Goal: Use online tool/utility: Utilize a website feature to perform a specific function

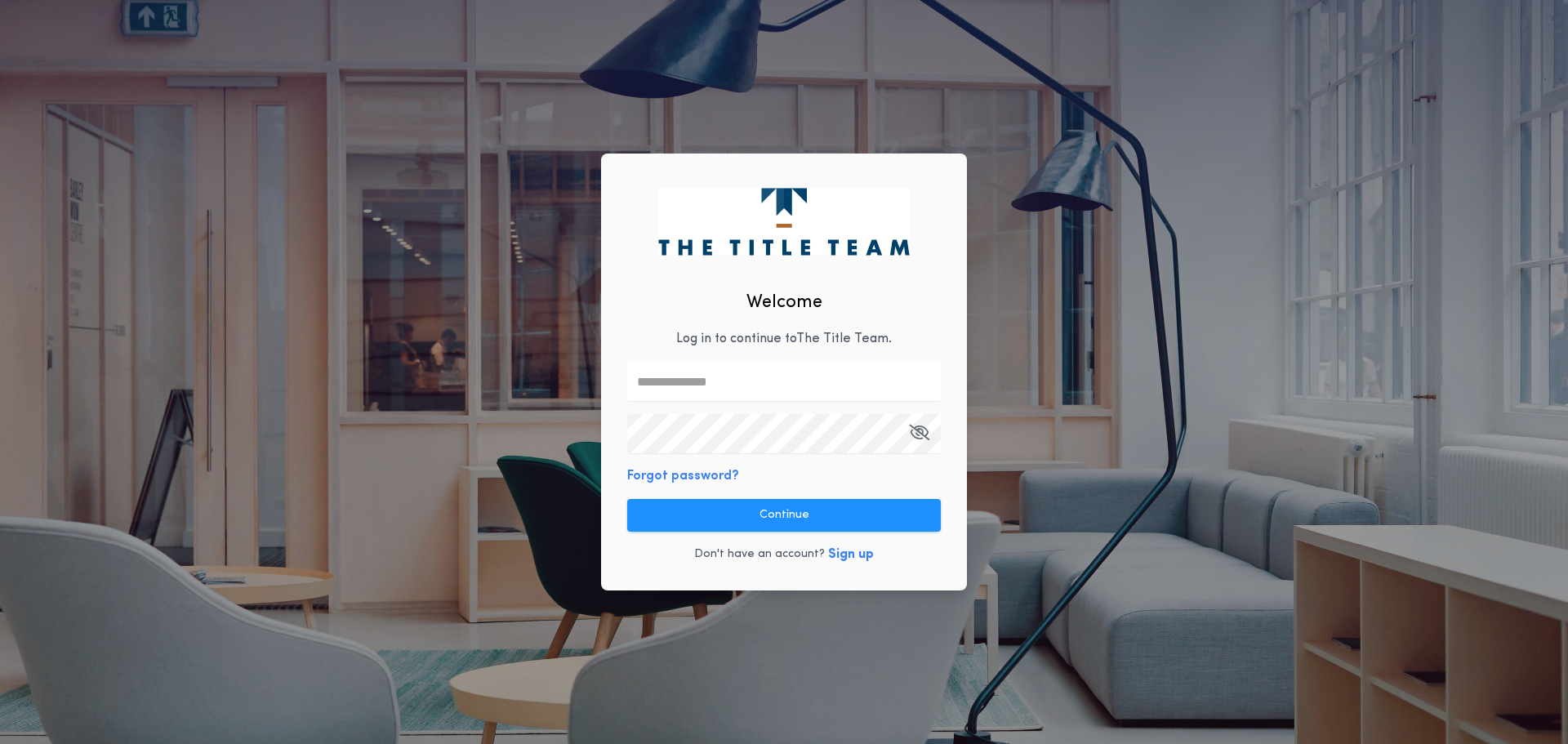
click at [651, 379] on input "text" at bounding box center [784, 381] width 314 height 39
click at [0, 743] on com-1password-button at bounding box center [0, 744] width 0 height 0
click at [701, 380] on input "text" at bounding box center [784, 381] width 314 height 39
type input "**********"
click at [0, 743] on com-1password-button at bounding box center [0, 744] width 0 height 0
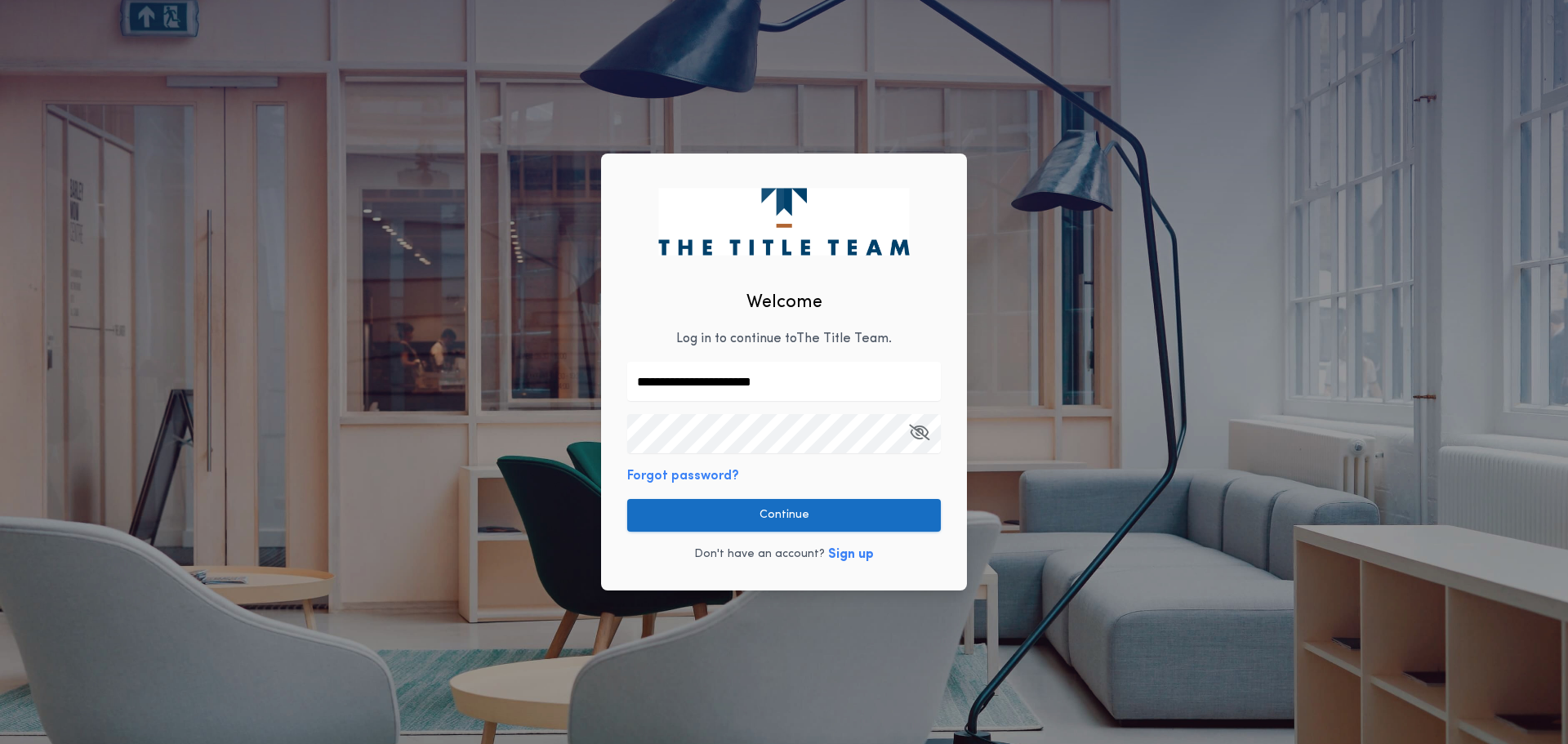
click at [799, 522] on button "Continue" at bounding box center [784, 516] width 314 height 32
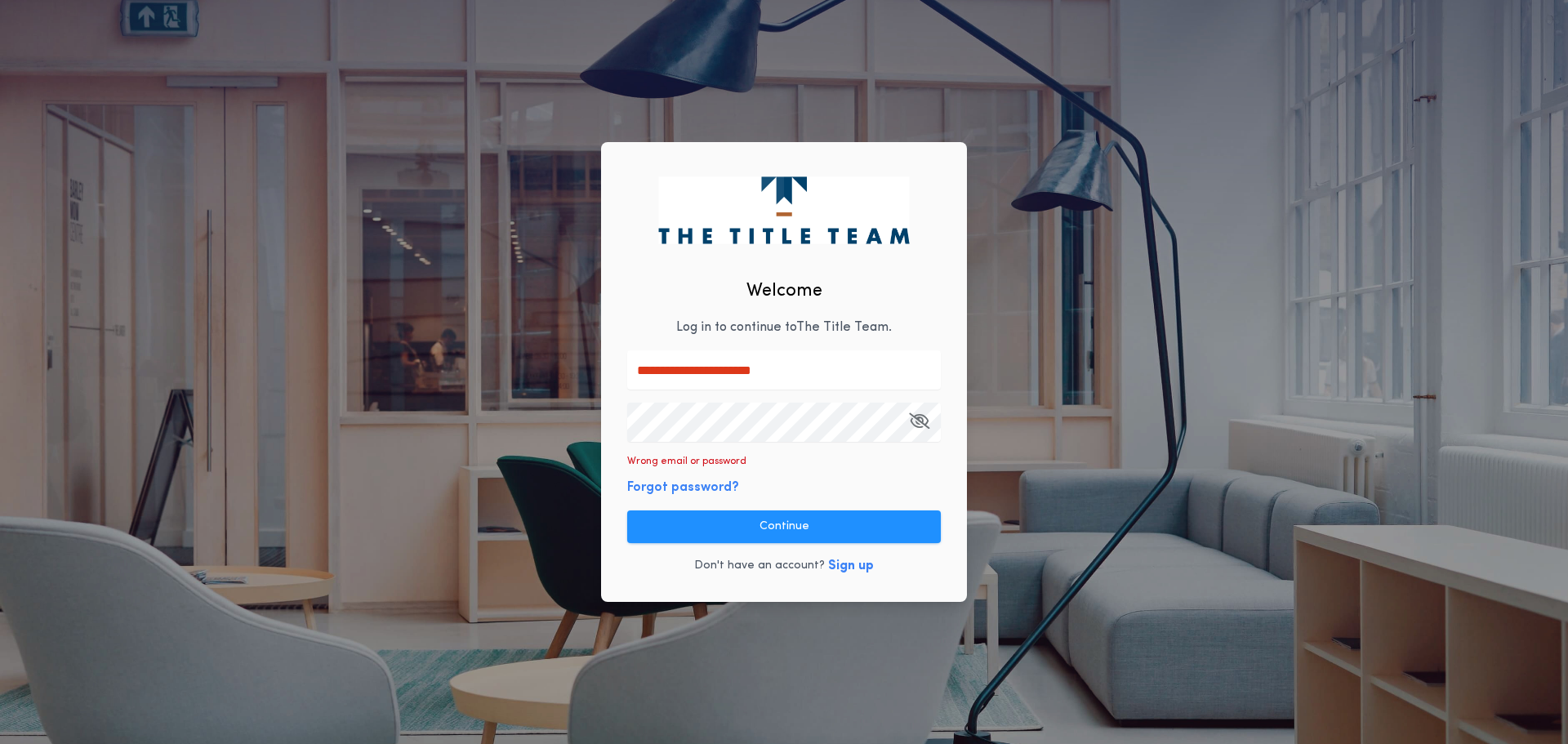
click at [711, 491] on button "Forgot password?" at bounding box center [683, 487] width 112 height 20
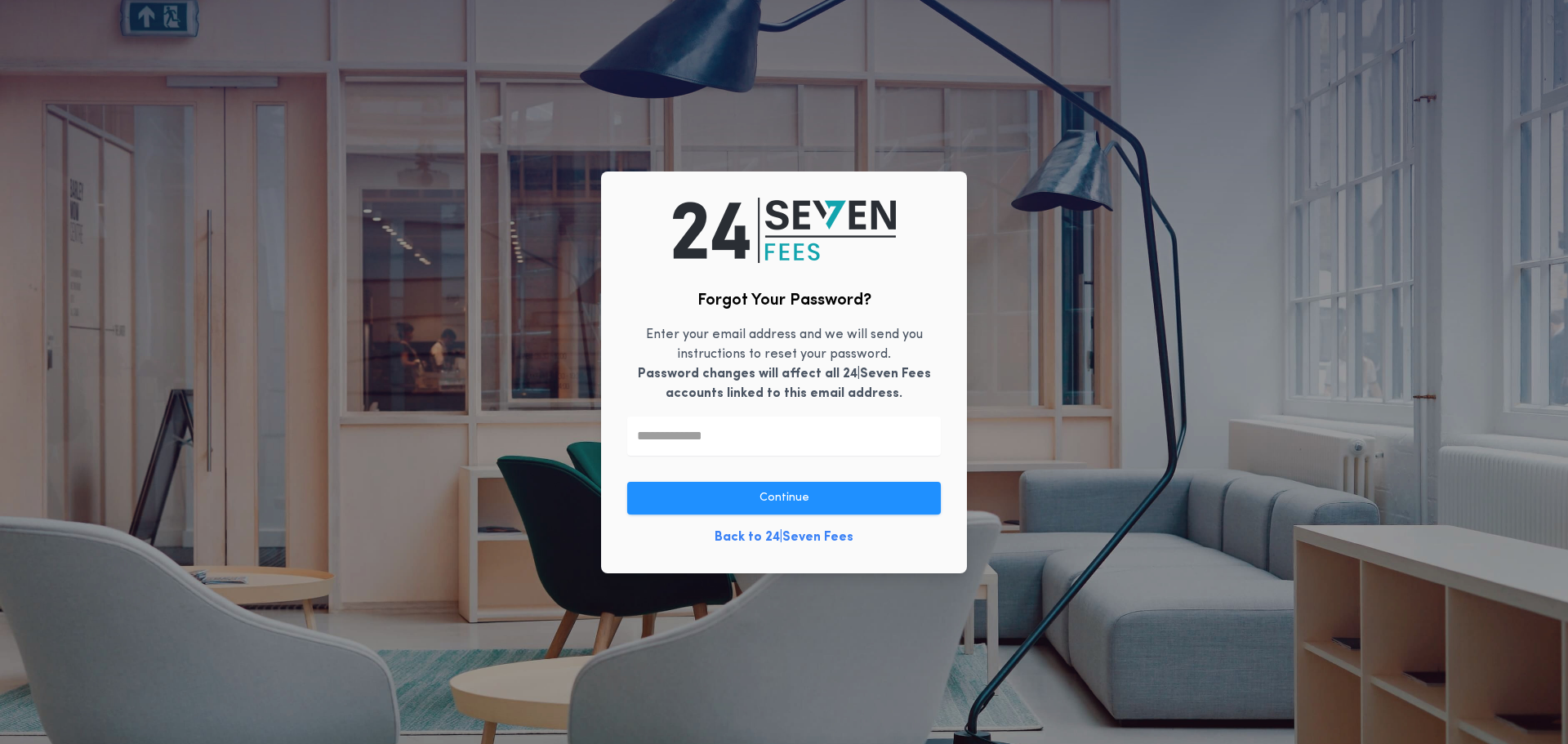
click at [695, 439] on input "text" at bounding box center [784, 436] width 314 height 39
type input "**********"
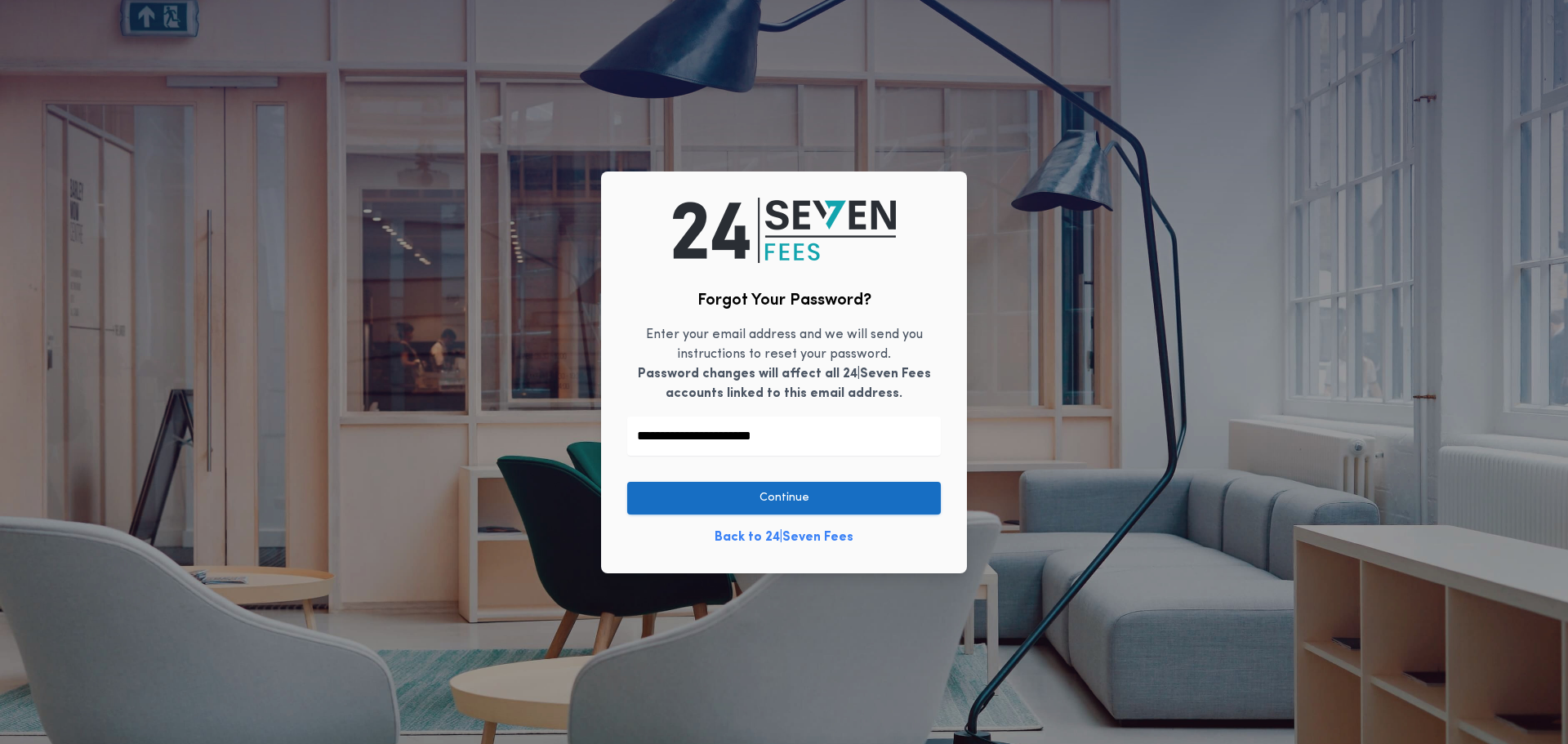
click at [795, 499] on button "Continue" at bounding box center [784, 499] width 314 height 32
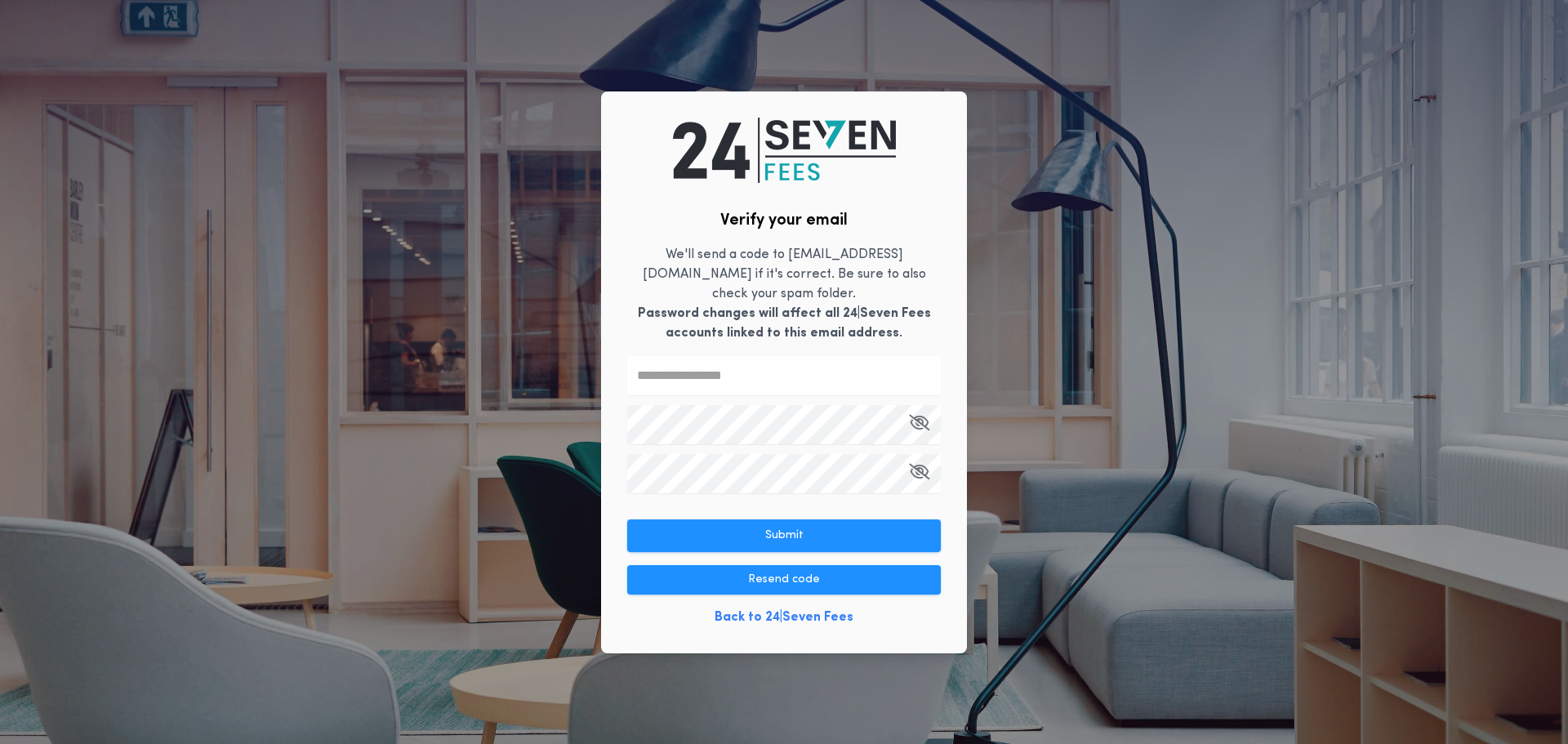
click at [664, 366] on input "text" at bounding box center [784, 376] width 314 height 39
click at [735, 363] on input "text" at bounding box center [784, 376] width 314 height 39
click at [663, 363] on input "text" at bounding box center [784, 376] width 314 height 39
type input "******"
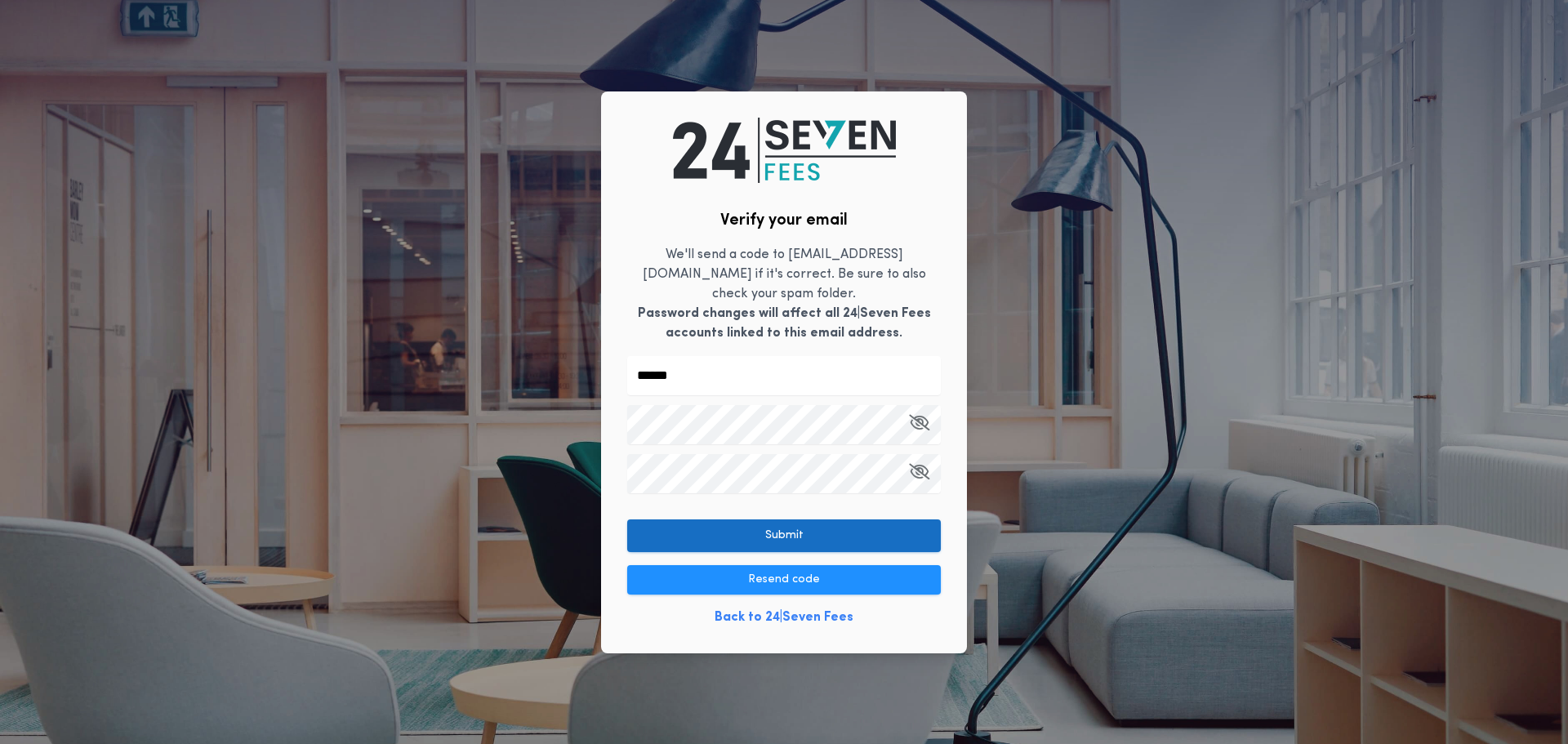
click at [781, 526] on button "Submit" at bounding box center [784, 536] width 314 height 32
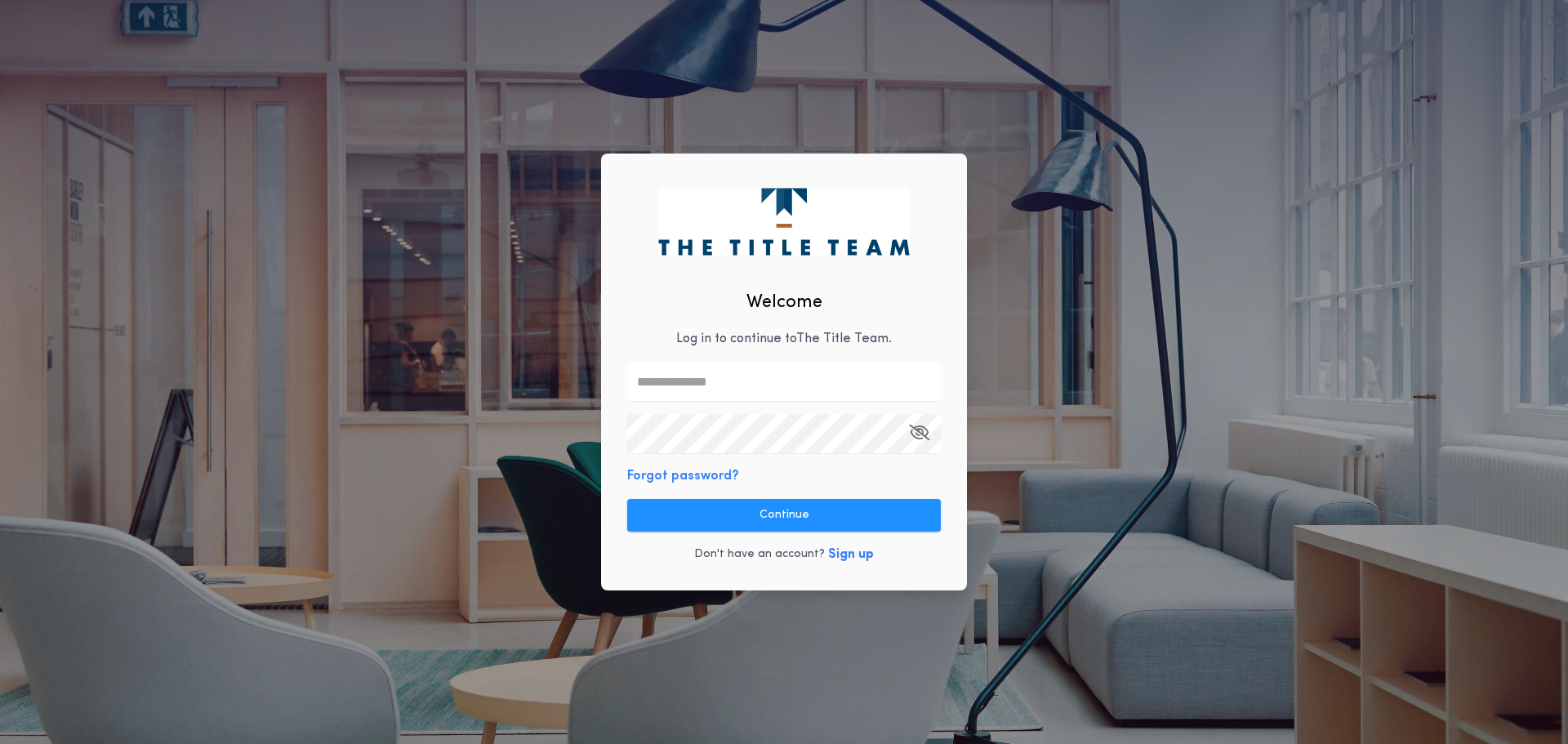
click at [670, 379] on input "text" at bounding box center [784, 381] width 314 height 39
click at [673, 378] on input "text" at bounding box center [784, 381] width 314 height 39
type input "**********"
drag, startPoint x: 771, startPoint y: 474, endPoint x: 757, endPoint y: 460, distance: 19.8
click at [769, 475] on div "**********" at bounding box center [784, 373] width 366 height 438
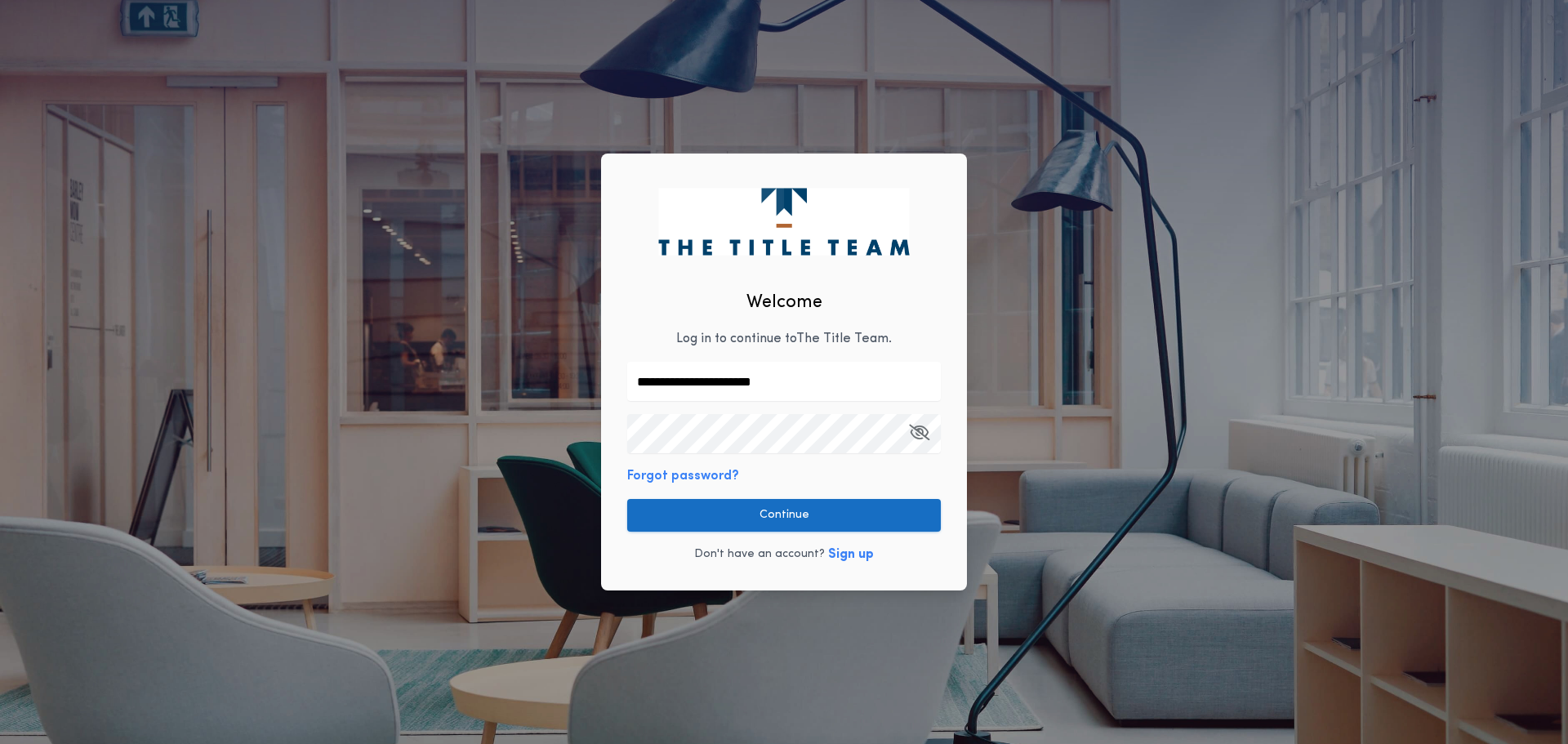
click at [757, 516] on button "Continue" at bounding box center [784, 516] width 314 height 32
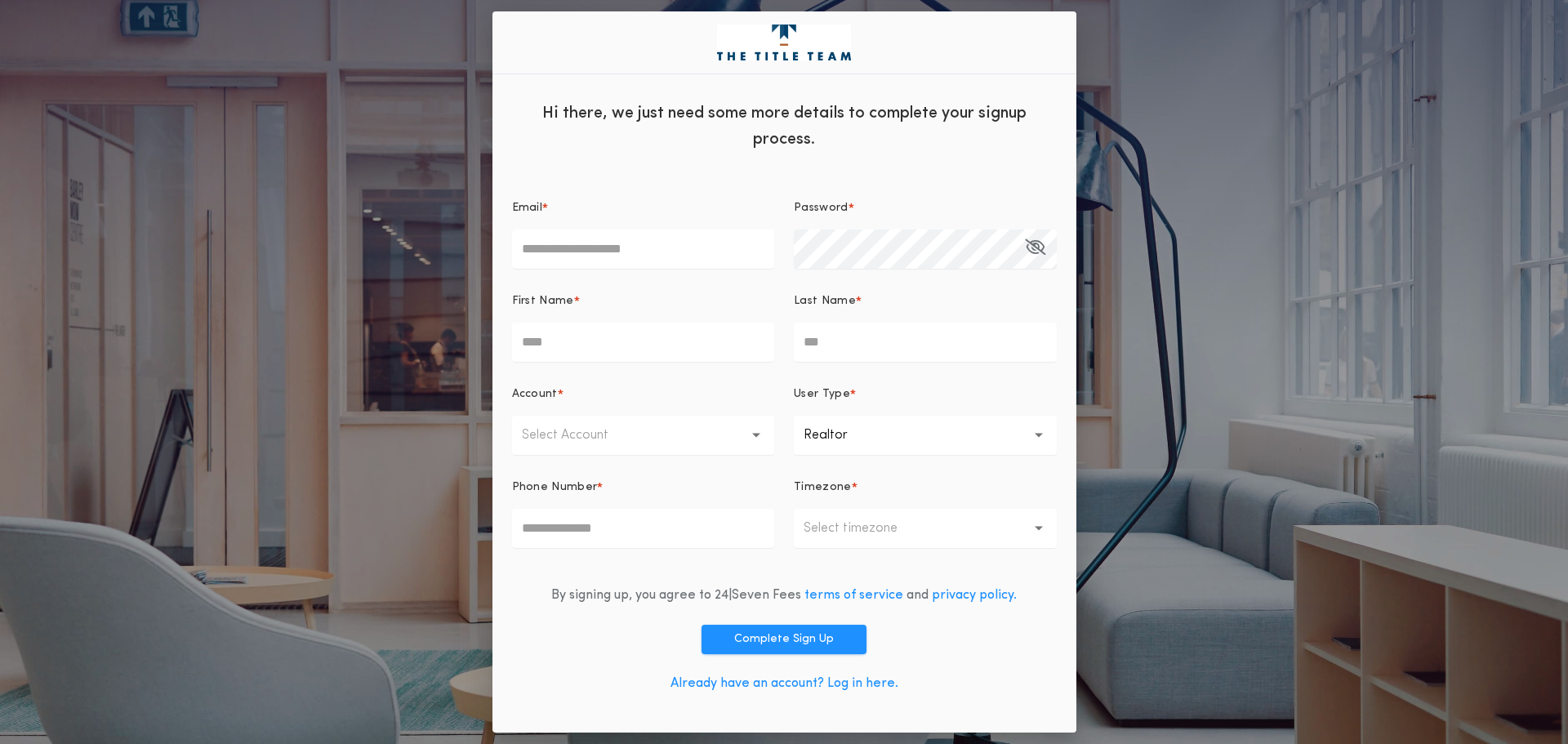
click at [528, 249] on input "Email *" at bounding box center [644, 249] width 263 height 39
type input "*****"
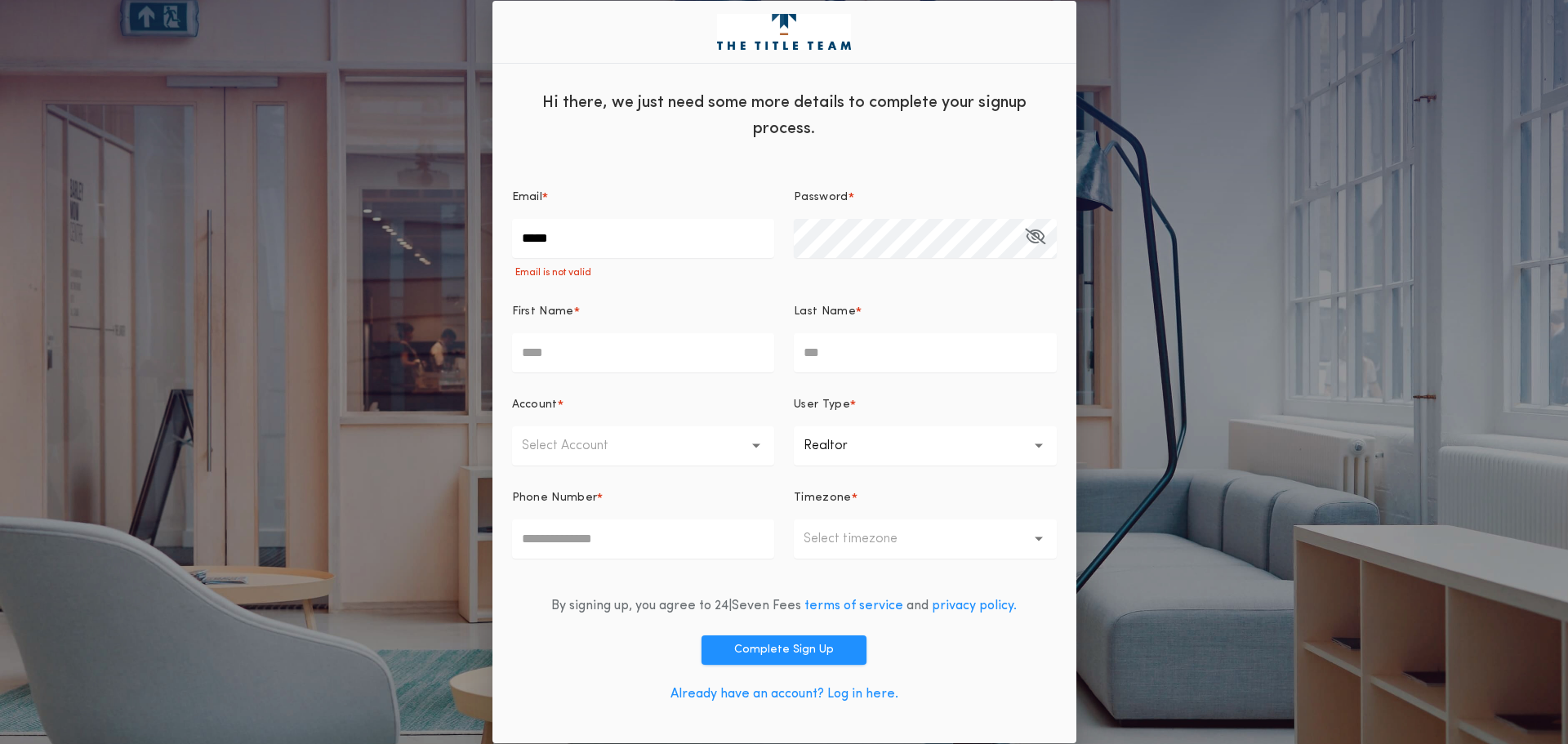
drag, startPoint x: 580, startPoint y: 245, endPoint x: 513, endPoint y: 245, distance: 67.0
click at [513, 245] on input "*****" at bounding box center [644, 239] width 263 height 39
type input "**********"
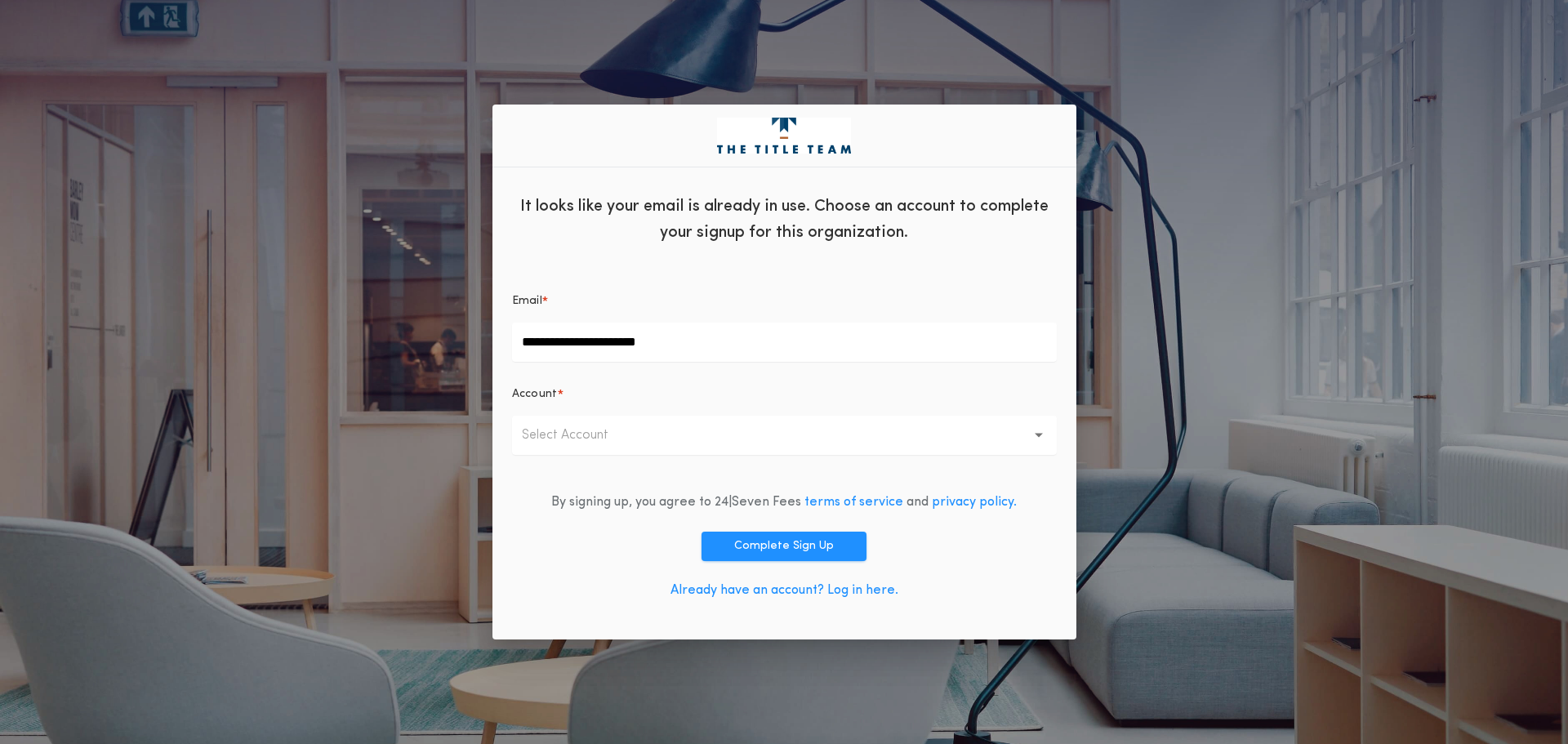
click at [563, 431] on p "Select Account" at bounding box center [578, 435] width 113 height 20
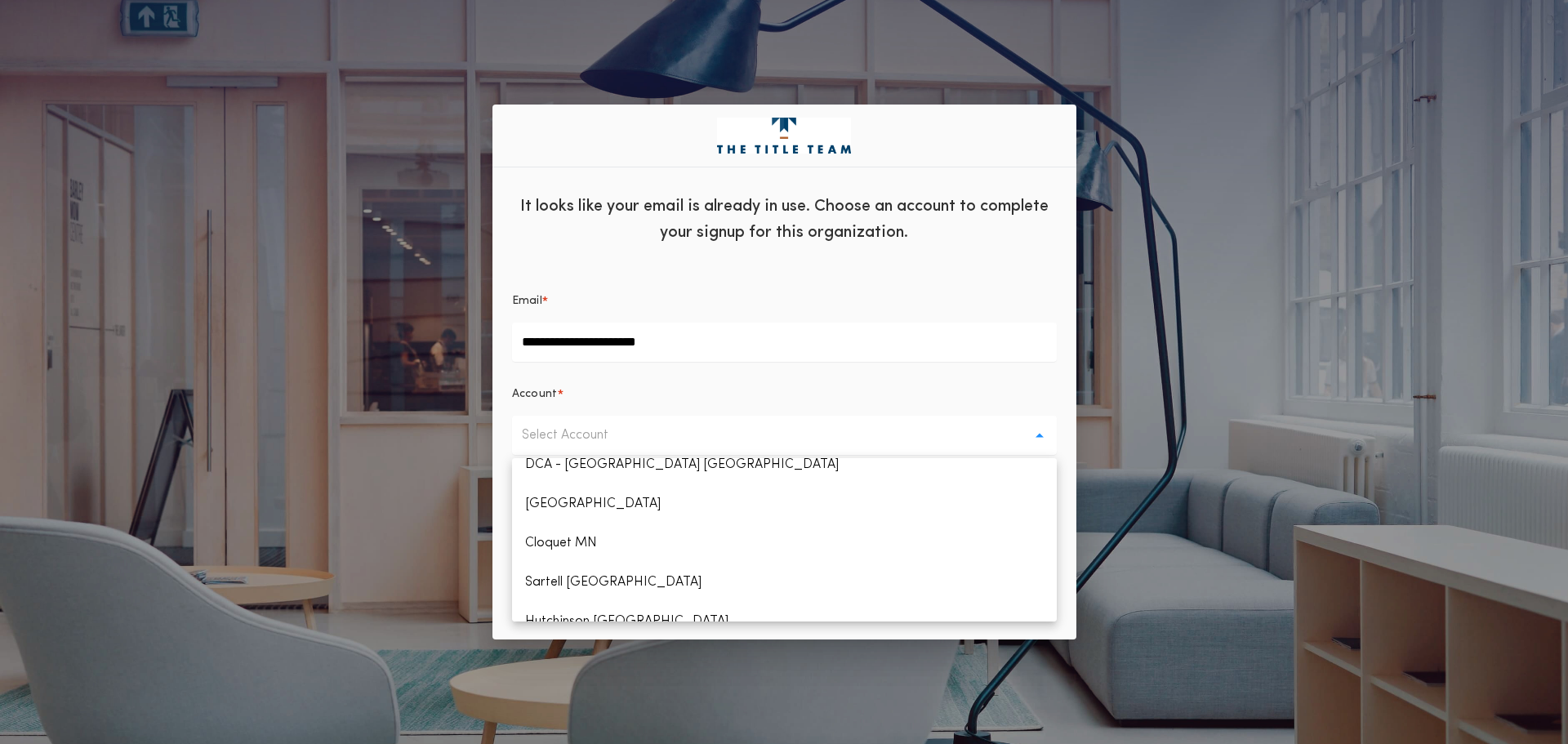
scroll to position [409, 0]
click at [556, 539] on p "Cloquet MN" at bounding box center [784, 540] width 545 height 39
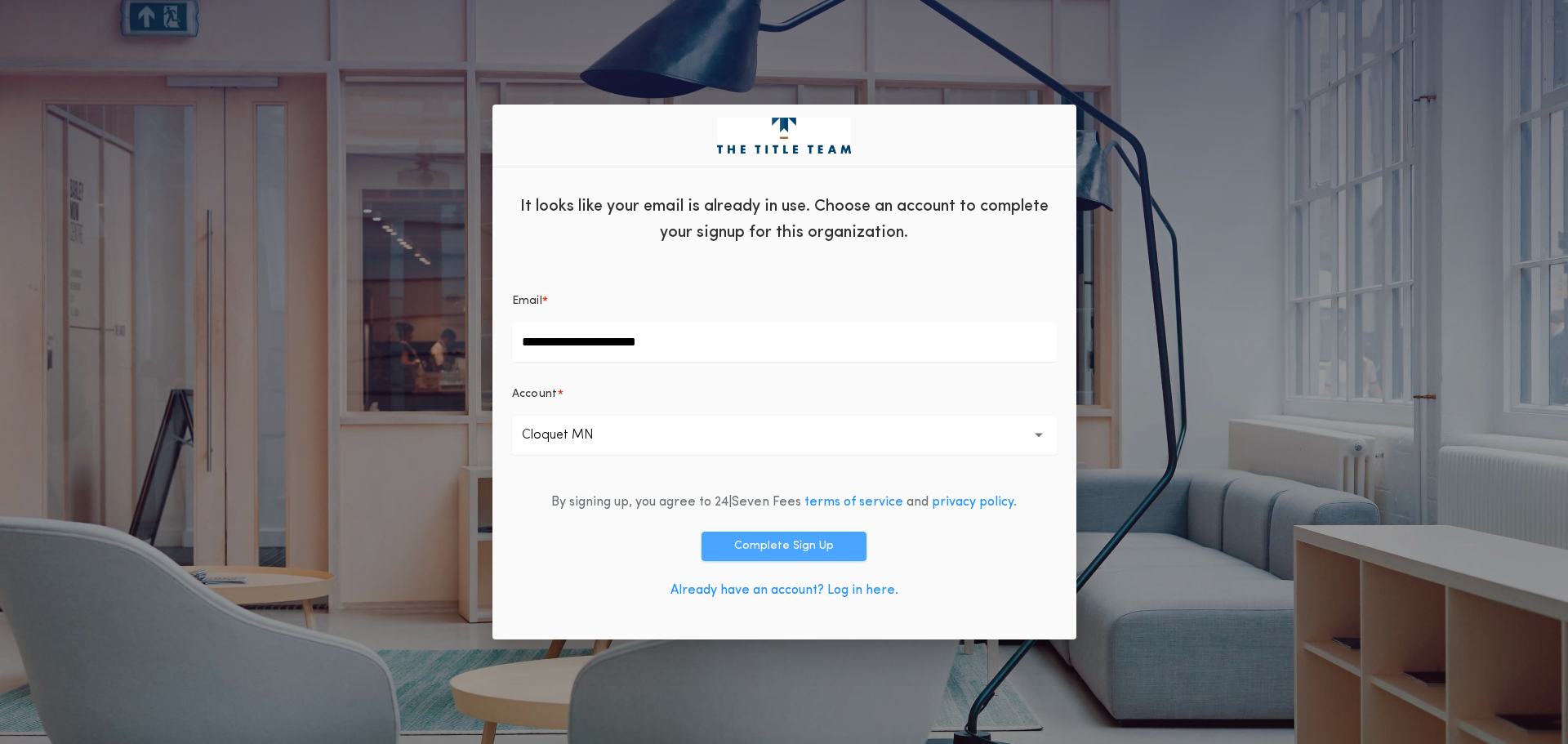
click at [794, 546] on button "Complete Sign Up" at bounding box center [784, 546] width 165 height 29
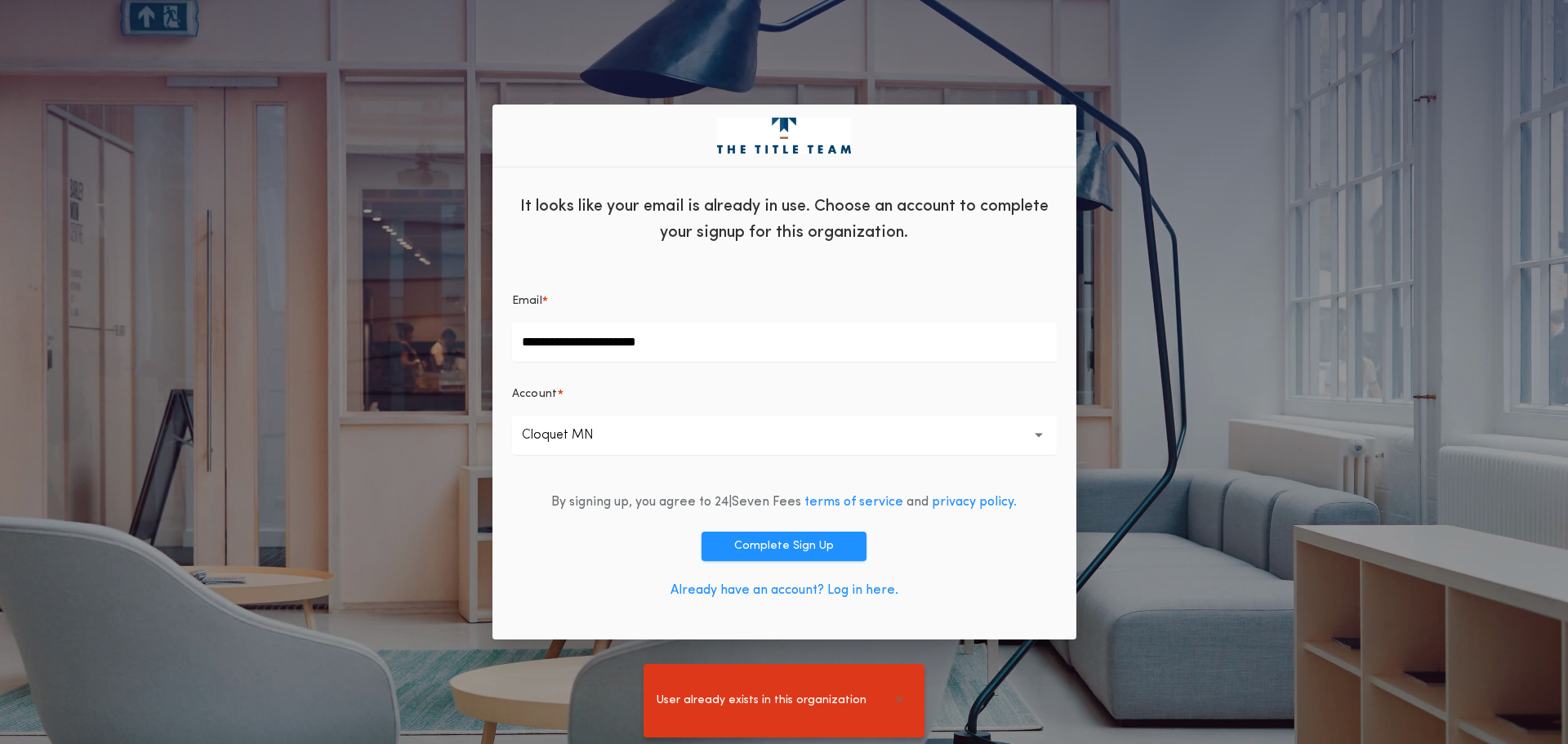
click at [856, 592] on link "Already have an account? Log in here." at bounding box center [784, 590] width 228 height 13
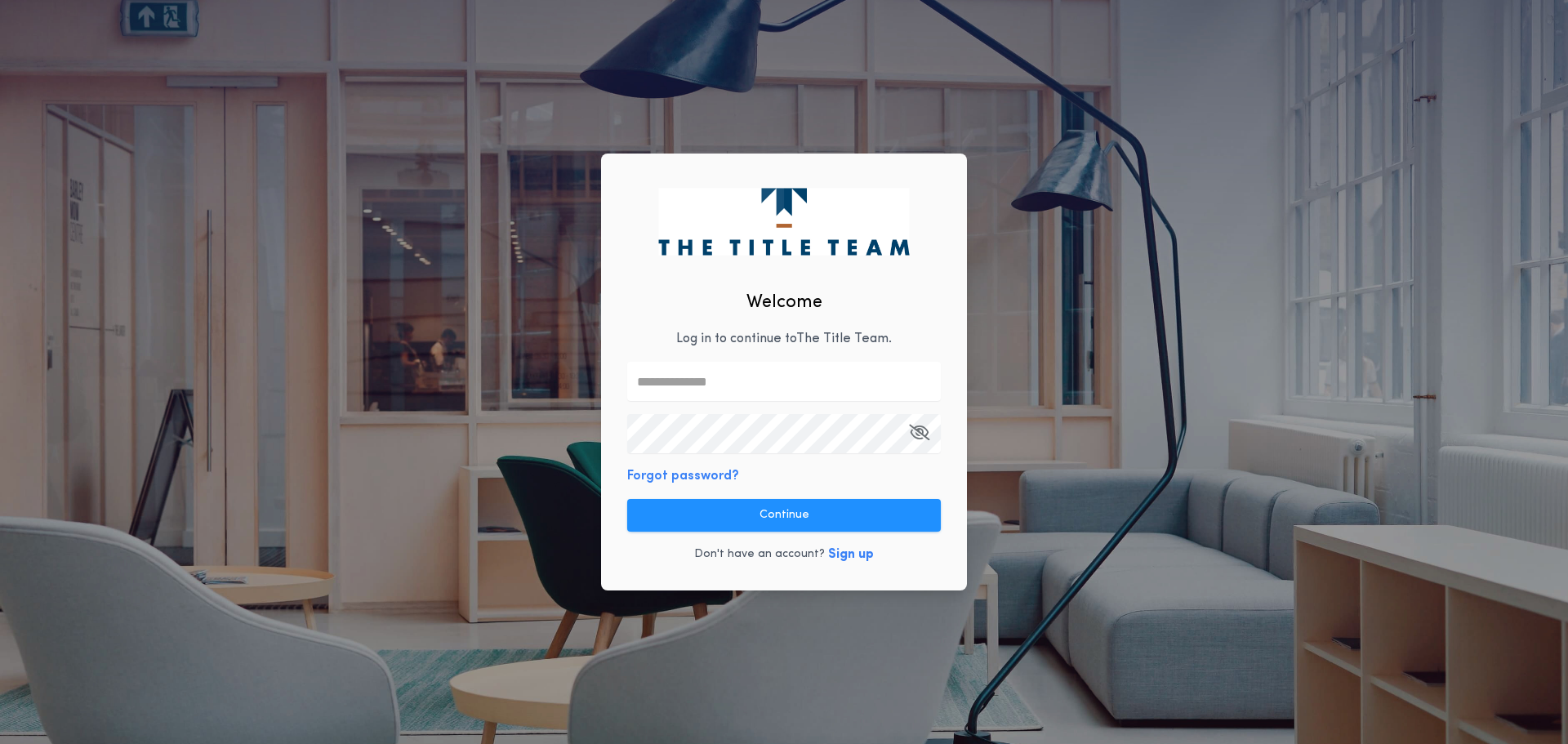
click at [680, 381] on input "text" at bounding box center [784, 381] width 314 height 39
click at [0, 743] on com-1password-button at bounding box center [0, 744] width 0 height 0
type input "**********"
click at [750, 469] on div "**********" at bounding box center [784, 373] width 366 height 438
click at [1104, 510] on div "**********" at bounding box center [784, 372] width 1568 height 744
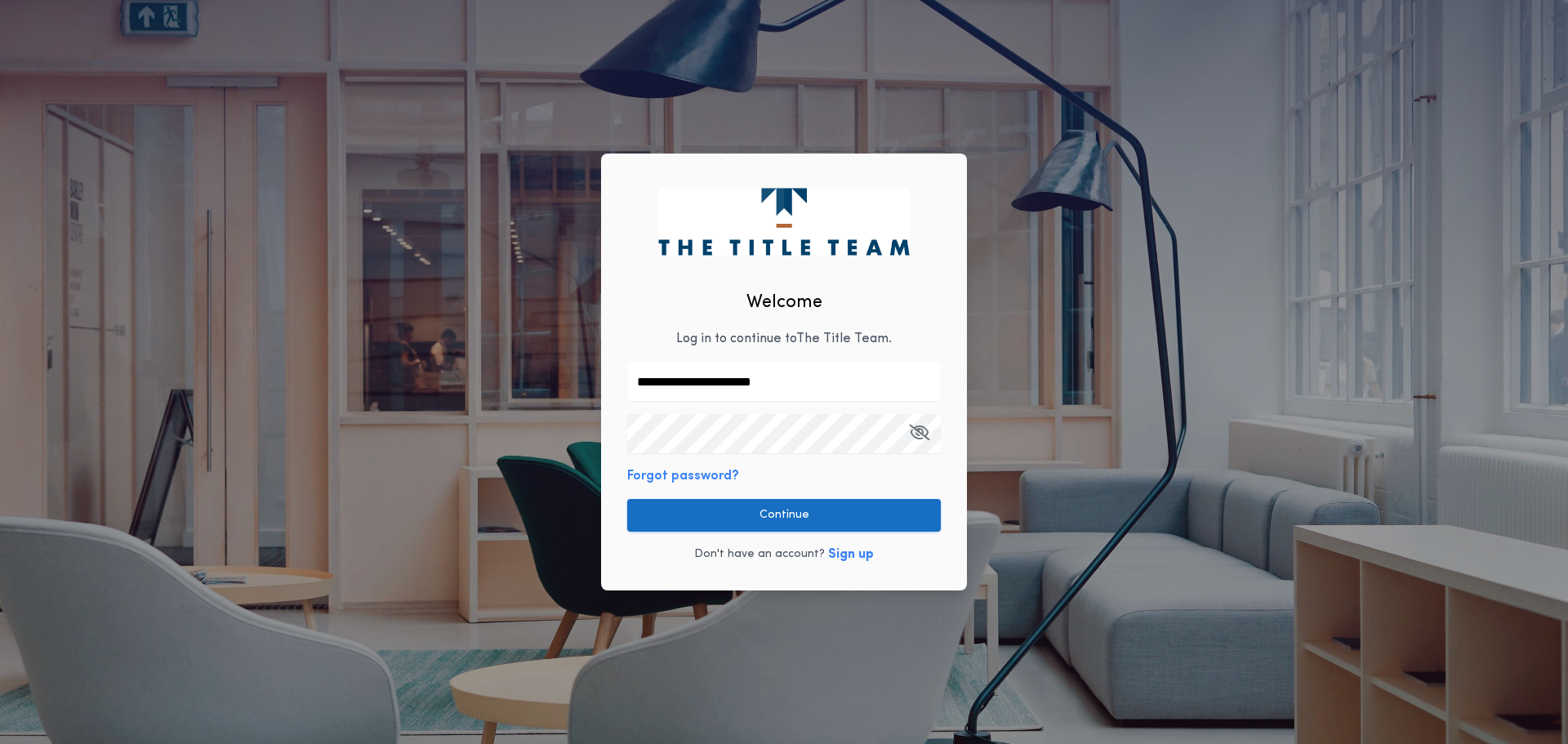
click at [770, 522] on button "Continue" at bounding box center [784, 516] width 314 height 32
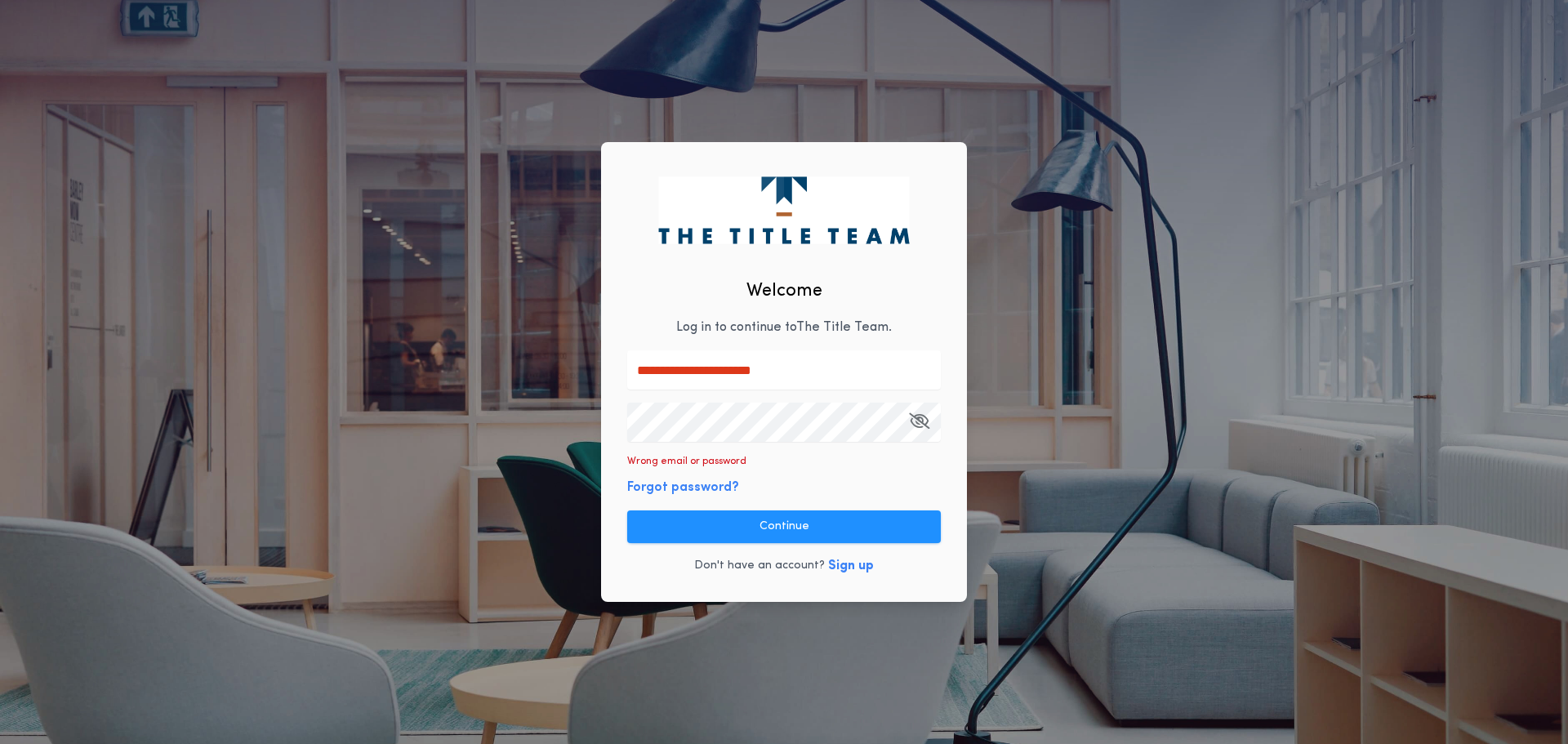
click at [691, 486] on button "Forgot password?" at bounding box center [683, 487] width 112 height 20
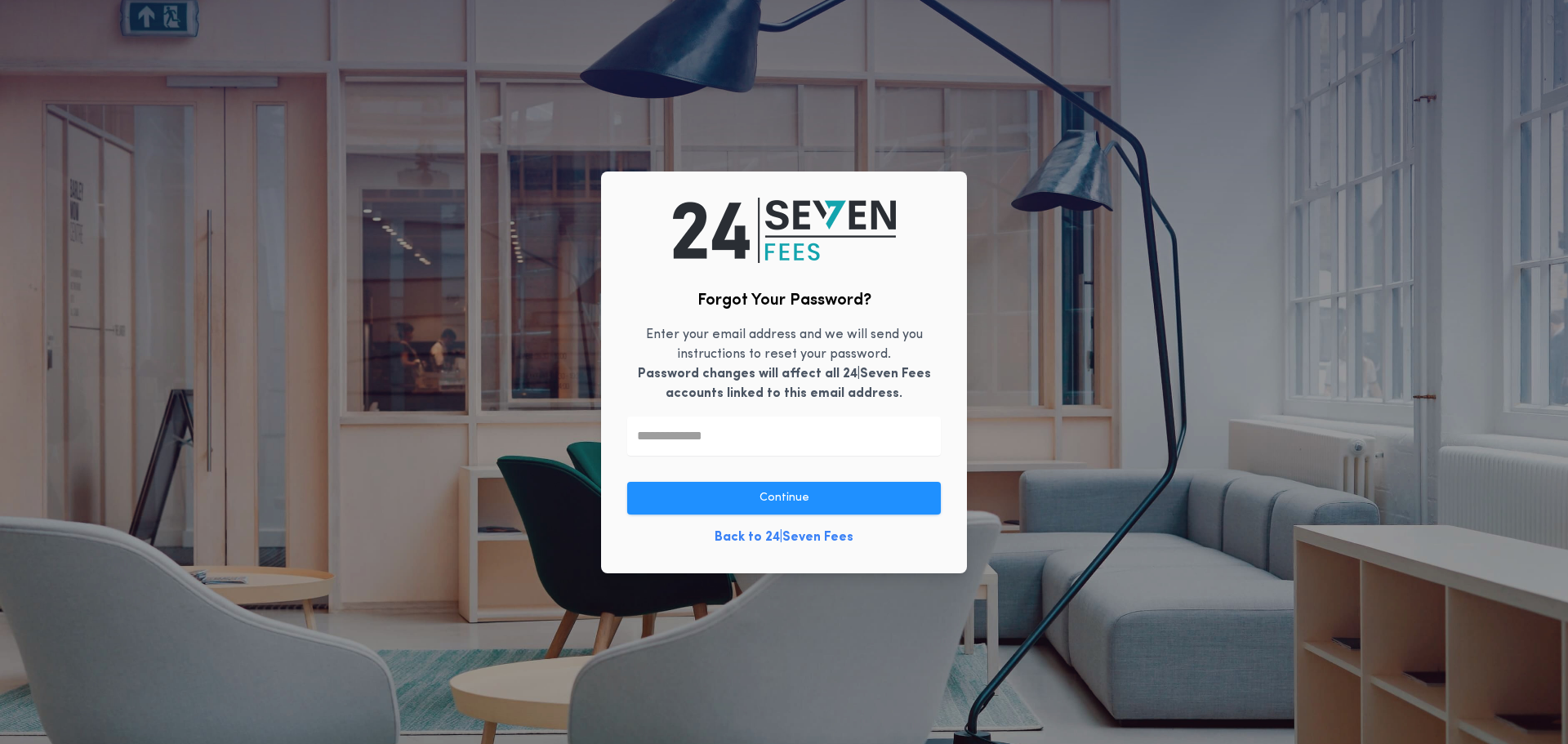
click at [680, 443] on input "text" at bounding box center [784, 436] width 314 height 39
type input "**********"
click at [631, 617] on div "**********" at bounding box center [784, 372] width 1568 height 744
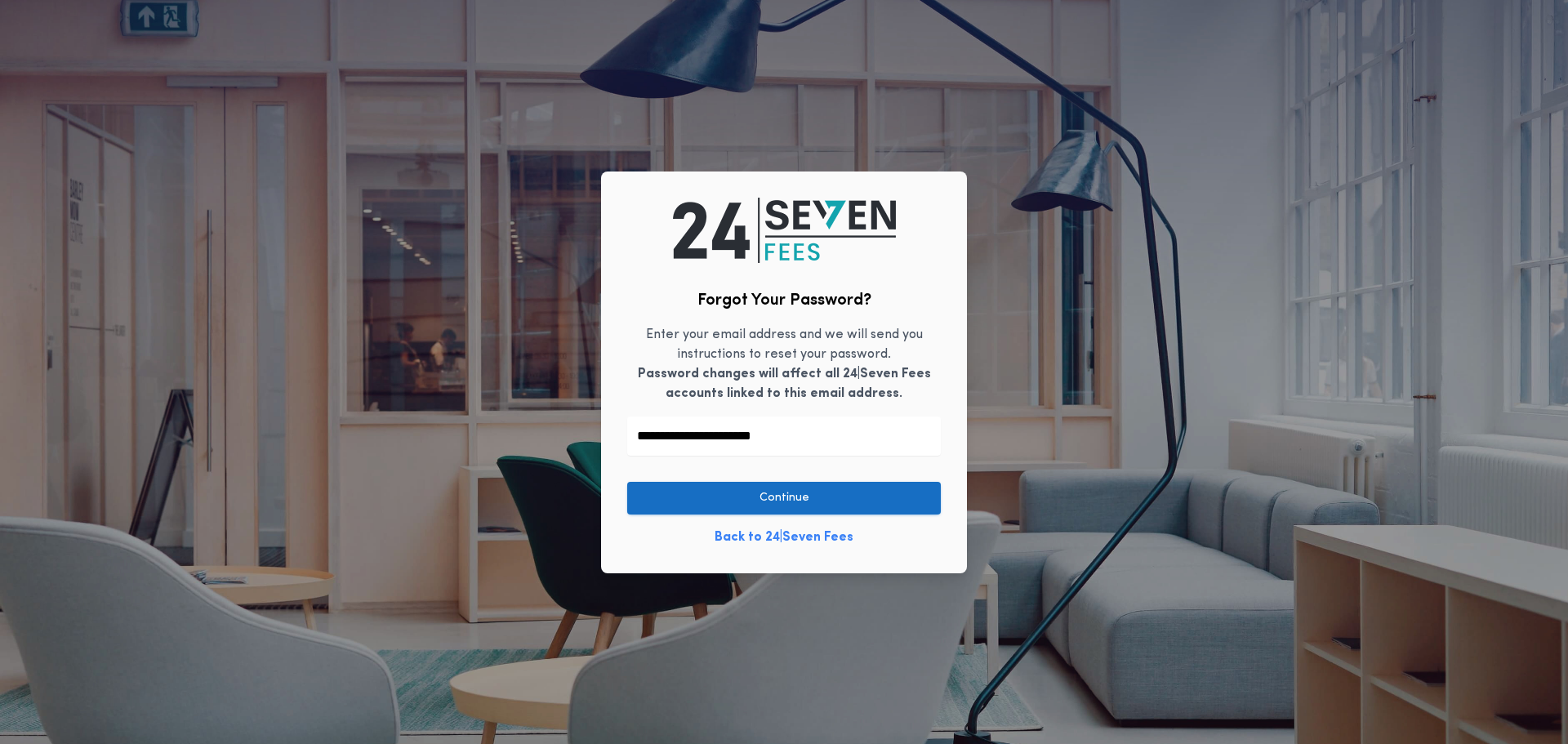
click at [777, 502] on button "Continue" at bounding box center [784, 499] width 314 height 32
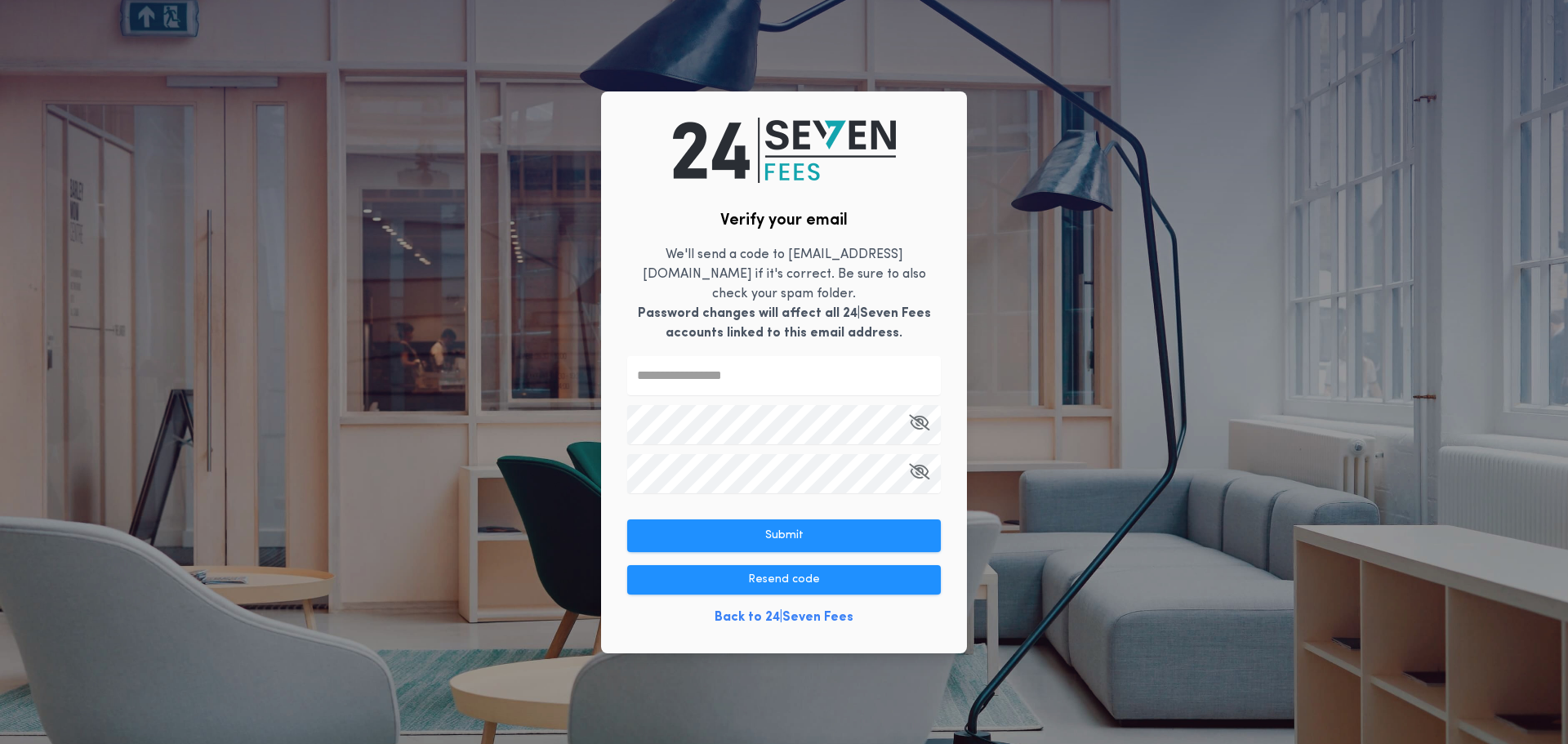
drag, startPoint x: 678, startPoint y: 369, endPoint x: 686, endPoint y: 364, distance: 9.4
click at [679, 368] on input "text" at bounding box center [784, 376] width 314 height 39
type input "******"
click at [916, 422] on icon "button" at bounding box center [919, 422] width 21 height 1
click at [624, 426] on div "Verify your email We'll send a code to [EMAIL_ADDRESS][DOMAIN_NAME] if it's cor…" at bounding box center [784, 372] width 366 height 562
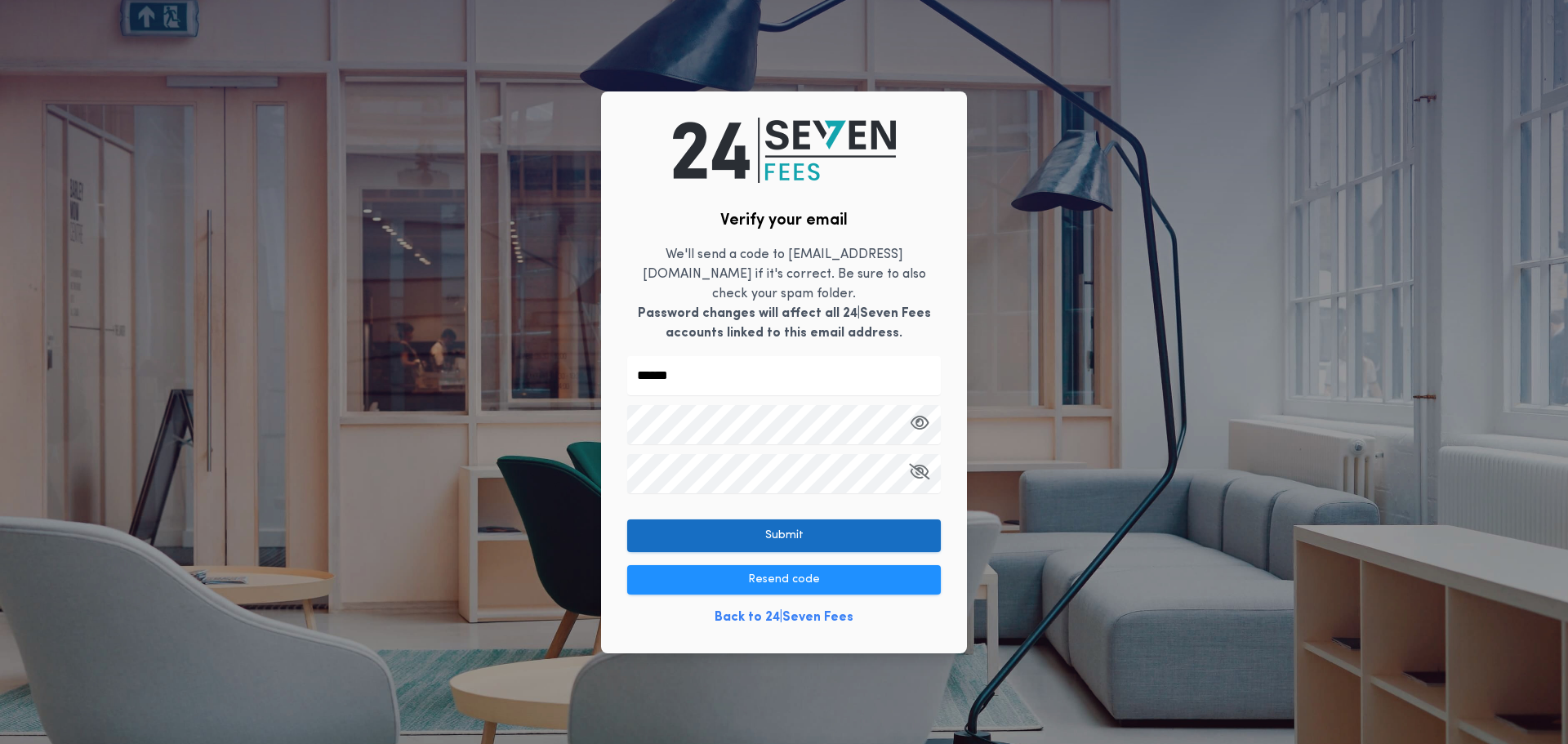
click at [781, 523] on button "Submit" at bounding box center [784, 536] width 314 height 32
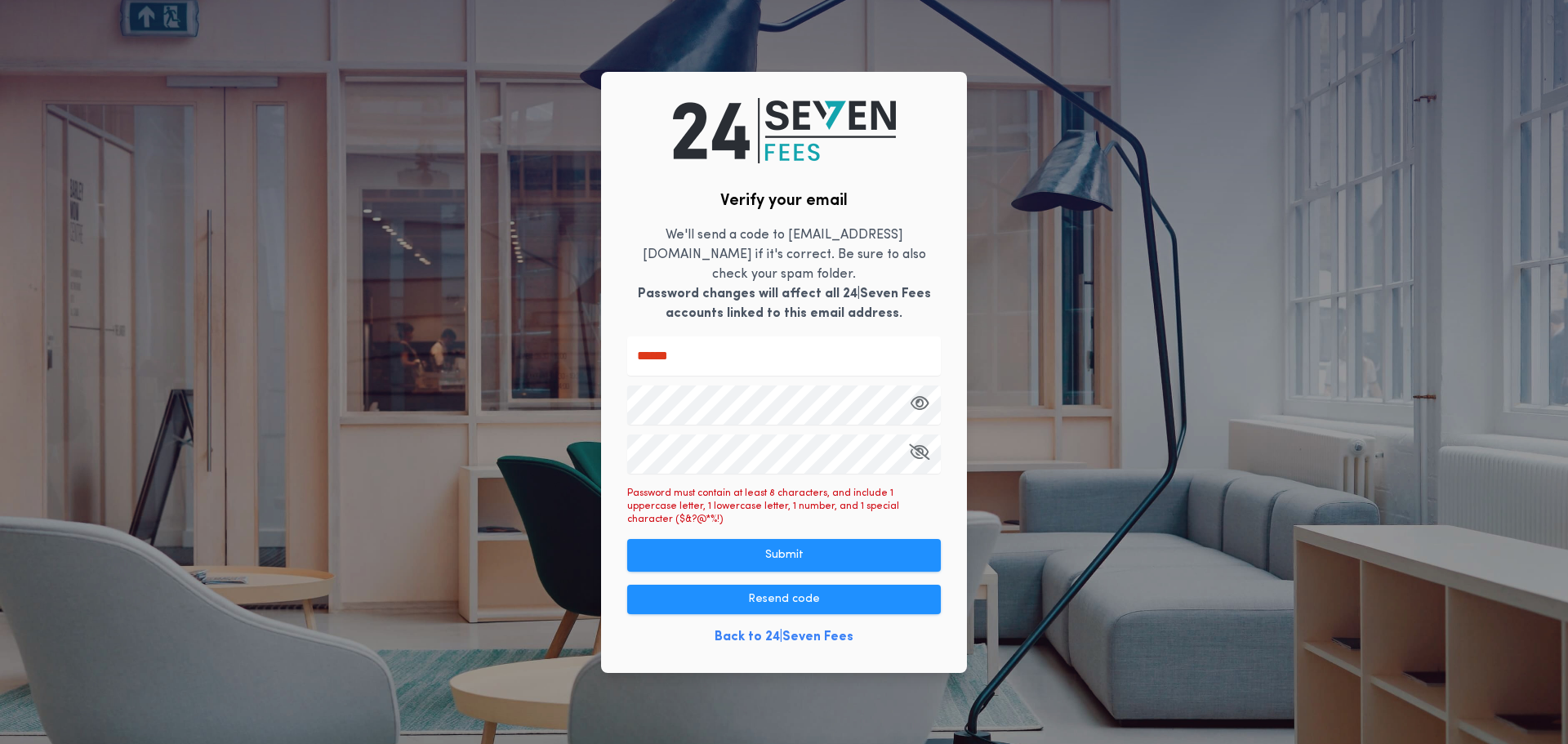
click at [587, 422] on div "Verify your email We'll send a code to [EMAIL_ADDRESS][DOMAIN_NAME] if it's cor…" at bounding box center [784, 372] width 1568 height 744
click at [596, 465] on div "Verify your email We'll send a code to [EMAIL_ADDRESS][DOMAIN_NAME] if it's cor…" at bounding box center [784, 372] width 1568 height 744
click at [918, 403] on icon "button" at bounding box center [920, 403] width 19 height 1
click at [917, 404] on icon "button" at bounding box center [919, 403] width 21 height 1
click at [776, 541] on button "Submit" at bounding box center [784, 556] width 314 height 32
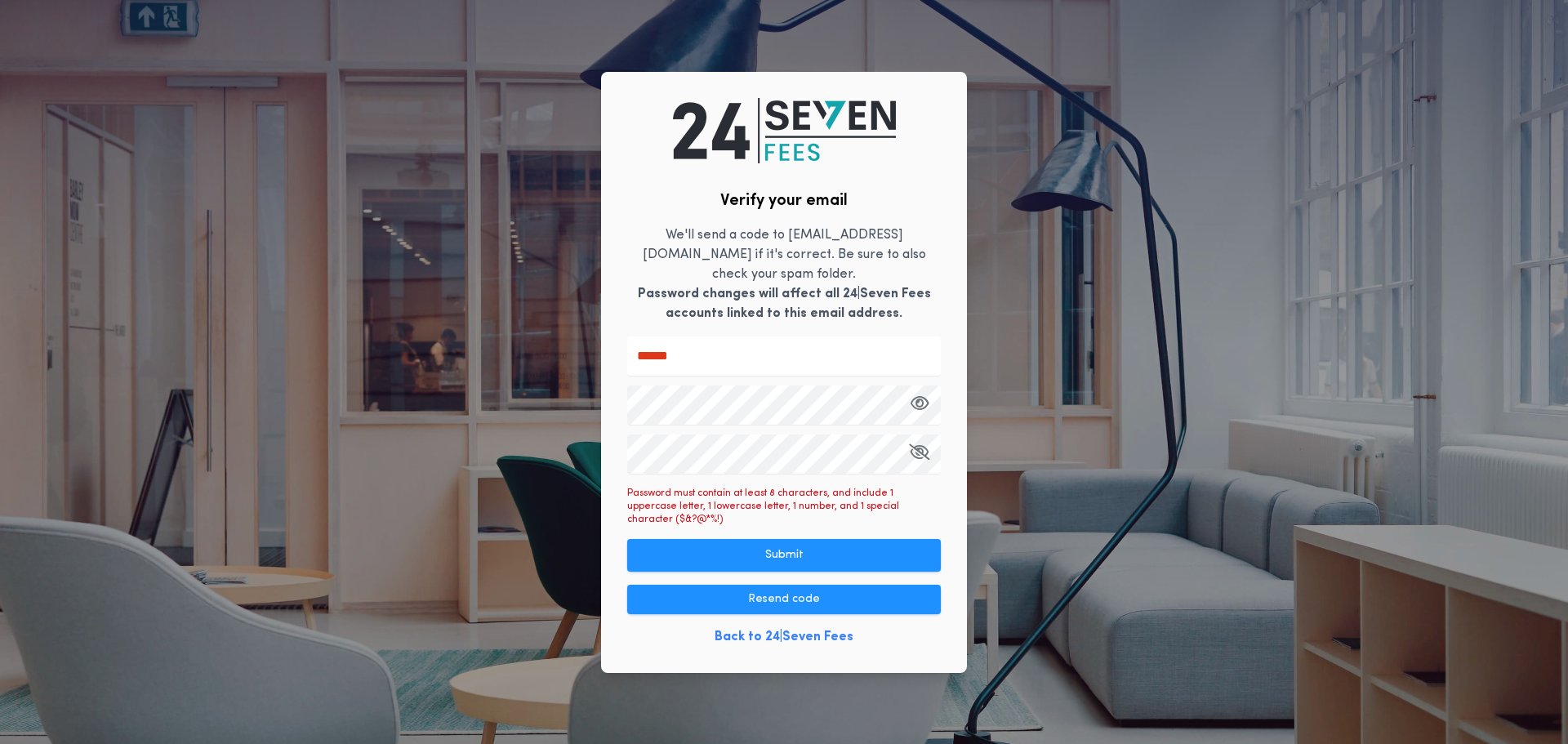
click at [616, 406] on div "Verify your email We'll send a code to [EMAIL_ADDRESS][DOMAIN_NAME] if it's cor…" at bounding box center [784, 372] width 366 height 601
click at [865, 623] on div "Verify your email We'll send a code to [EMAIL_ADDRESS][DOMAIN_NAME] if it's cor…" at bounding box center [784, 372] width 366 height 601
click at [615, 446] on div "Verify your email We'll send a code to [EMAIL_ADDRESS][DOMAIN_NAME] if it's cor…" at bounding box center [784, 372] width 366 height 601
click at [914, 540] on button "Submit" at bounding box center [784, 556] width 314 height 32
click at [778, 540] on button "Submit" at bounding box center [784, 556] width 314 height 32
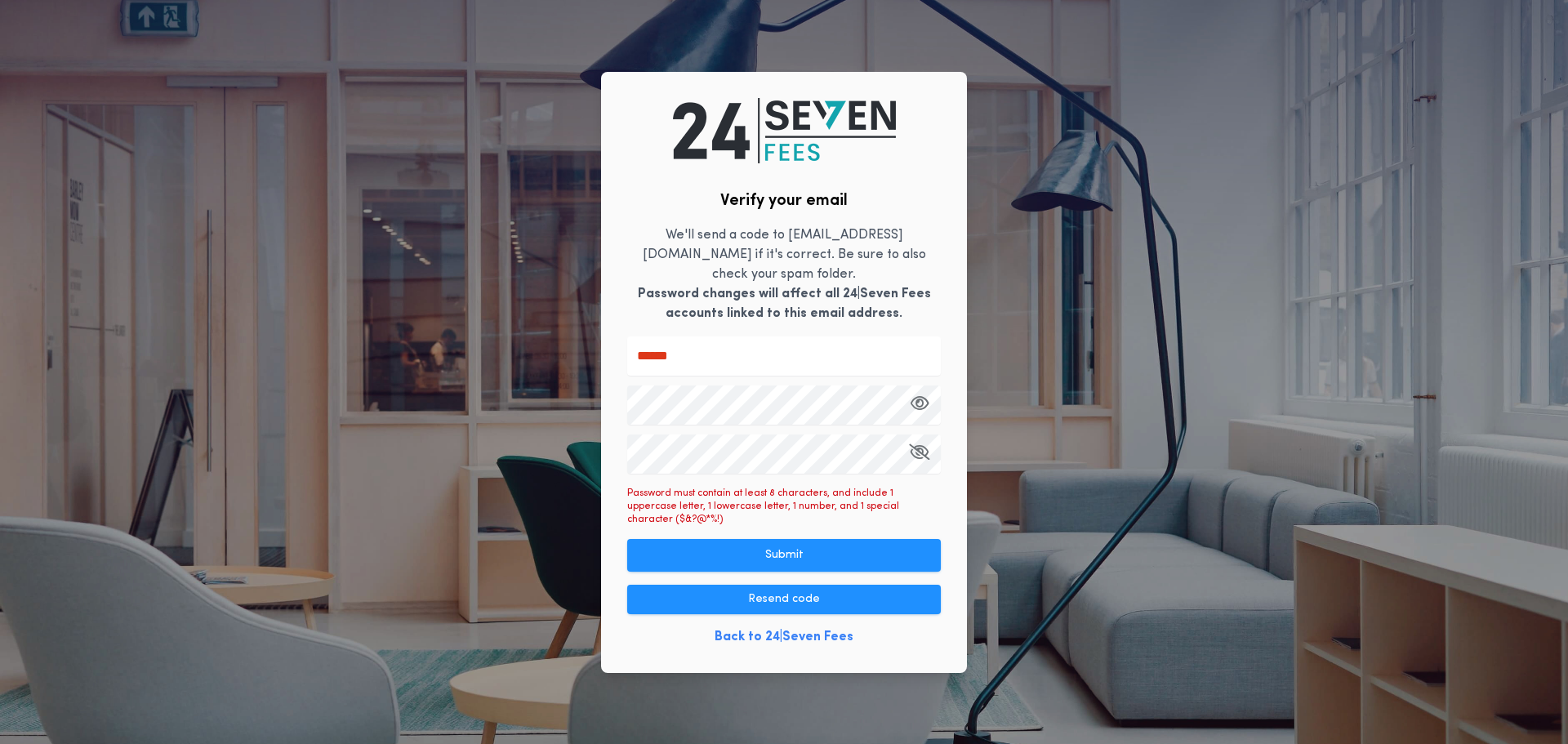
click at [822, 362] on input "******" at bounding box center [784, 357] width 314 height 39
click at [923, 619] on div "Verify your email We'll send a code to [EMAIL_ADDRESS][DOMAIN_NAME] if it's cor…" at bounding box center [784, 372] width 366 height 601
click at [768, 540] on button "Submit" at bounding box center [784, 556] width 314 height 32
click at [778, 540] on button "Submit" at bounding box center [784, 556] width 314 height 32
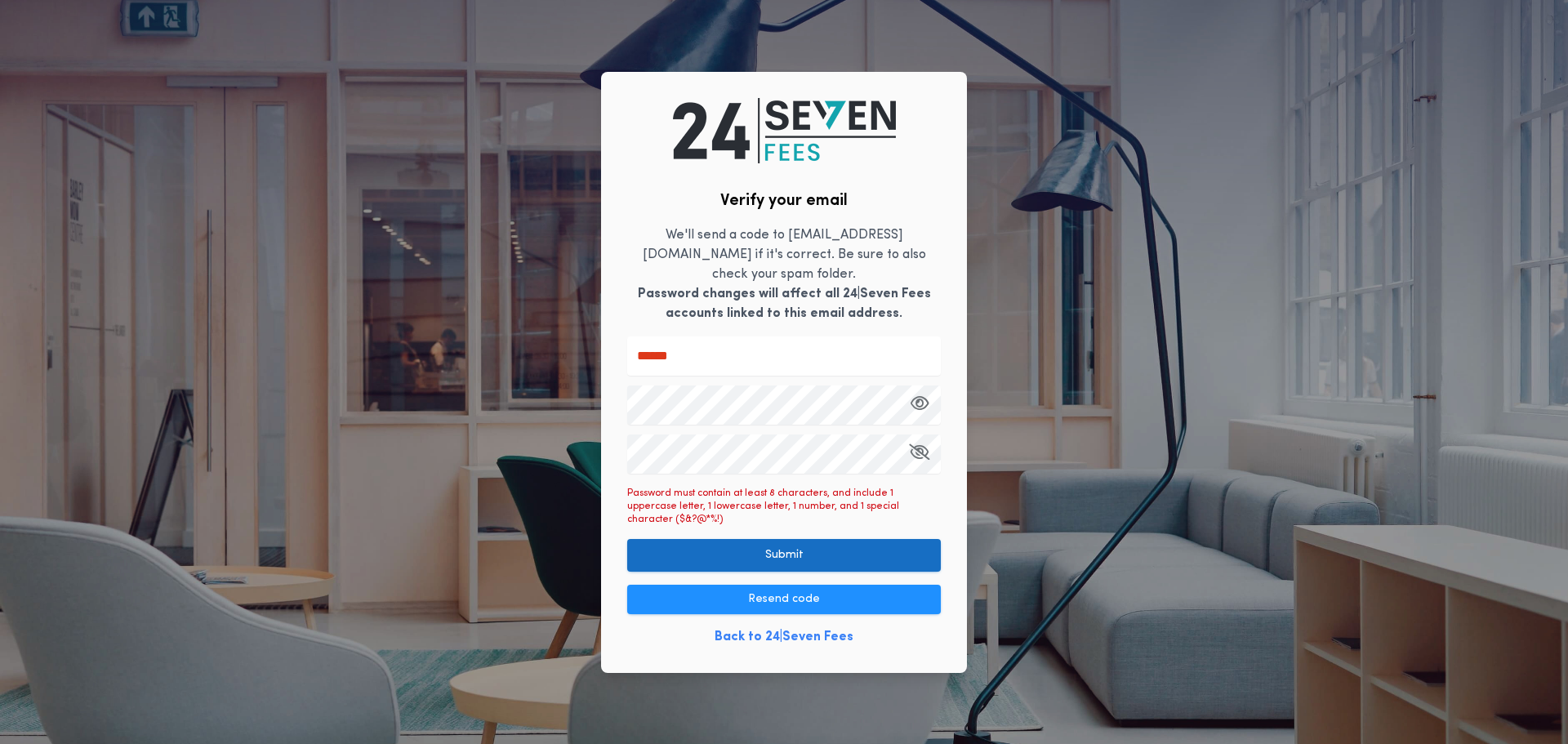
click at [778, 540] on button "Submit" at bounding box center [784, 556] width 314 height 32
click at [916, 452] on icon "button" at bounding box center [919, 452] width 21 height 1
click at [914, 628] on div "Verify your email We'll send a code to [EMAIL_ADDRESS][DOMAIN_NAME] if it's cor…" at bounding box center [784, 372] width 366 height 601
click at [624, 400] on div "Verify your email We'll send a code to [EMAIL_ADDRESS][DOMAIN_NAME] if it's cor…" at bounding box center [784, 372] width 366 height 601
click at [828, 362] on input "******" at bounding box center [784, 357] width 314 height 39
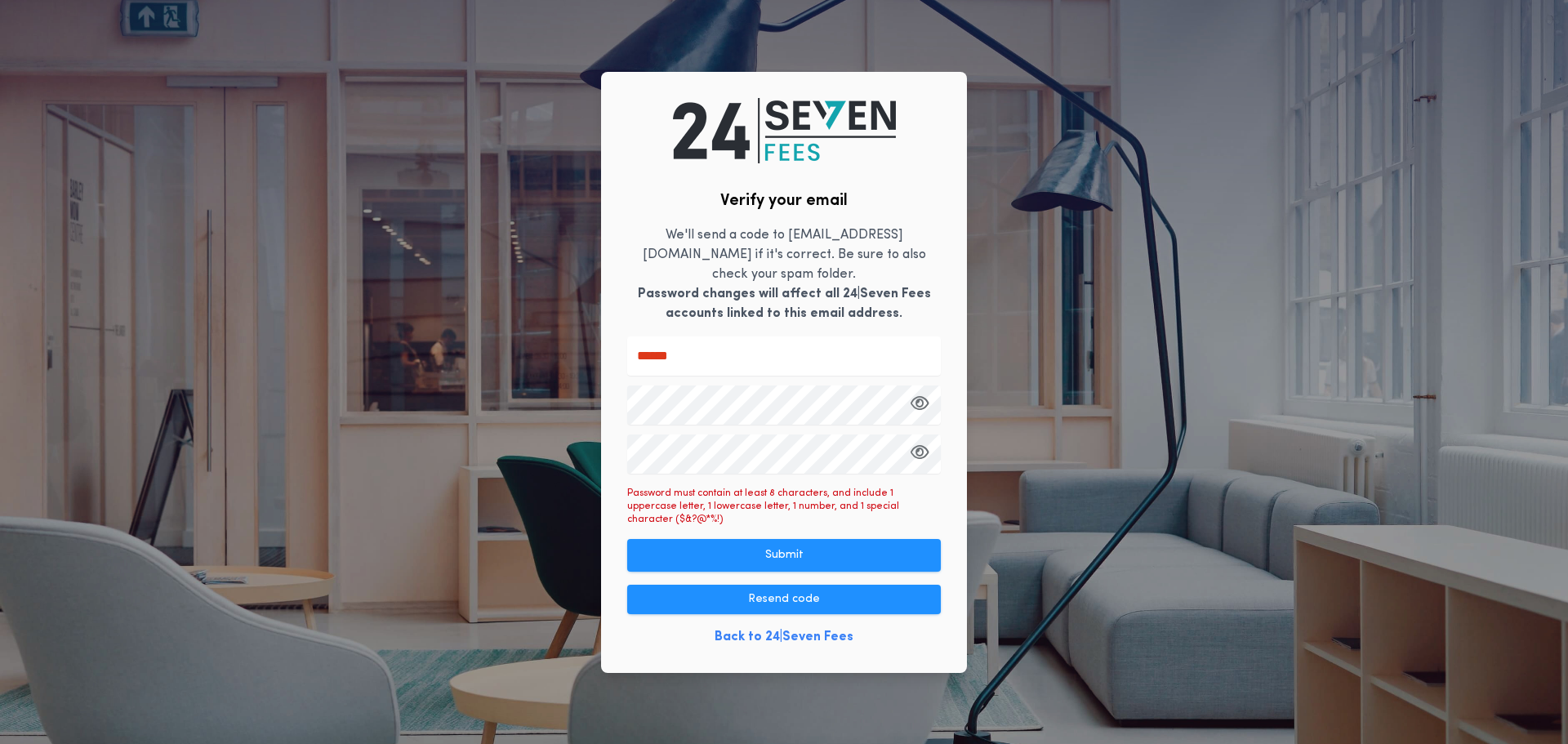
click at [620, 446] on div "Verify your email We'll send a code to [EMAIL_ADDRESS][DOMAIN_NAME] if it's cor…" at bounding box center [784, 372] width 366 height 601
drag, startPoint x: 626, startPoint y: 447, endPoint x: 896, endPoint y: 482, distance: 272.3
click at [897, 482] on div "Verify your email We'll send a code to [EMAIL_ADDRESS][DOMAIN_NAME] if it's cor…" at bounding box center [784, 372] width 366 height 601
click at [627, 449] on div "Verify your email We'll send a code to [EMAIL_ADDRESS][DOMAIN_NAME] if it's cor…" at bounding box center [784, 372] width 366 height 601
click at [615, 450] on div "Verify your email We'll send a code to [EMAIL_ADDRESS][DOMAIN_NAME] if it's cor…" at bounding box center [784, 372] width 366 height 601
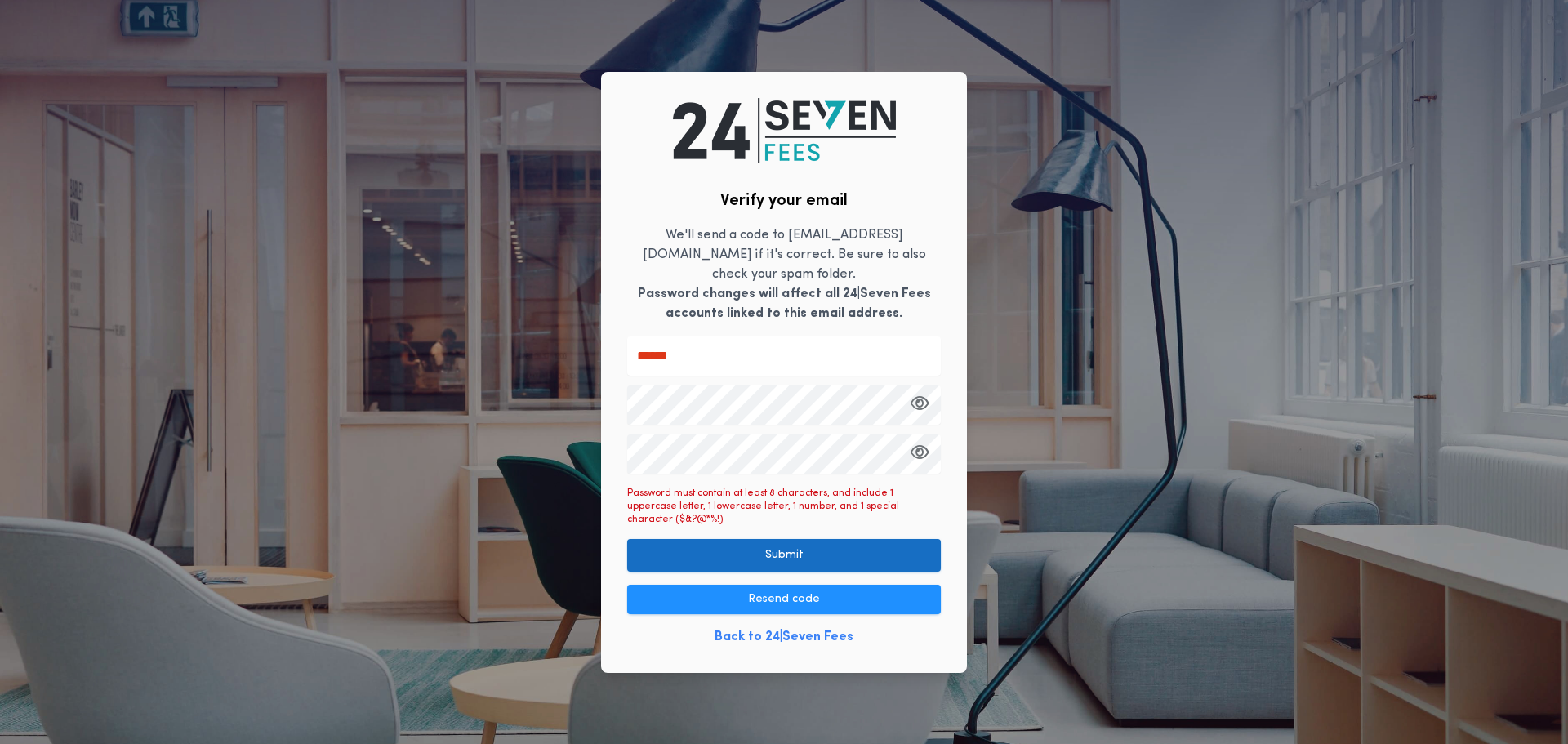
click at [911, 551] on button "Submit" at bounding box center [784, 556] width 314 height 32
click at [815, 540] on button "Submit" at bounding box center [784, 556] width 314 height 32
click at [753, 540] on button "Submit" at bounding box center [784, 556] width 314 height 32
click at [610, 399] on div "Verify your email We'll send a code to [EMAIL_ADDRESS][DOMAIN_NAME] if it's cor…" at bounding box center [784, 372] width 366 height 601
click at [750, 381] on div "******" at bounding box center [784, 405] width 314 height 138
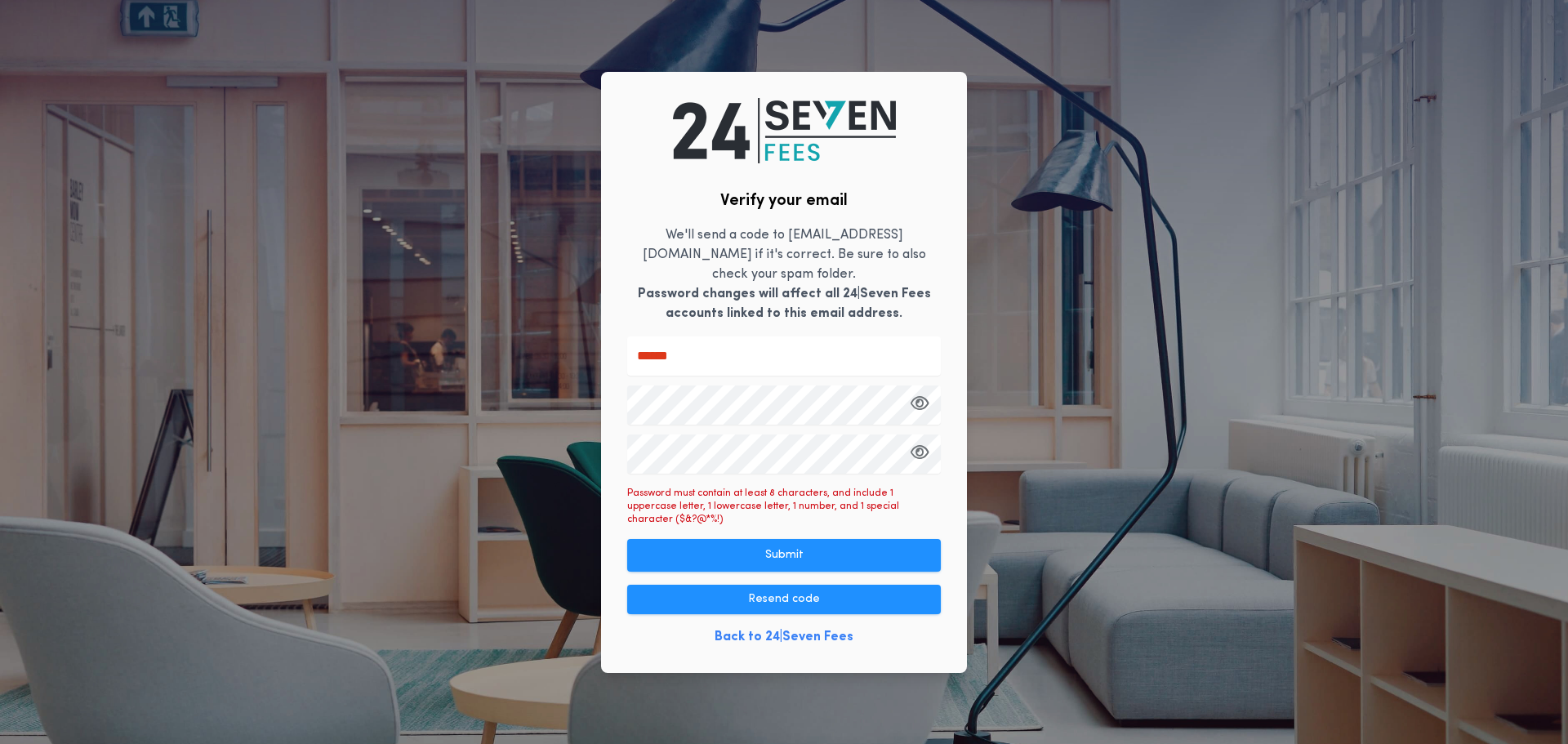
click at [605, 450] on div "Verify your email We'll send a code to [EMAIL_ADDRESS][DOMAIN_NAME] if it's cor…" at bounding box center [784, 372] width 366 height 601
click at [753, 585] on button "Resend code" at bounding box center [784, 599] width 314 height 29
drag, startPoint x: 622, startPoint y: 348, endPoint x: 583, endPoint y: 345, distance: 39.1
click at [583, 345] on div "Verify your email We'll send a code to [EMAIL_ADDRESS][DOMAIN_NAME] if it's cor…" at bounding box center [784, 372] width 1568 height 744
click at [671, 354] on input "text" at bounding box center [784, 357] width 314 height 39
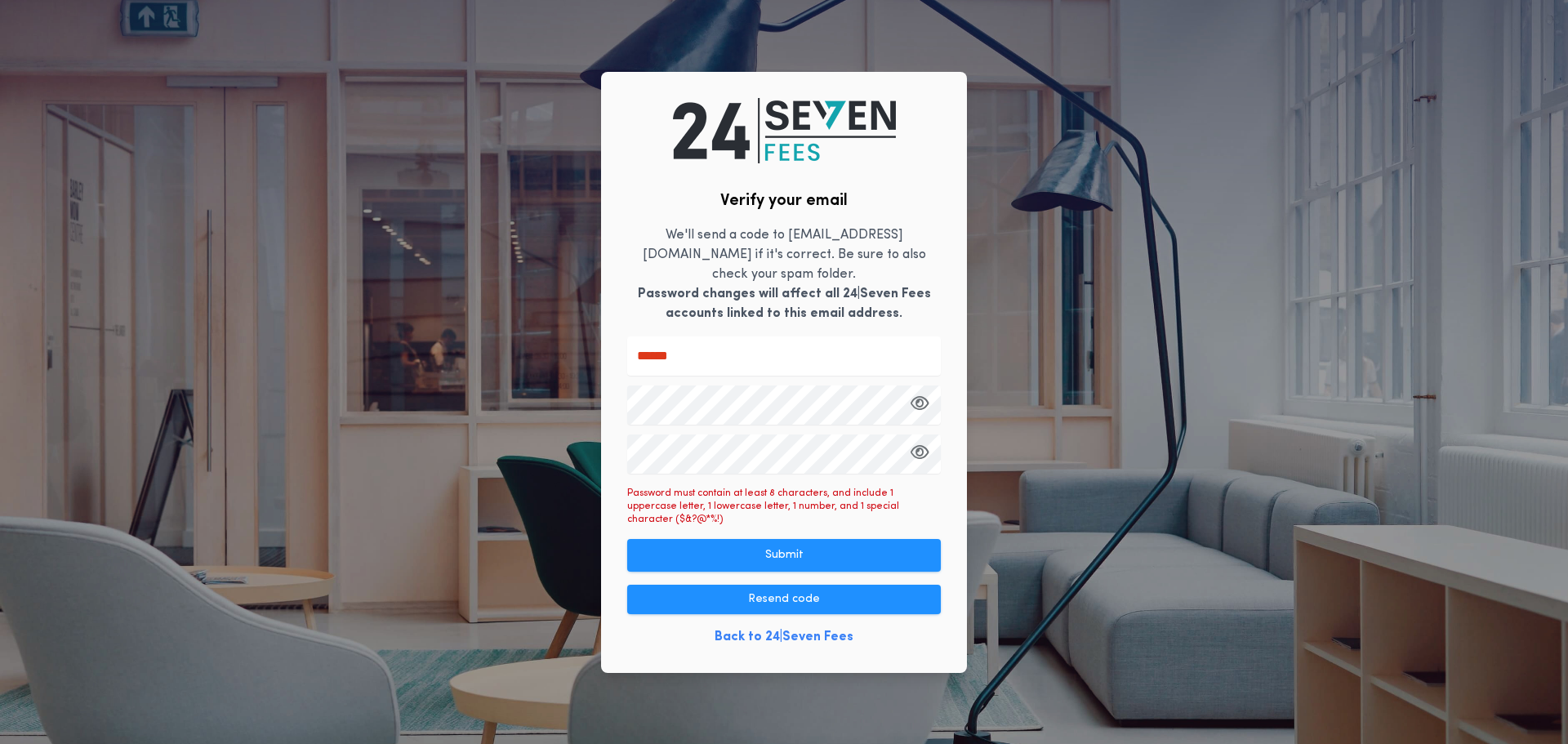
type input "******"
click at [852, 630] on div "Verify your email We'll send a code to [EMAIL_ADDRESS][DOMAIN_NAME] if it's cor…" at bounding box center [784, 372] width 366 height 601
click at [0, 743] on com-1password-button at bounding box center [0, 744] width 0 height 0
click at [948, 493] on div "Verify your email We'll send a code to [EMAIL_ADDRESS][DOMAIN_NAME] if it's cor…" at bounding box center [784, 372] width 366 height 601
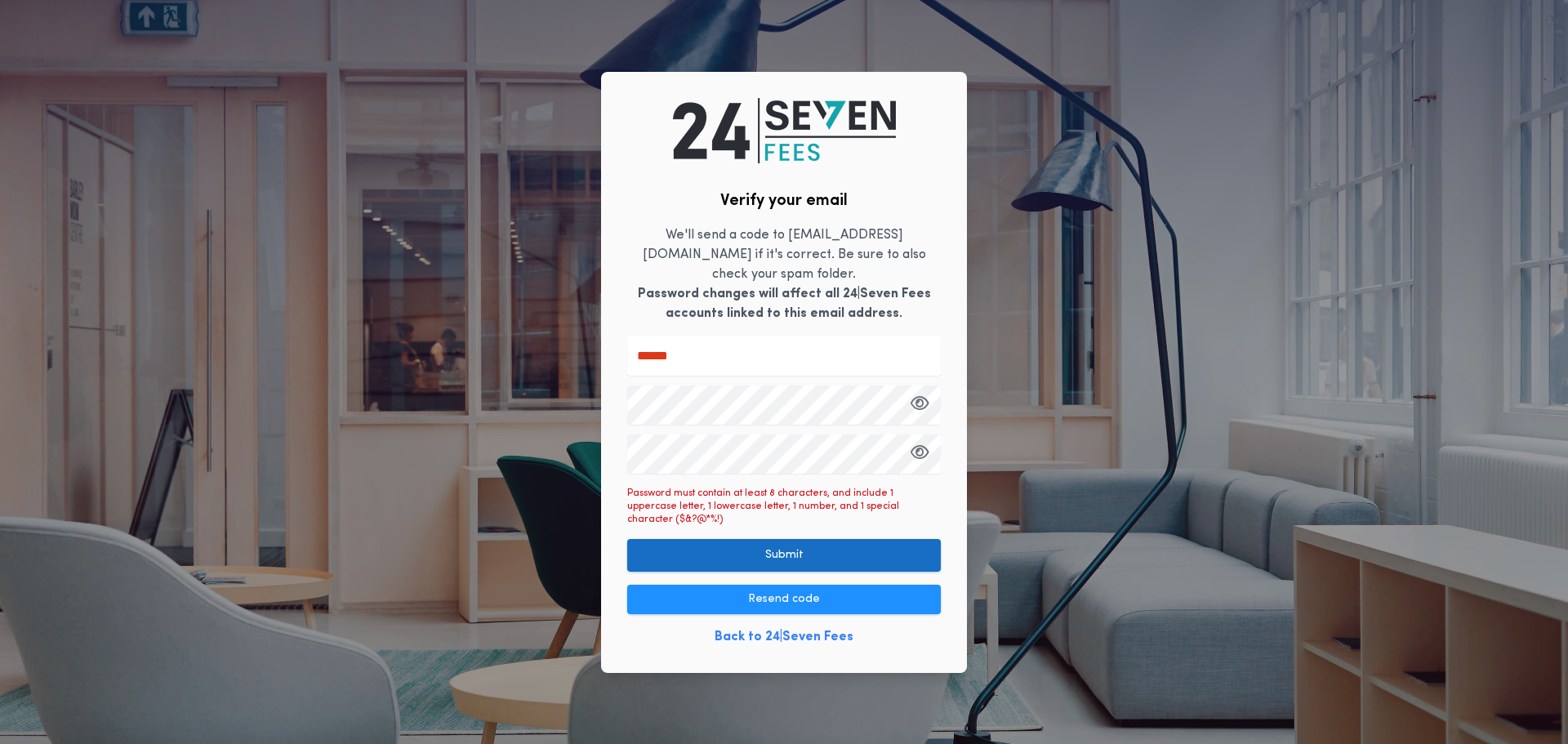
click at [911, 540] on button "Submit" at bounding box center [784, 556] width 314 height 32
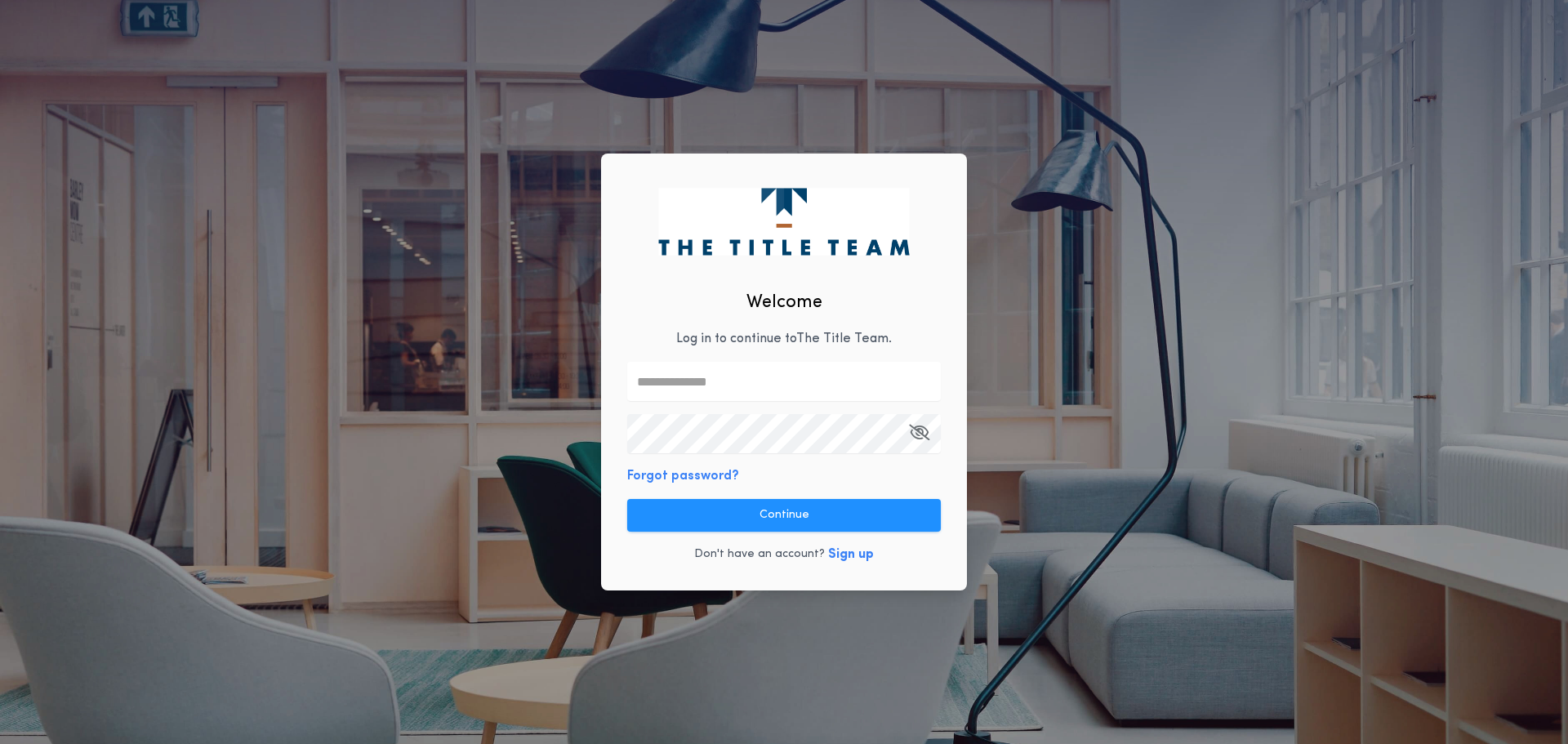
click at [668, 381] on input "text" at bounding box center [784, 381] width 314 height 39
type input "**********"
click at [781, 481] on div "**********" at bounding box center [784, 373] width 366 height 438
click at [905, 507] on button "Continue" at bounding box center [784, 516] width 314 height 32
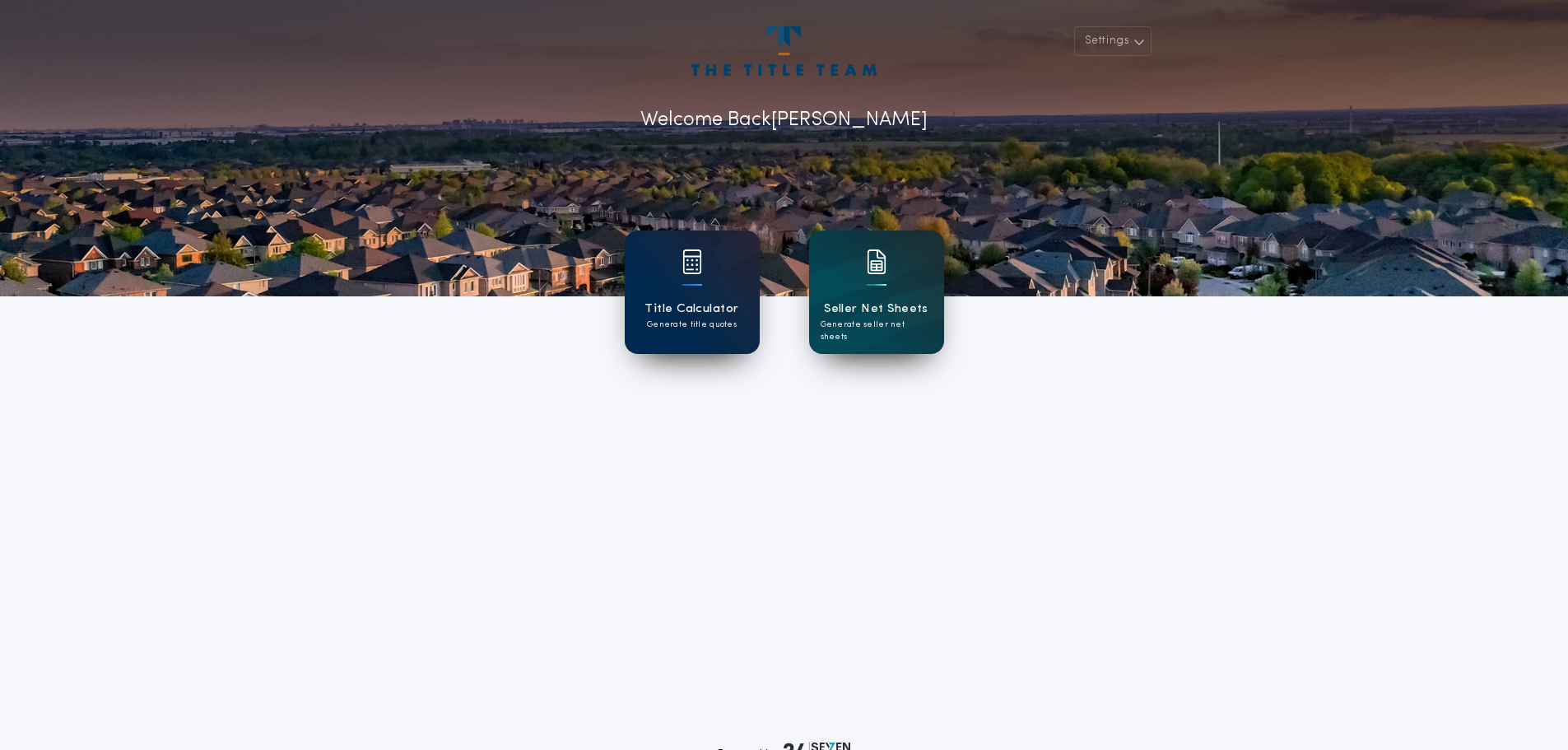
click at [696, 289] on div at bounding box center [692, 272] width 20 height 47
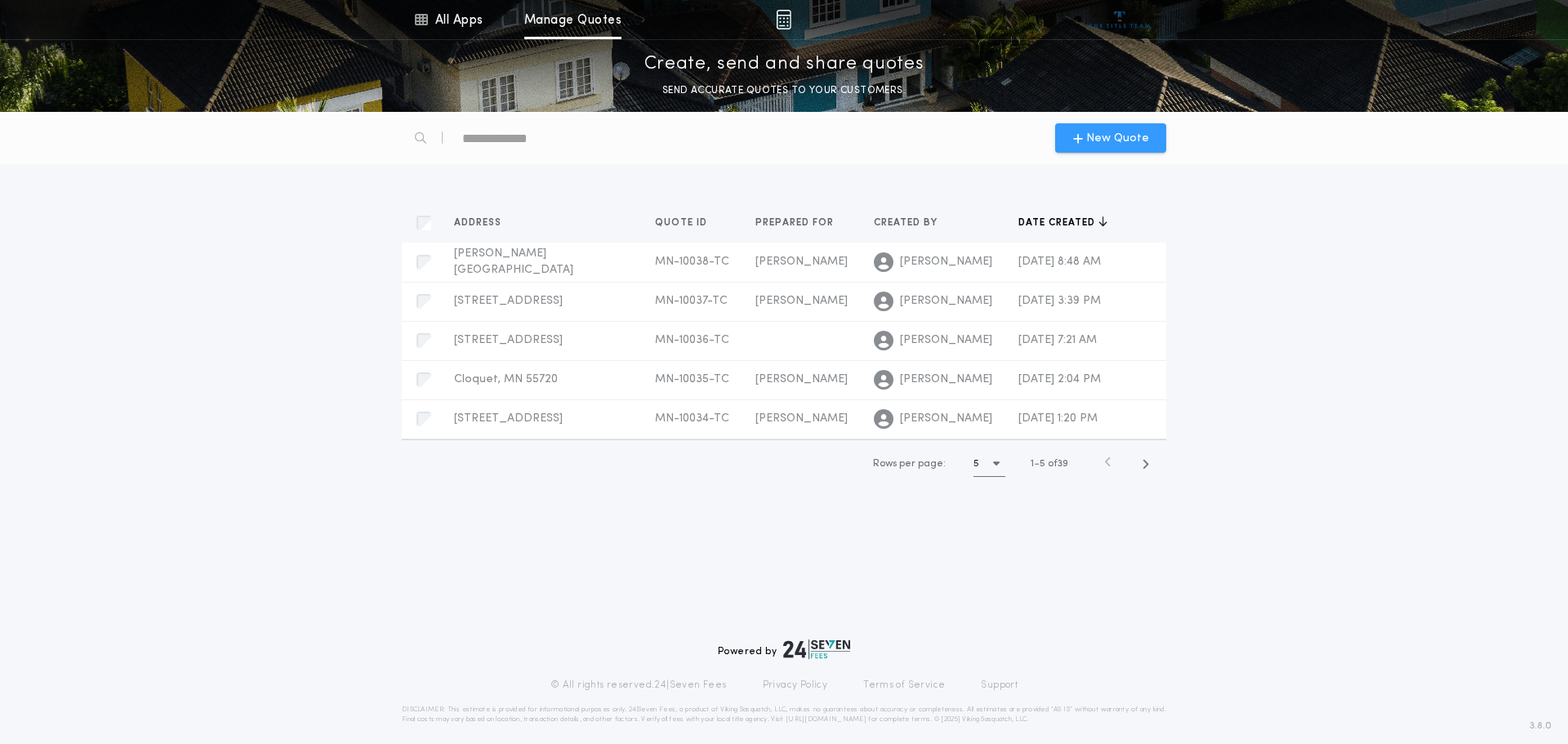
click at [1083, 139] on icon "button" at bounding box center [1077, 138] width 9 height 13
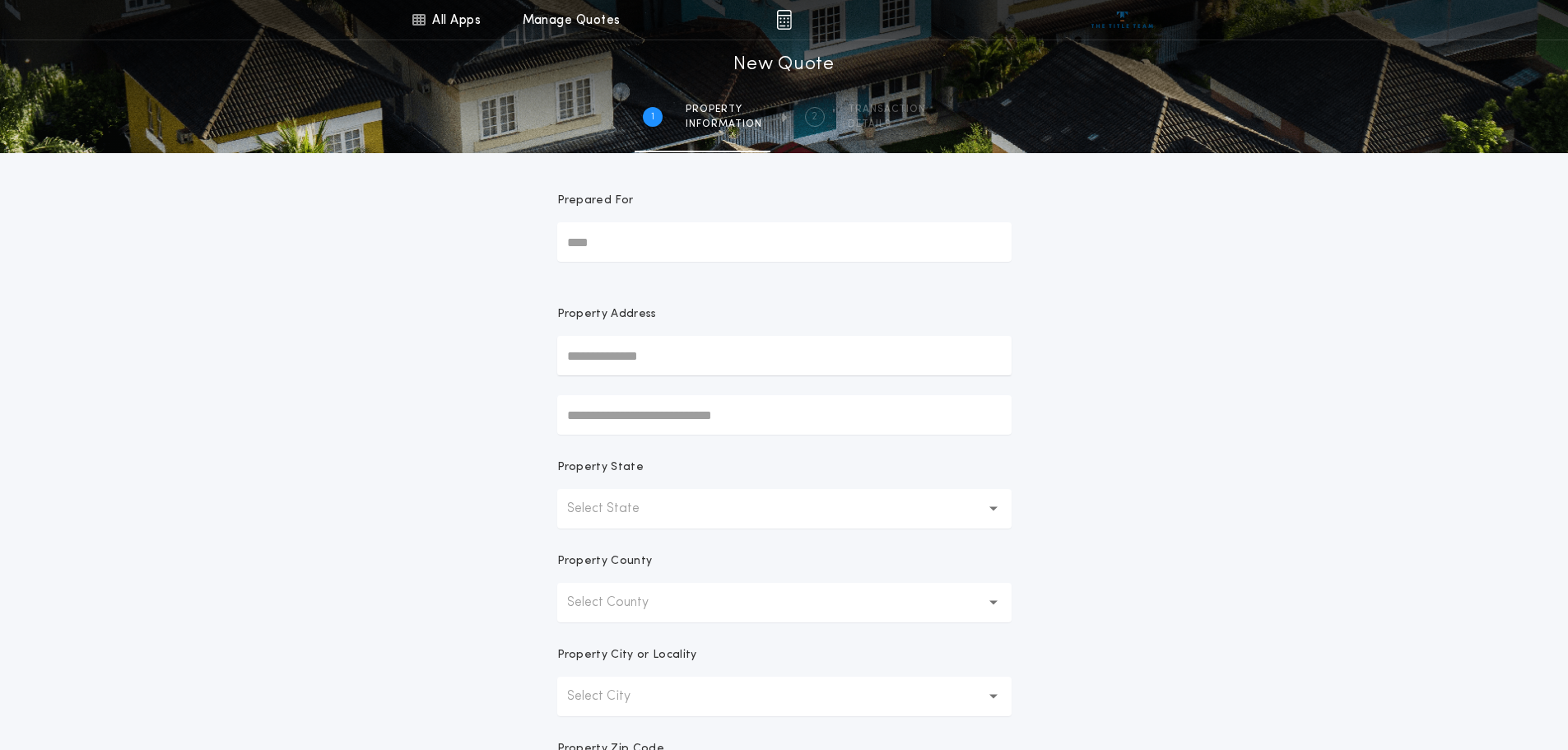
click at [575, 244] on input "Prepared For" at bounding box center [784, 242] width 454 height 40
type input "*****"
click at [1279, 378] on div "All Apps Title Calculator Seller Net Sheets Menu All Apps Manage Quotes 1 /2 Ne…" at bounding box center [784, 471] width 1568 height 941
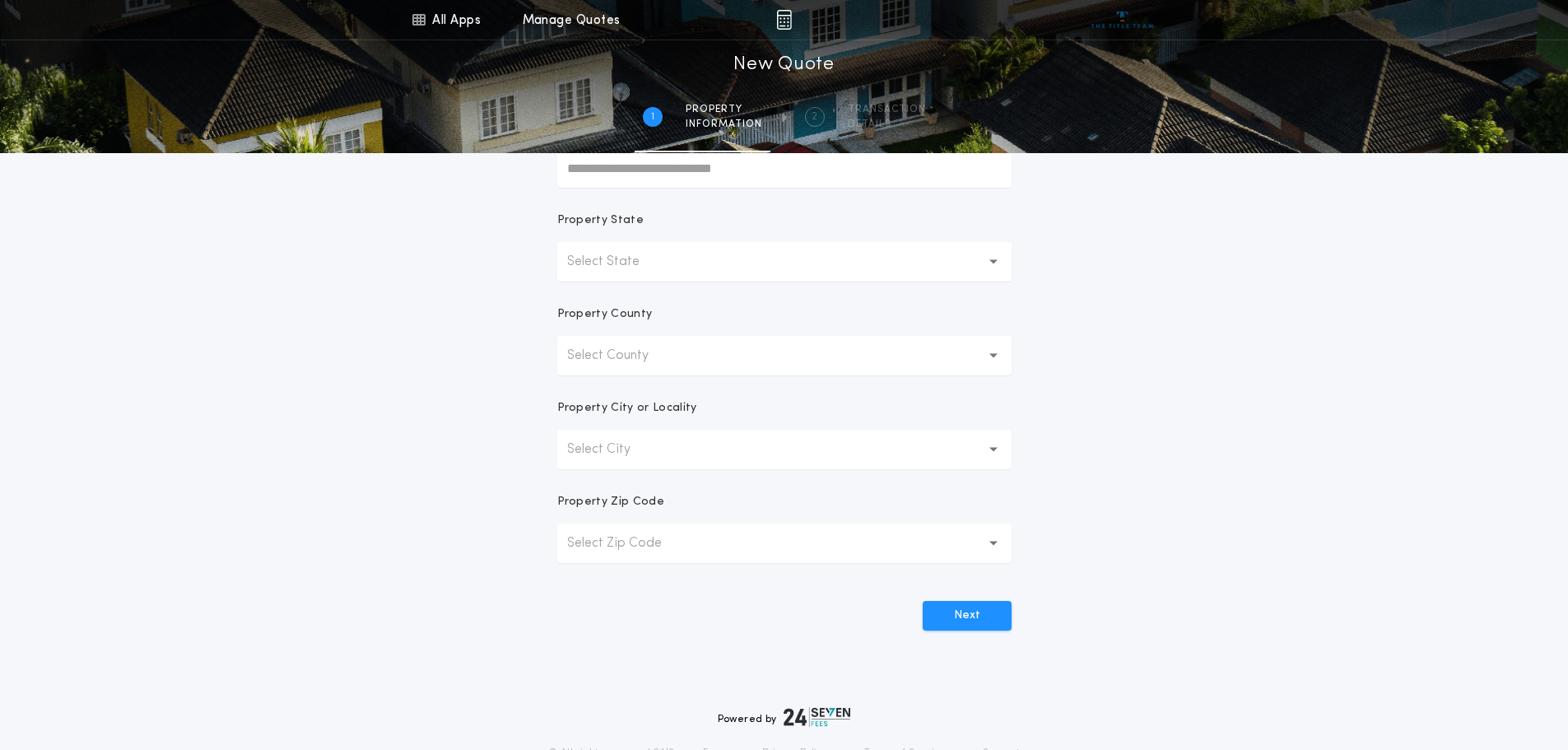
scroll to position [165, 0]
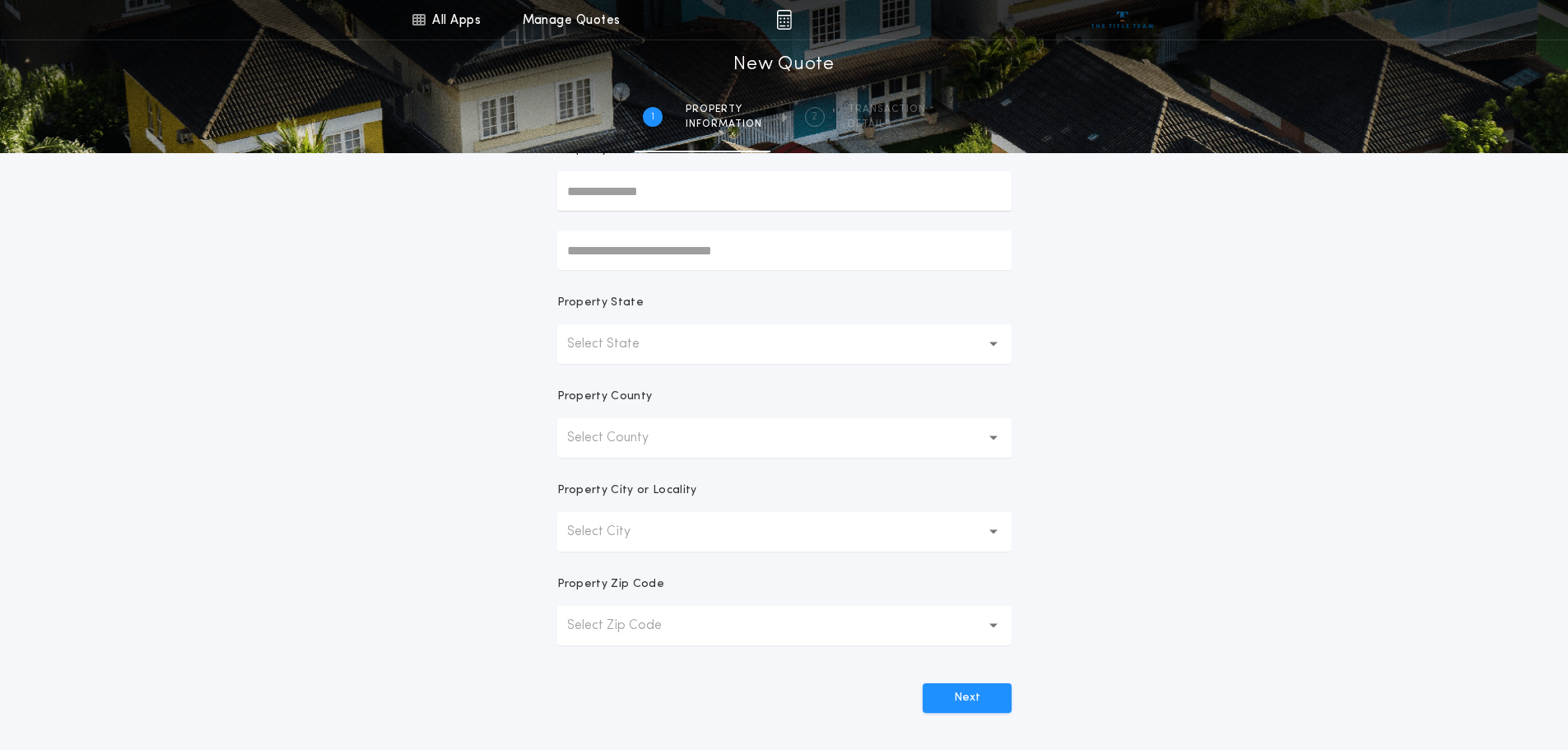
click at [694, 348] on button "Select State" at bounding box center [784, 344] width 454 height 40
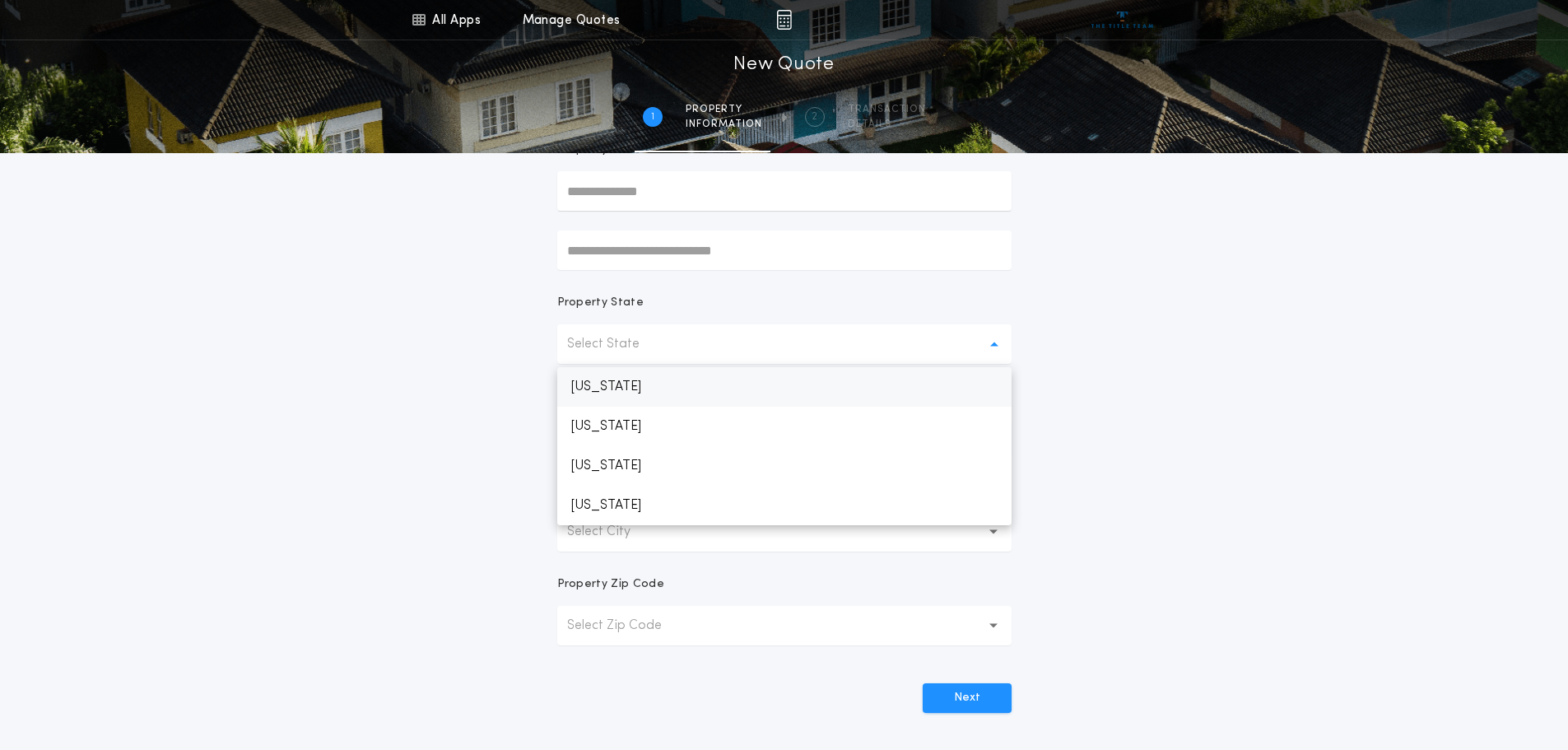
click at [619, 390] on p "[US_STATE]" at bounding box center [784, 387] width 454 height 40
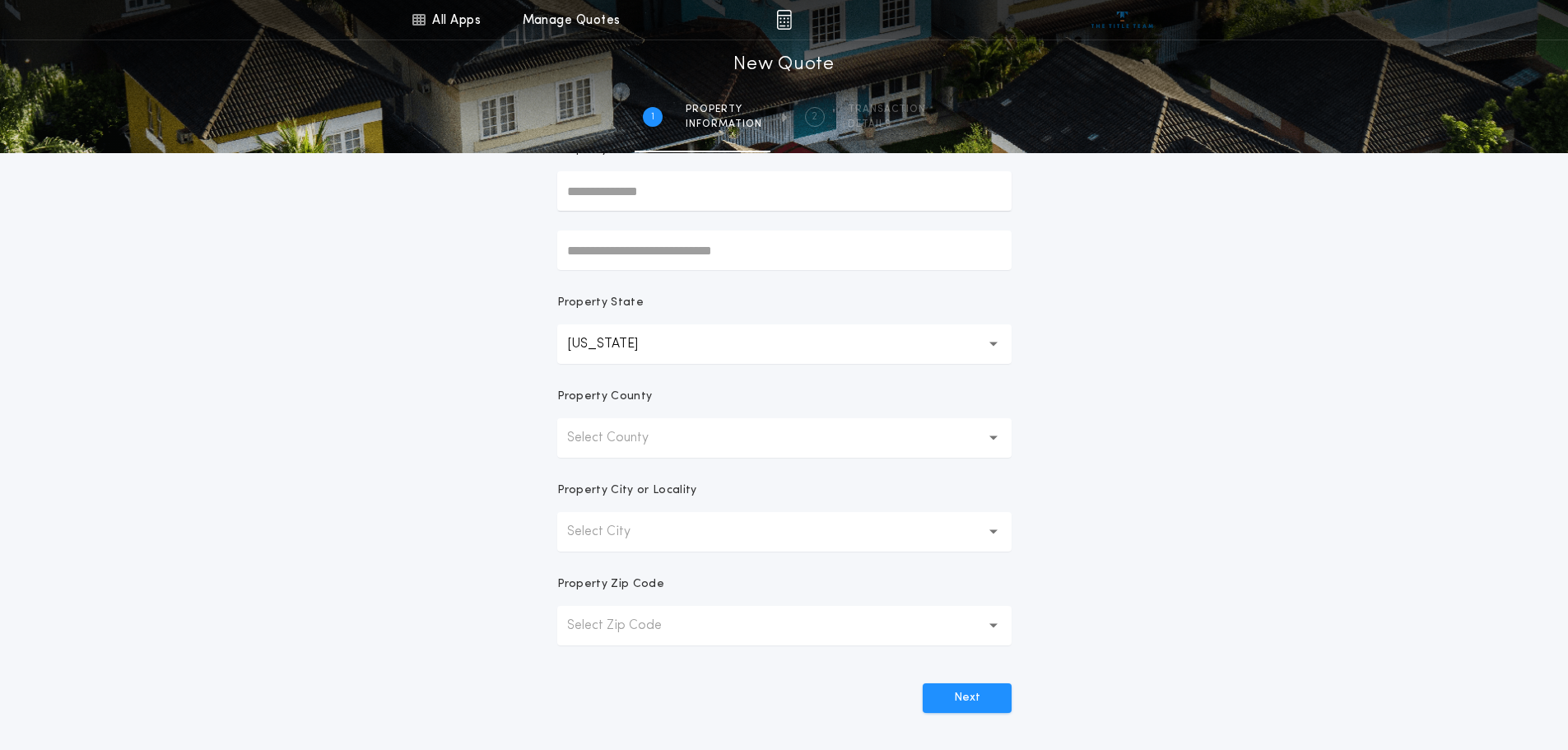
click at [664, 433] on p "Select County" at bounding box center [620, 438] width 108 height 20
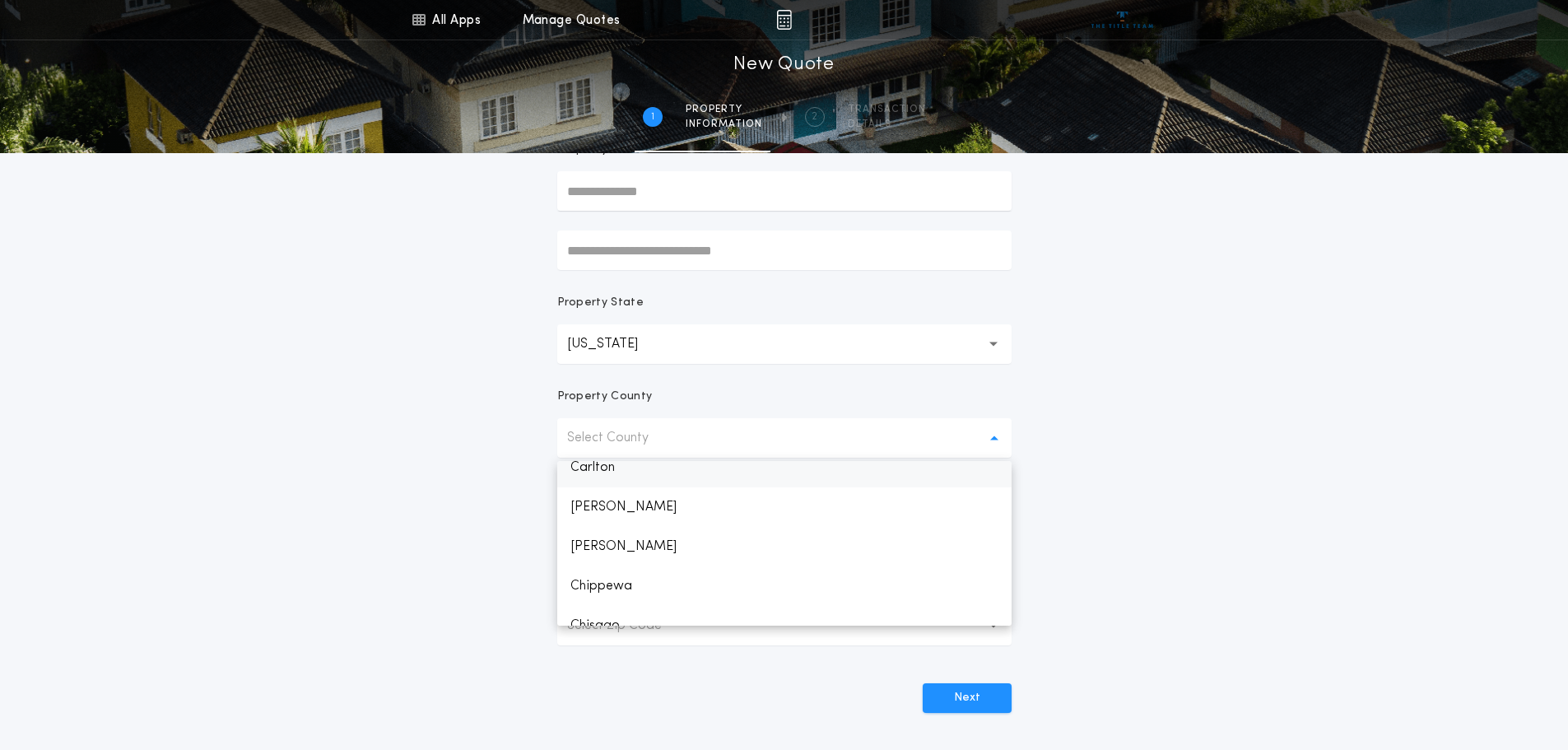
click at [608, 472] on p "Carlton" at bounding box center [784, 468] width 454 height 40
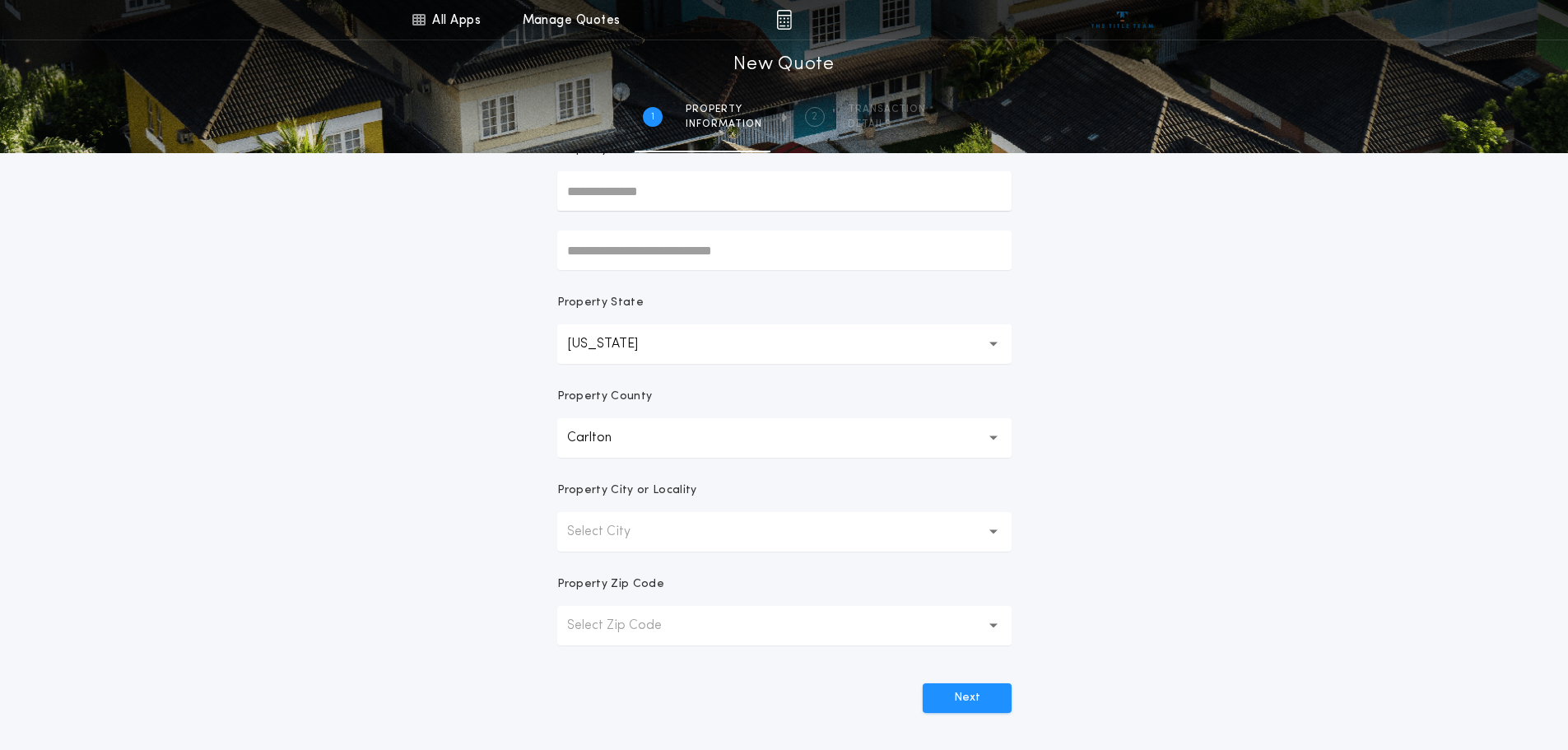
click at [626, 532] on p "Select City" at bounding box center [612, 532] width 90 height 20
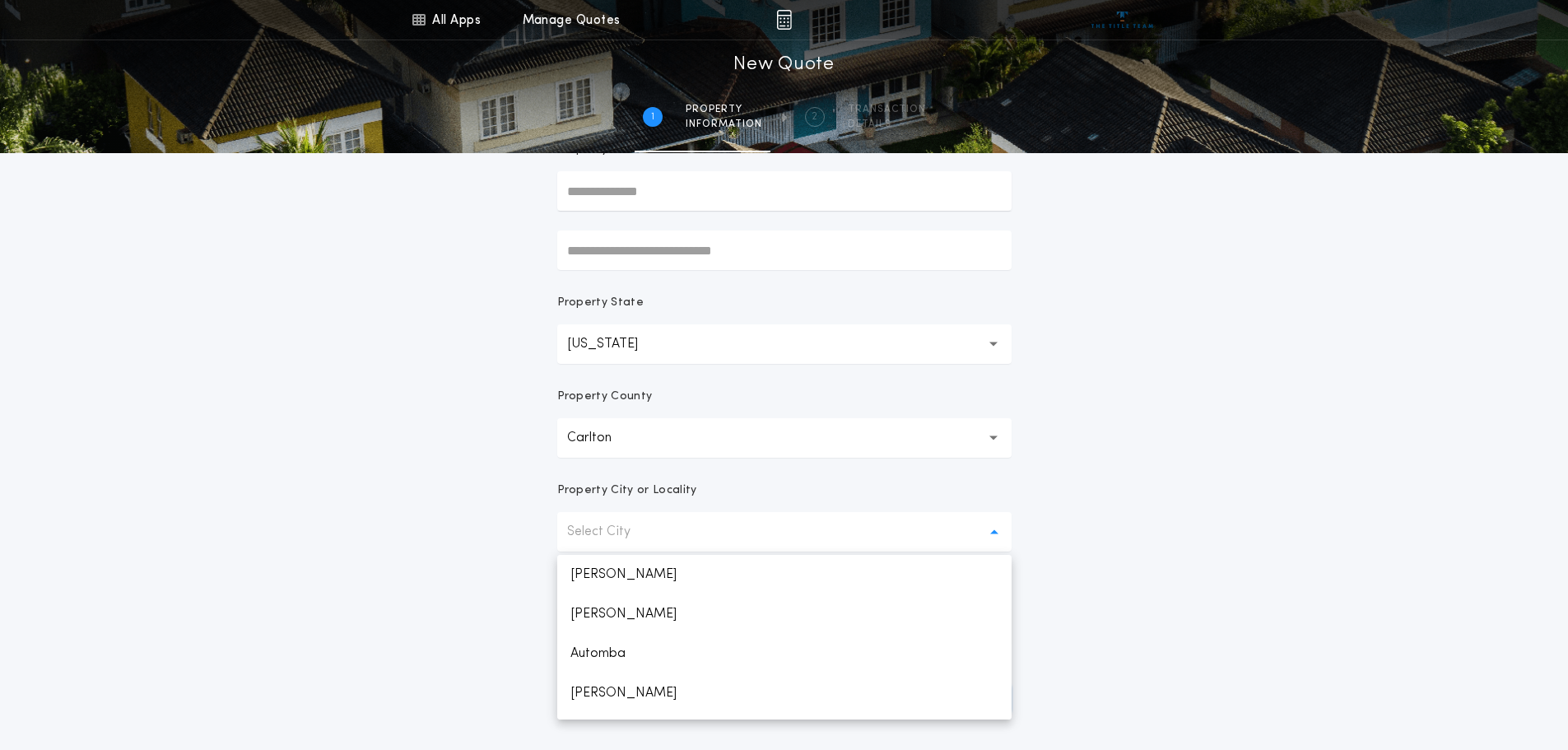
click at [628, 534] on p "Select City" at bounding box center [612, 532] width 90 height 20
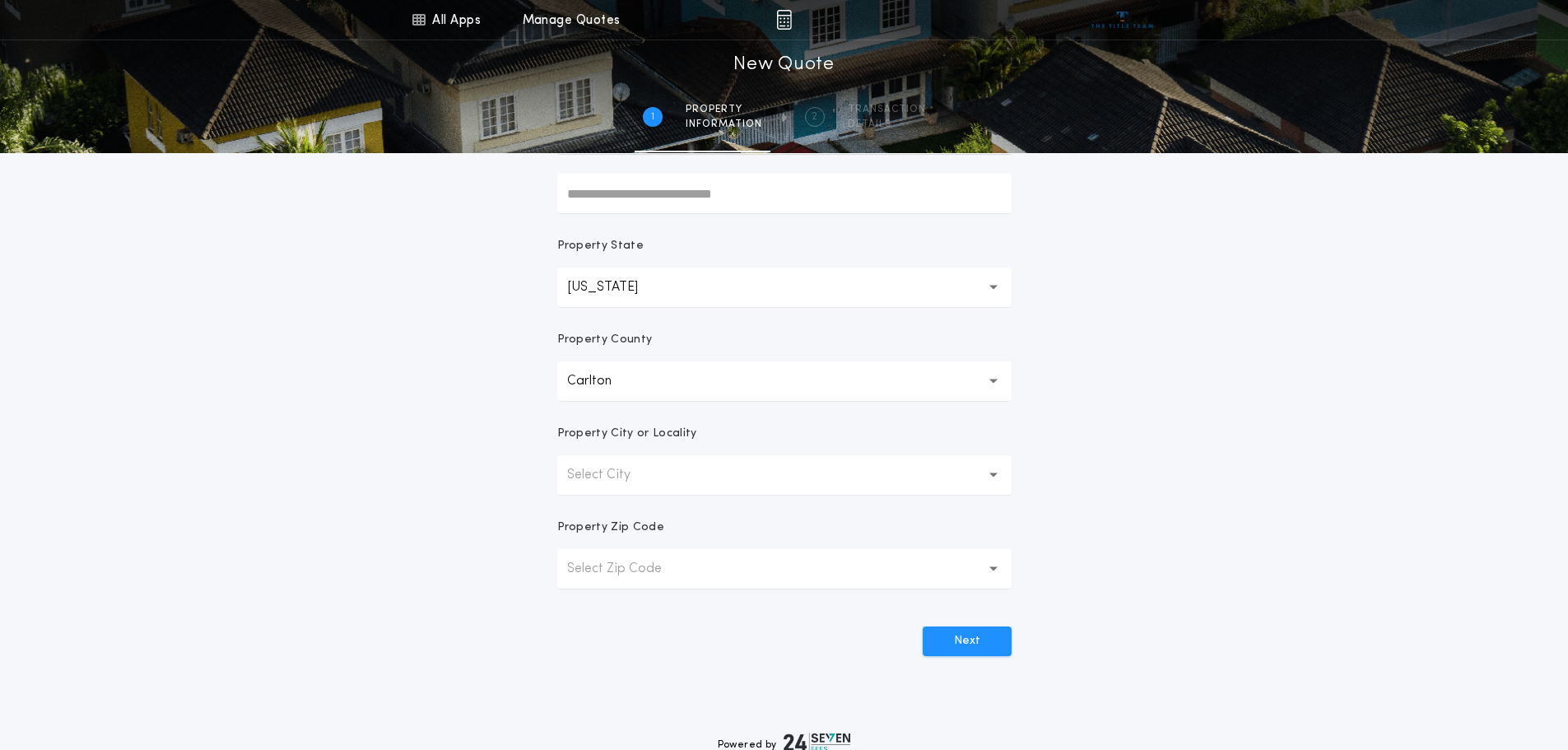
scroll to position [247, 0]
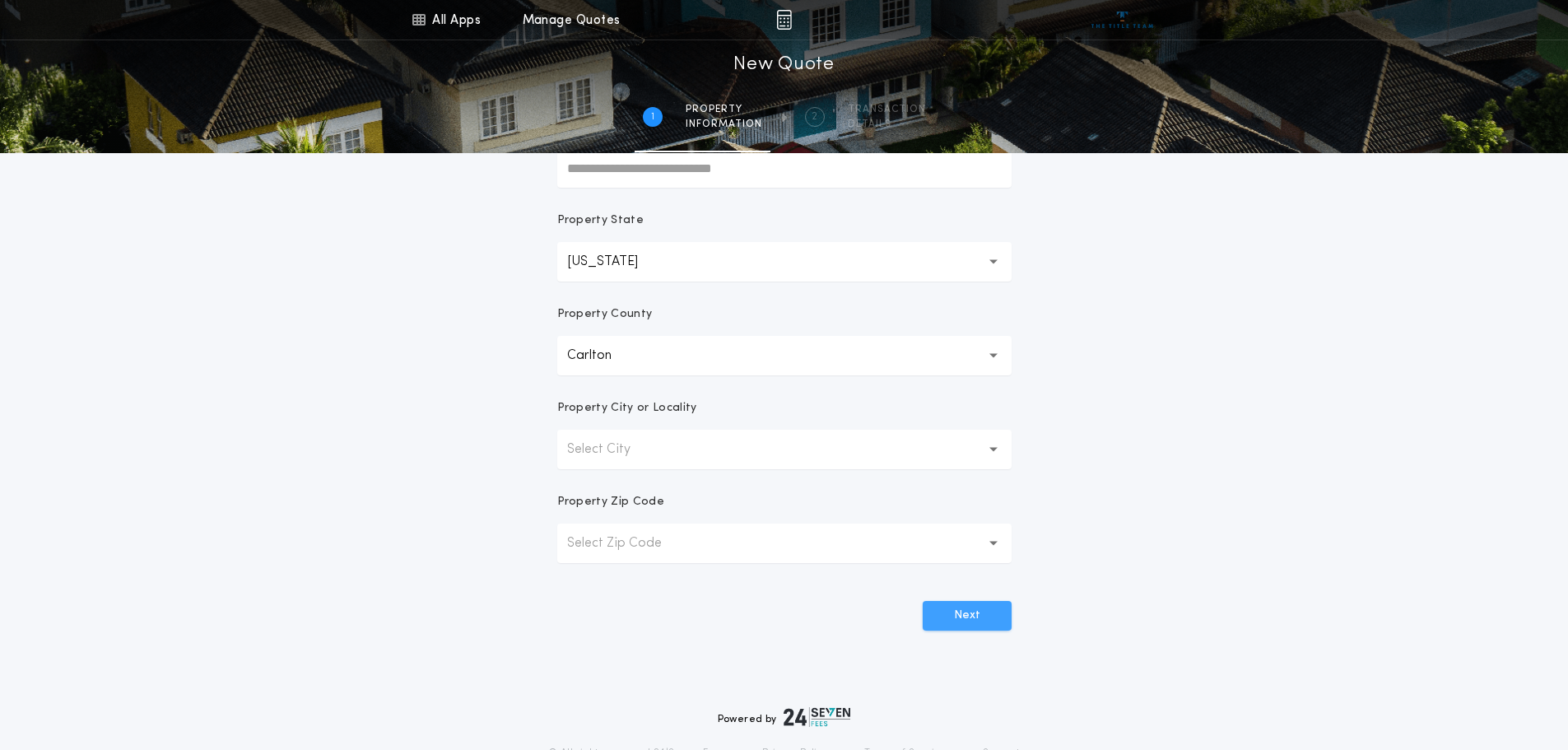
click at [968, 616] on button "Next" at bounding box center [967, 616] width 89 height 29
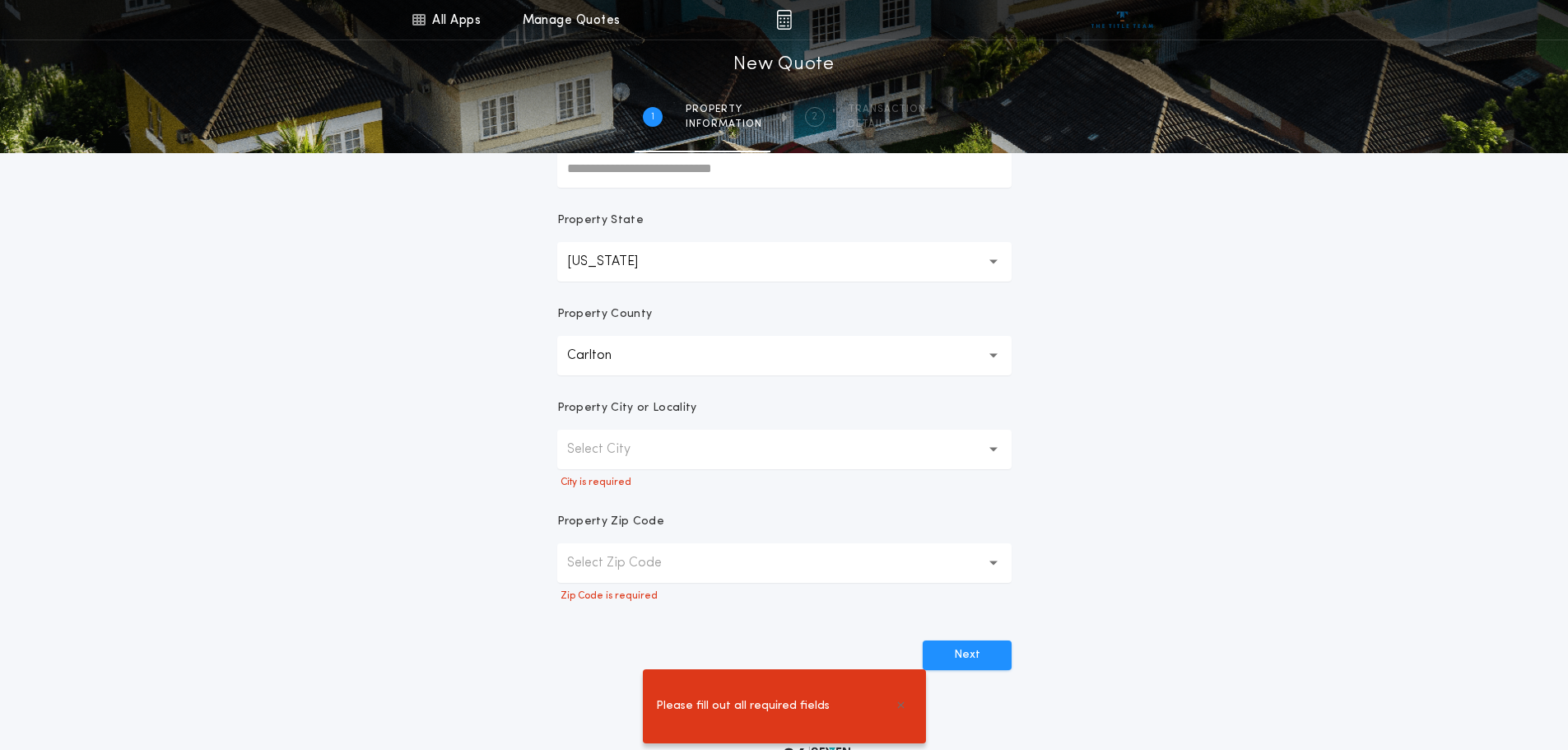
click at [636, 446] on p "Select City" at bounding box center [612, 449] width 90 height 20
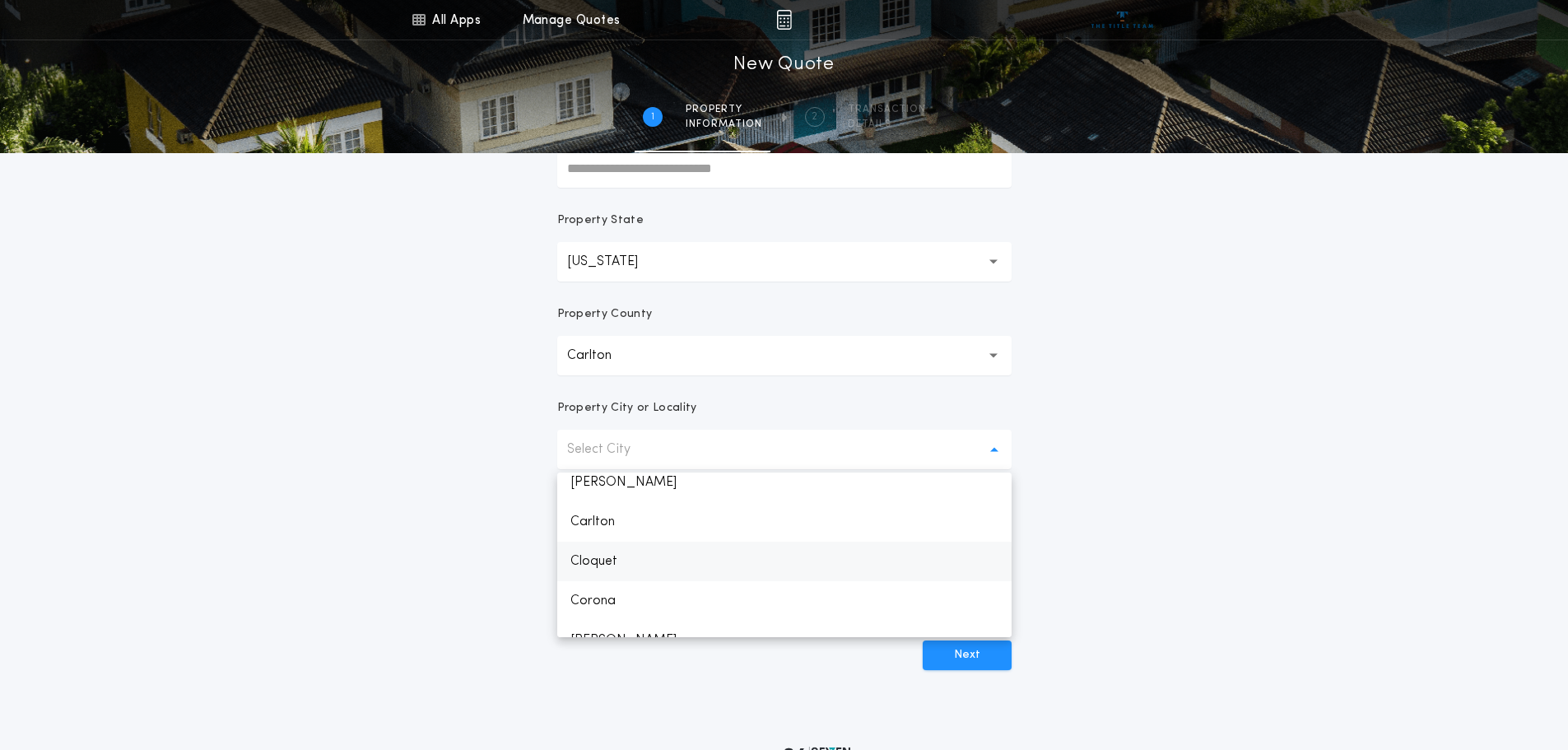
scroll to position [0, 0]
click at [612, 445] on p "Select City" at bounding box center [612, 449] width 90 height 20
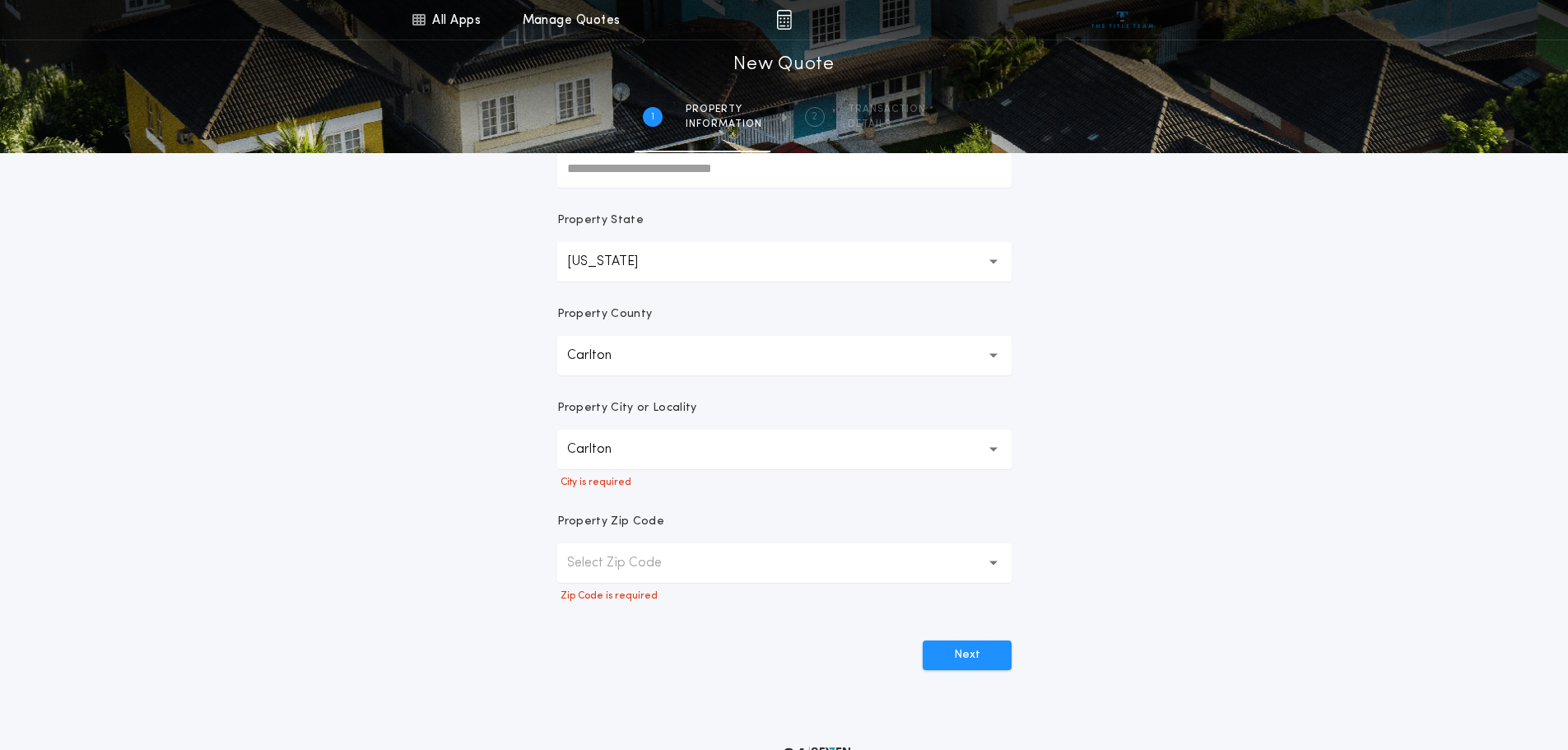
click at [657, 565] on p "Select Zip Code" at bounding box center [627, 563] width 121 height 20
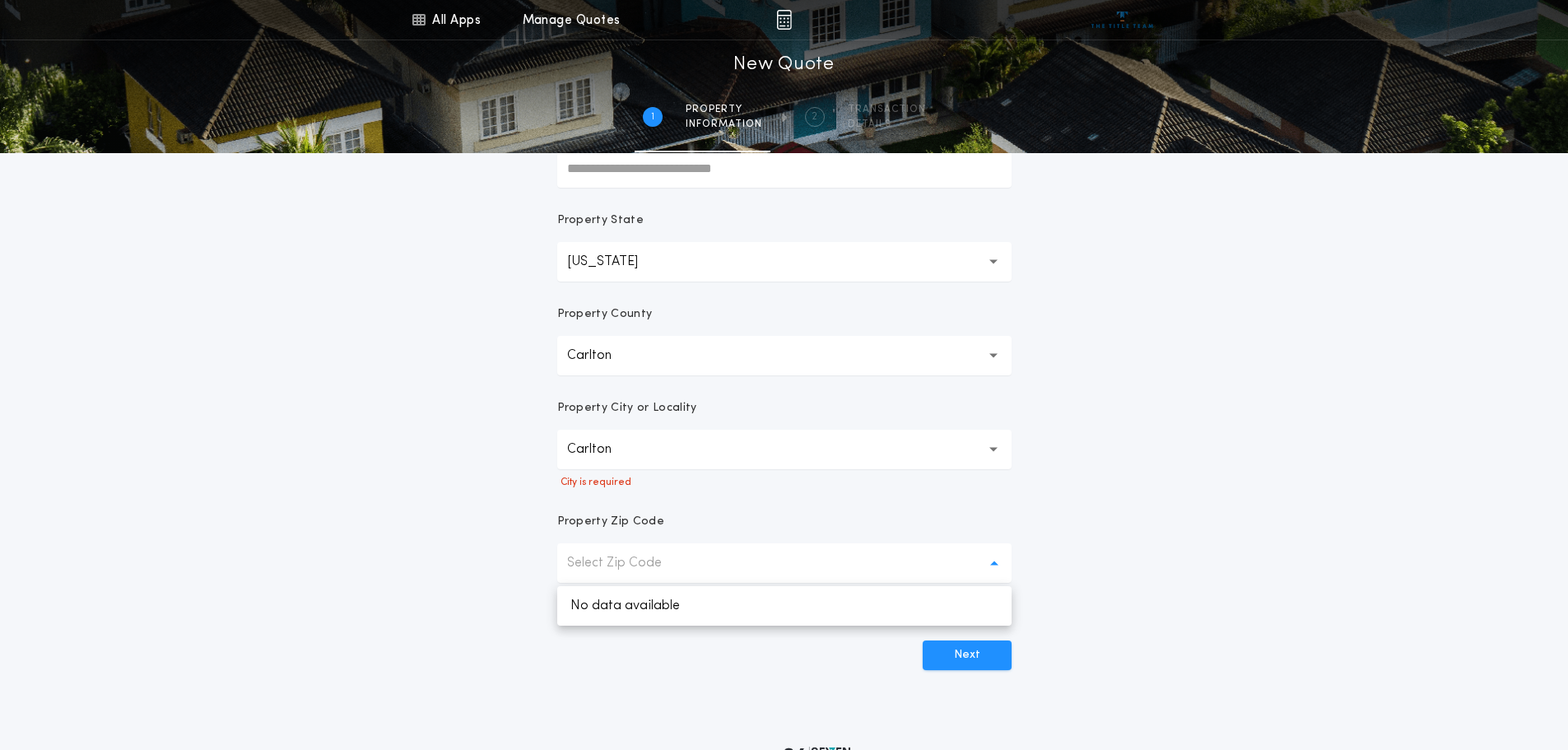
click at [628, 563] on p "Select Zip Code" at bounding box center [627, 563] width 121 height 20
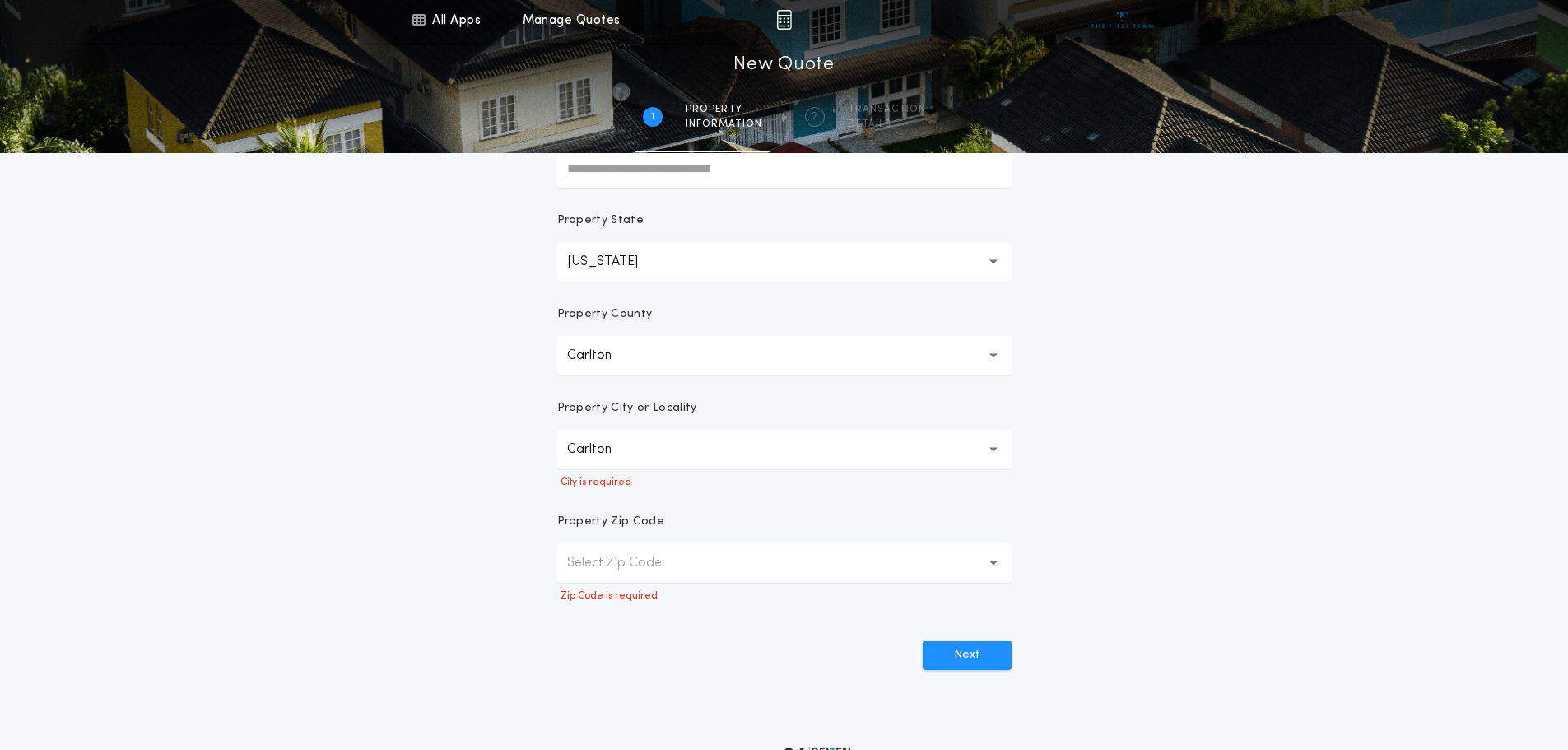
click at [997, 562] on icon "button" at bounding box center [993, 564] width 9 height 40
click at [726, 597] on p "No data available" at bounding box center [784, 606] width 454 height 40
click at [963, 633] on button "Next" at bounding box center [967, 635] width 89 height 29
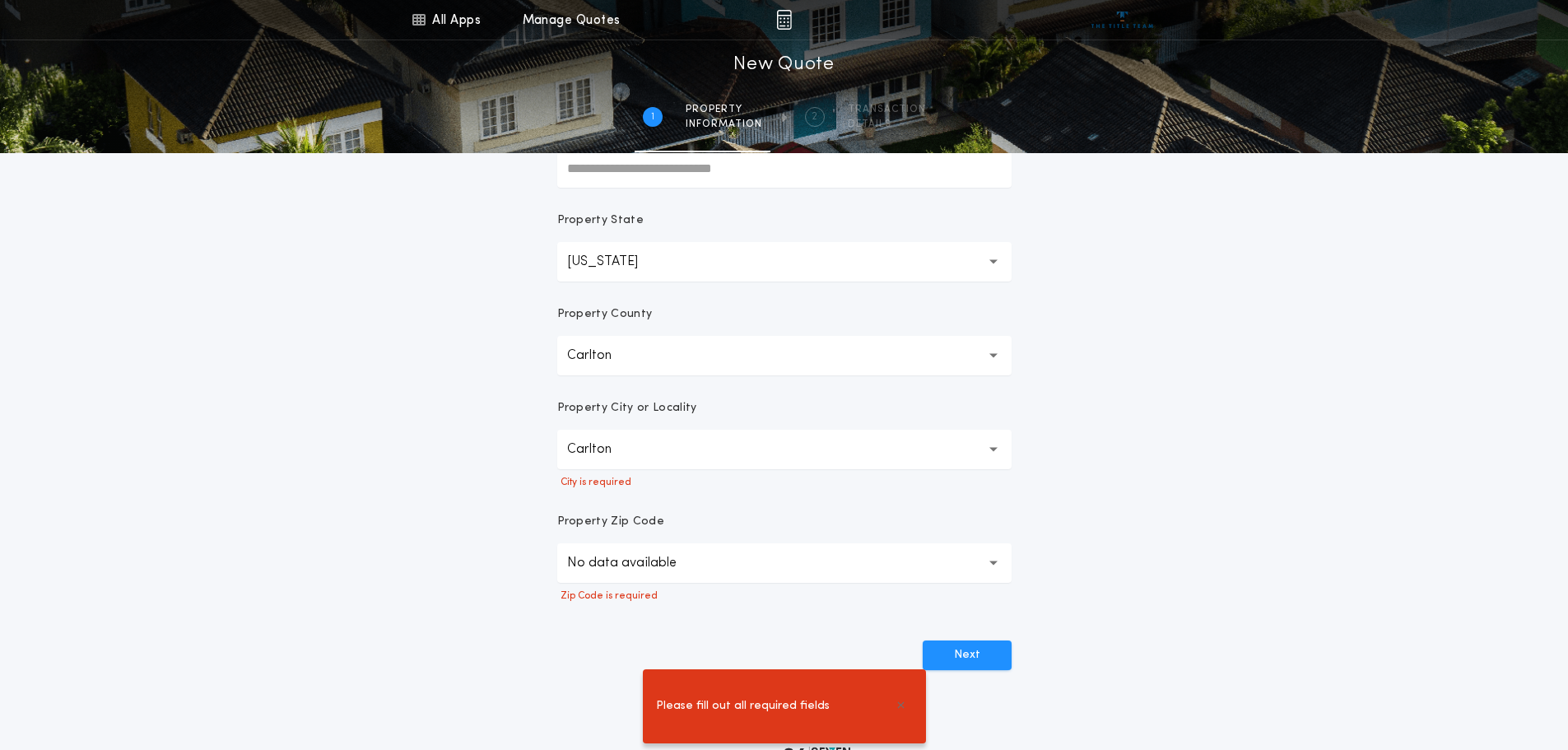
click at [645, 447] on button "Carlton" at bounding box center [784, 450] width 454 height 40
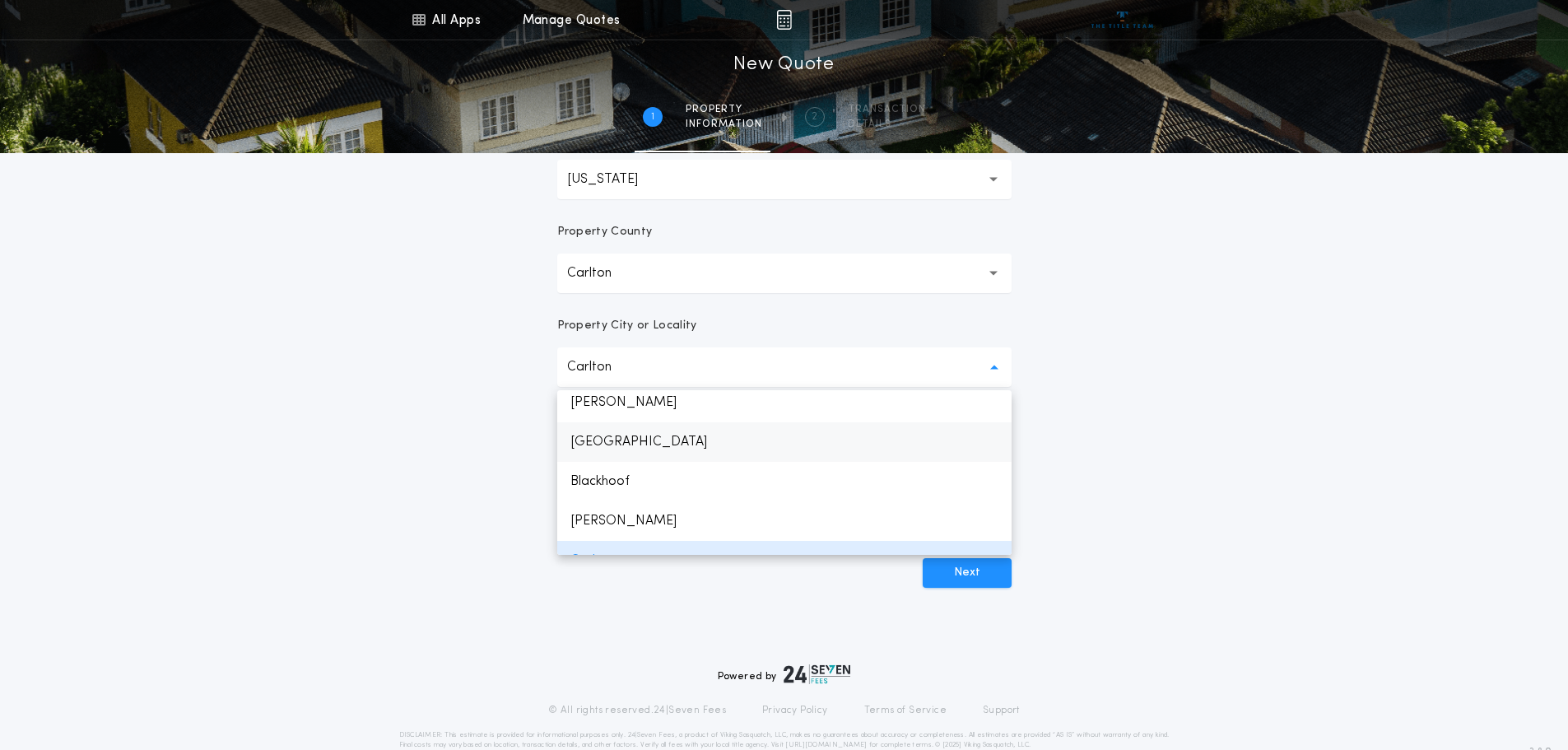
scroll to position [165, 0]
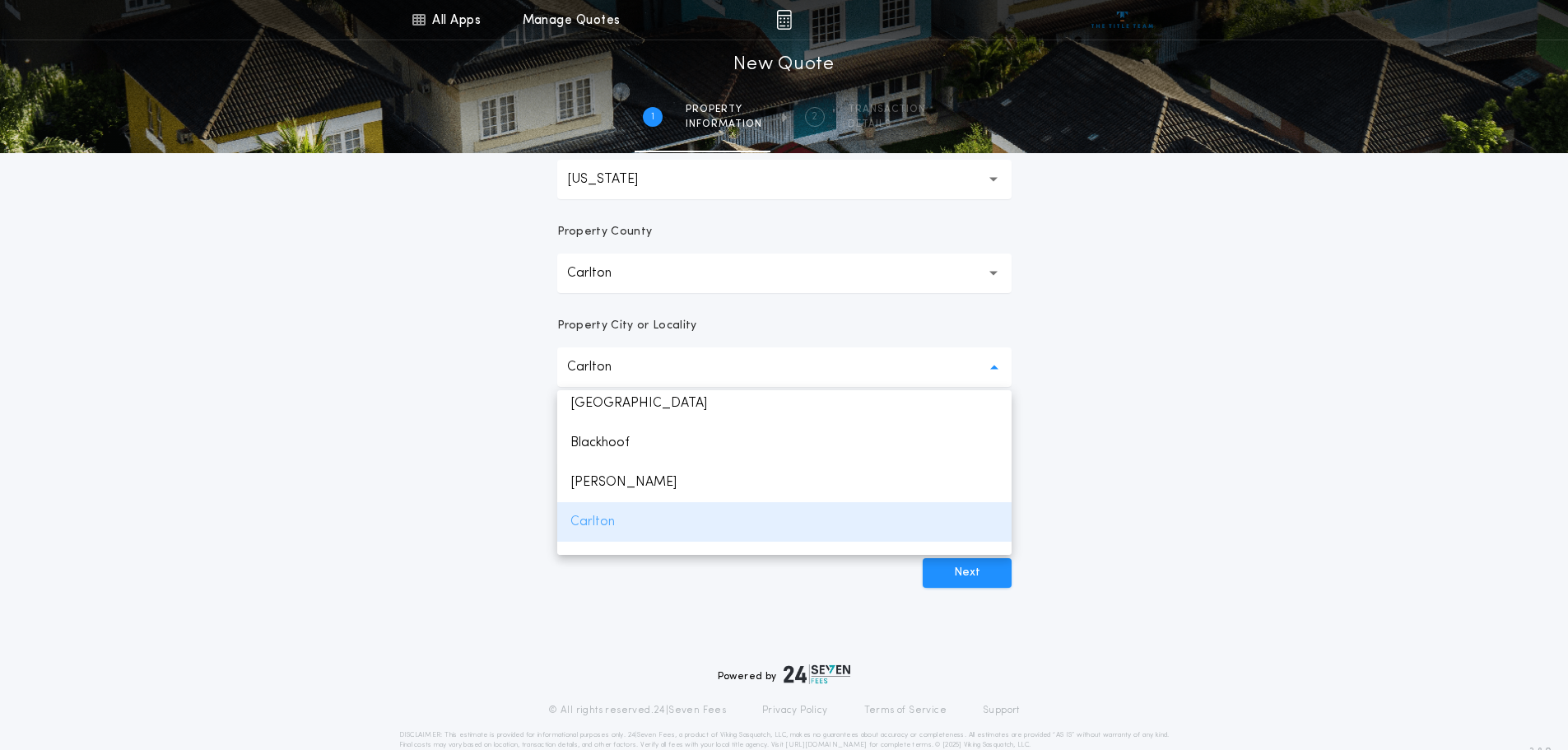
click at [599, 521] on p "Carlton" at bounding box center [784, 522] width 454 height 40
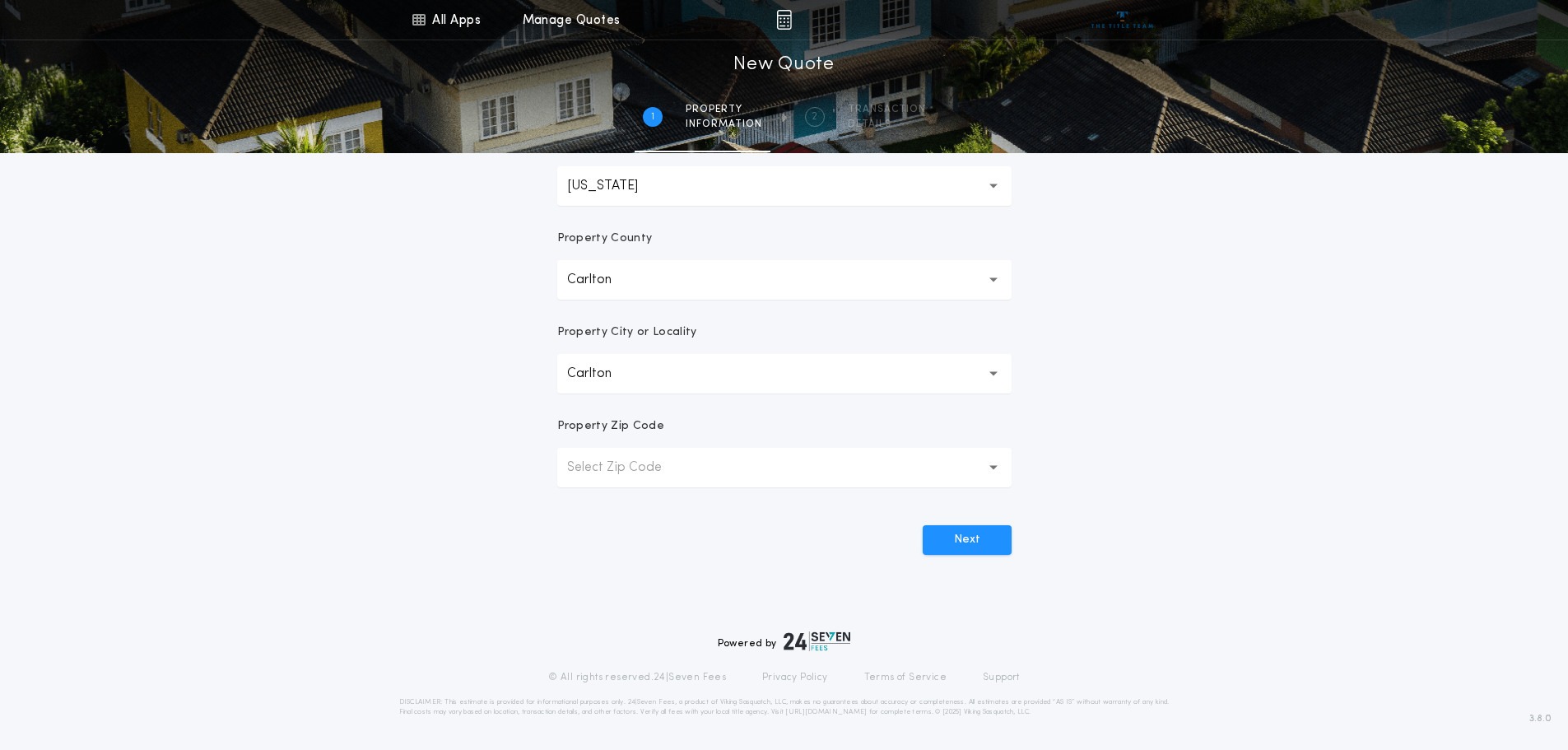
scroll to position [323, 0]
click at [618, 472] on p "Select Zip Code" at bounding box center [627, 467] width 121 height 20
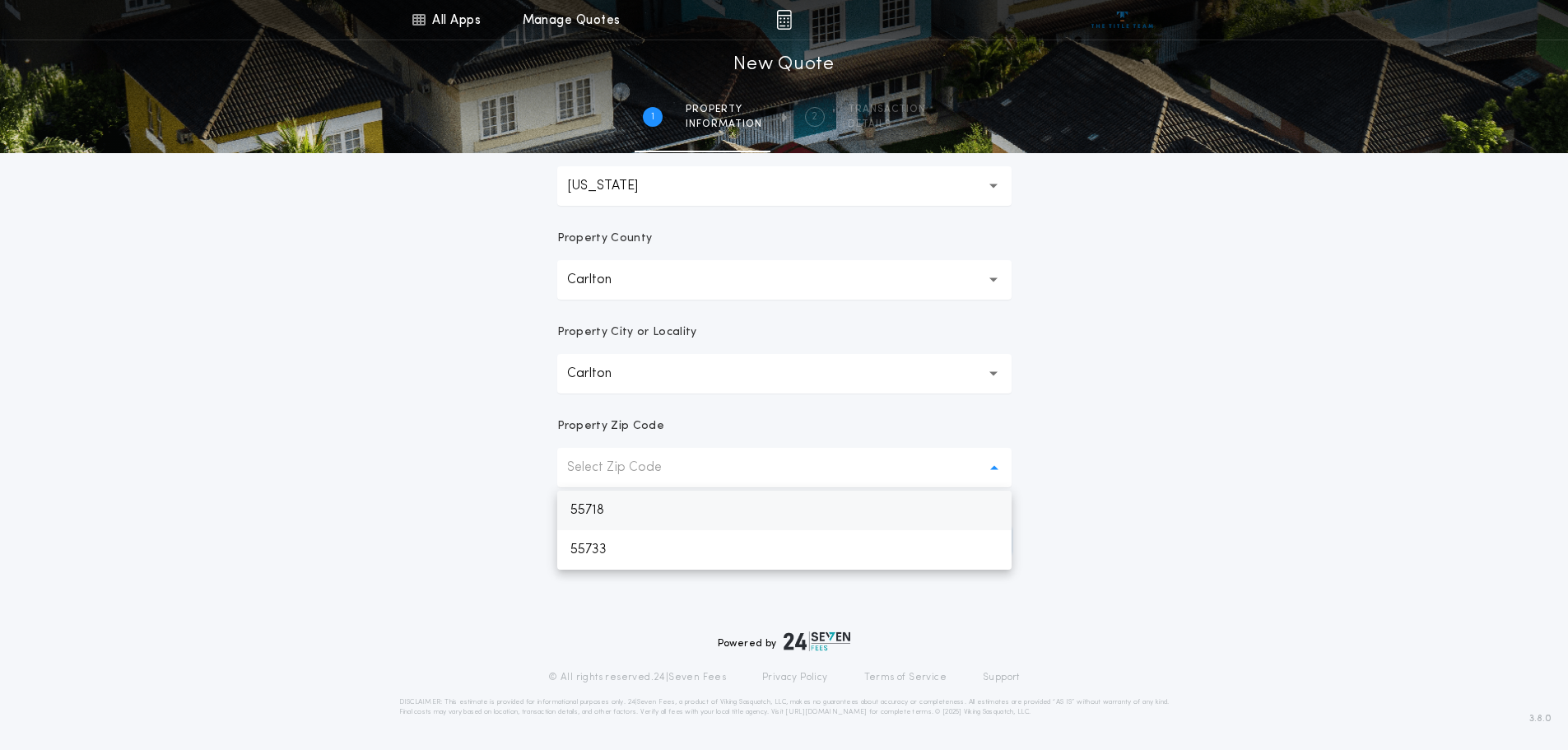
click at [601, 515] on p "55718" at bounding box center [784, 510] width 454 height 40
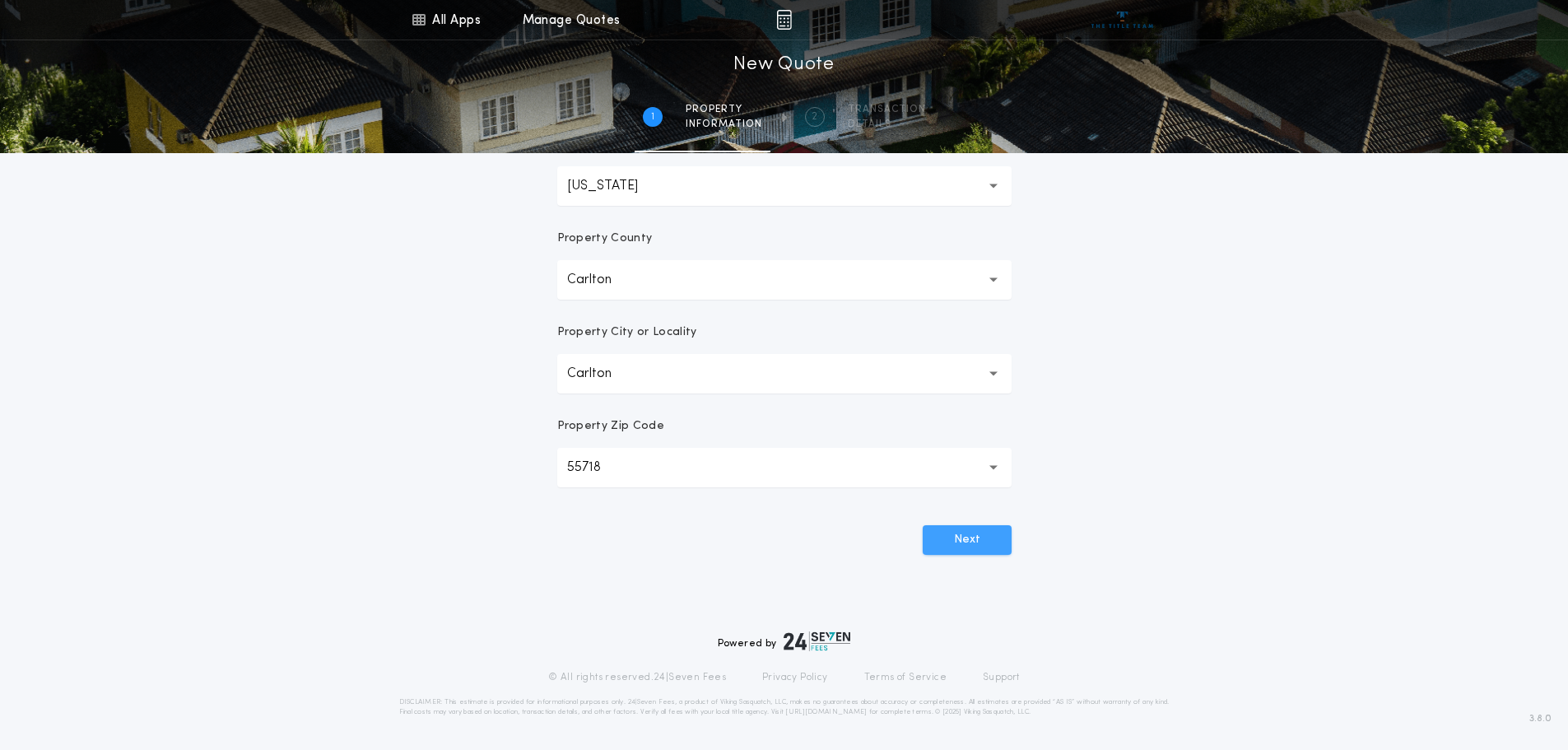
click at [964, 537] on button "Next" at bounding box center [967, 541] width 89 height 29
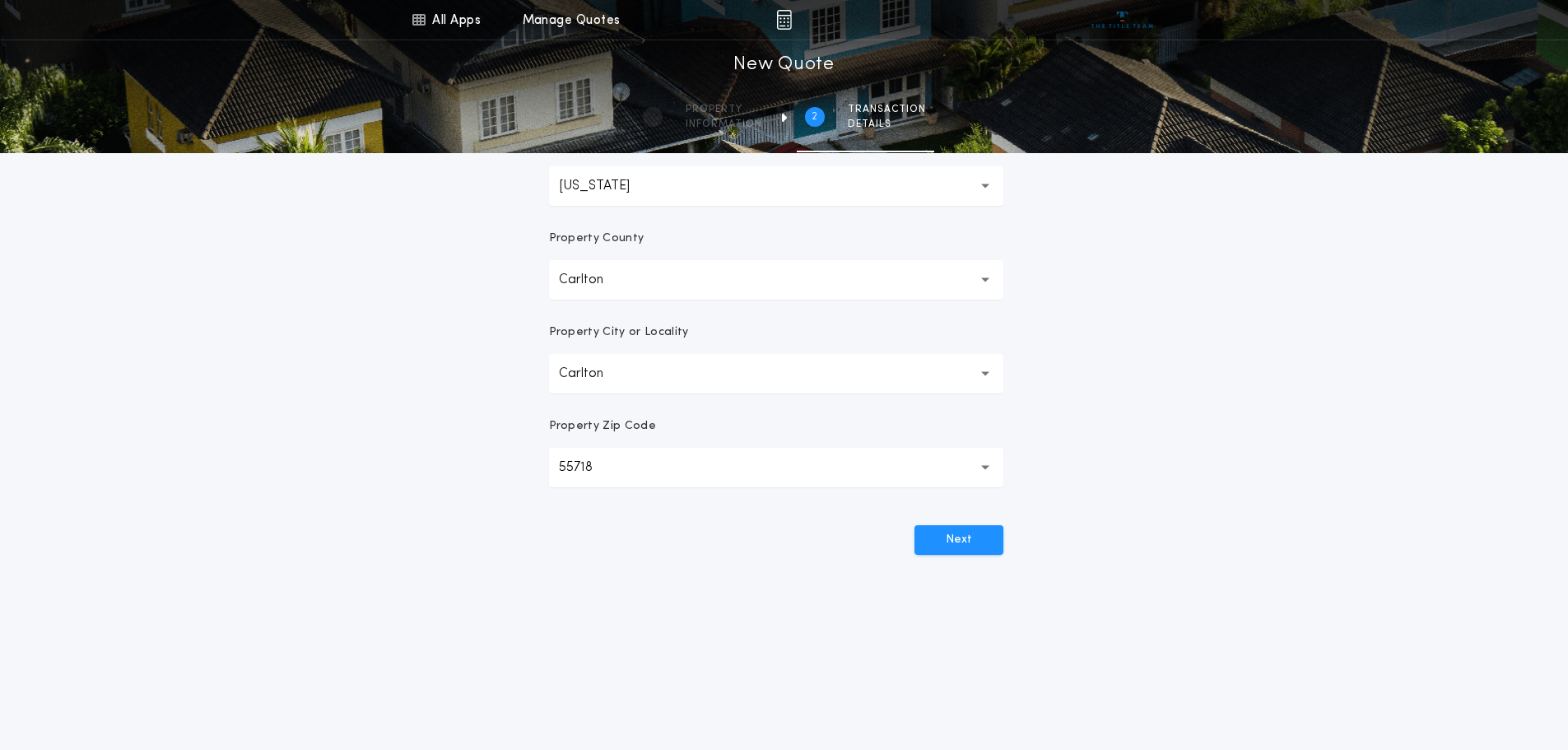
scroll to position [0, 0]
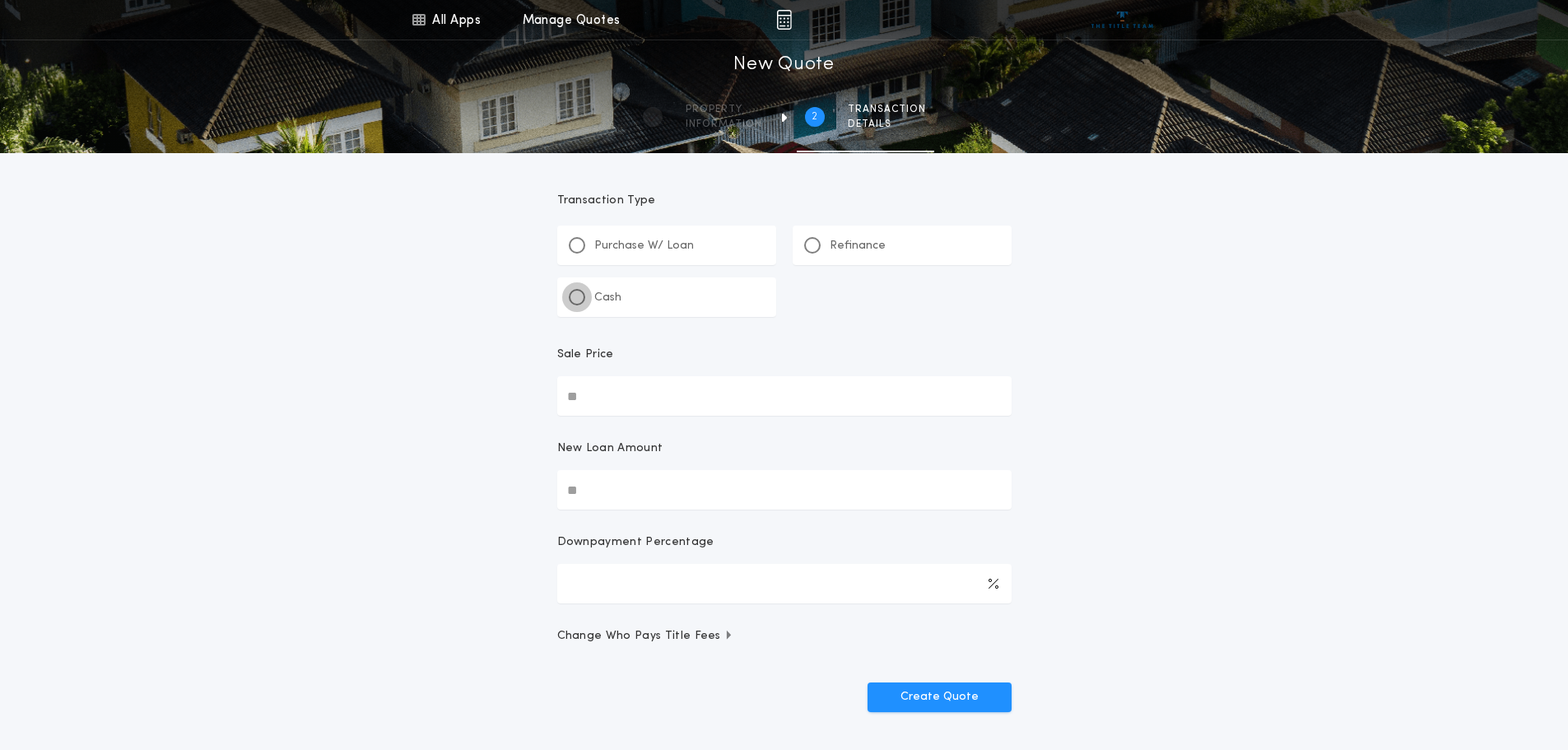
click at [577, 299] on div at bounding box center [577, 297] width 9 height 9
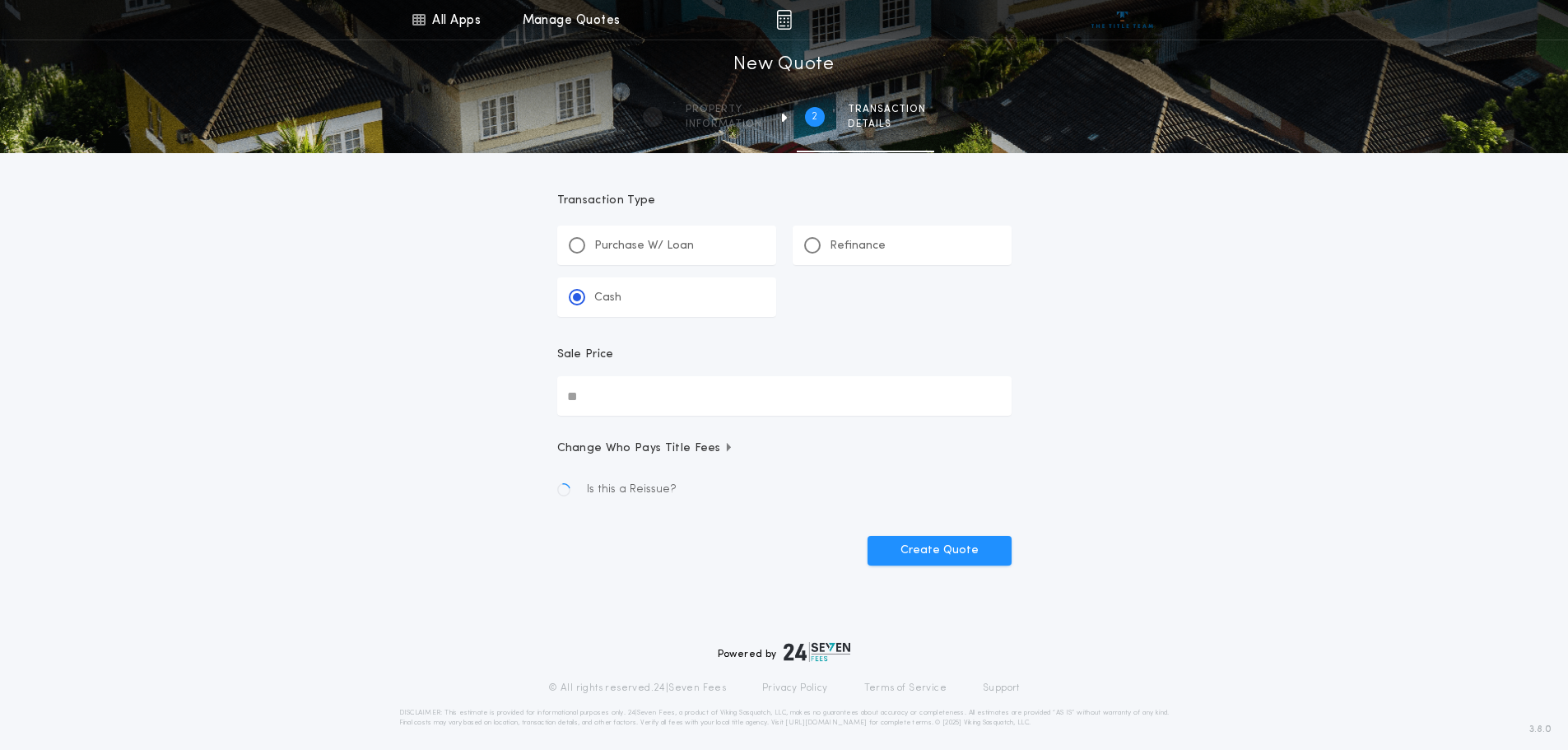
click at [617, 401] on input "Sale Price" at bounding box center [784, 397] width 454 height 40
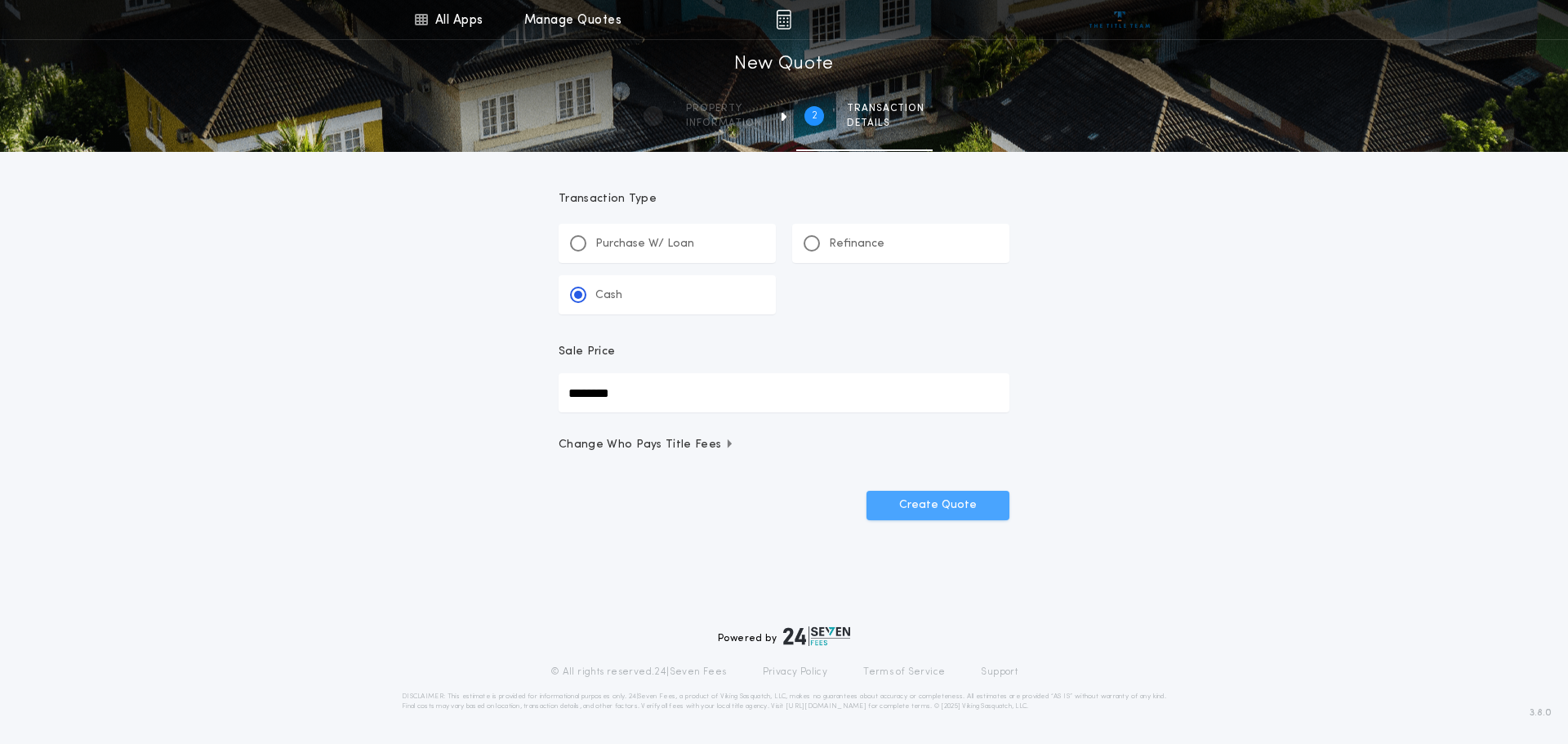
type input "********"
click at [946, 508] on button "Create Quote" at bounding box center [938, 505] width 143 height 29
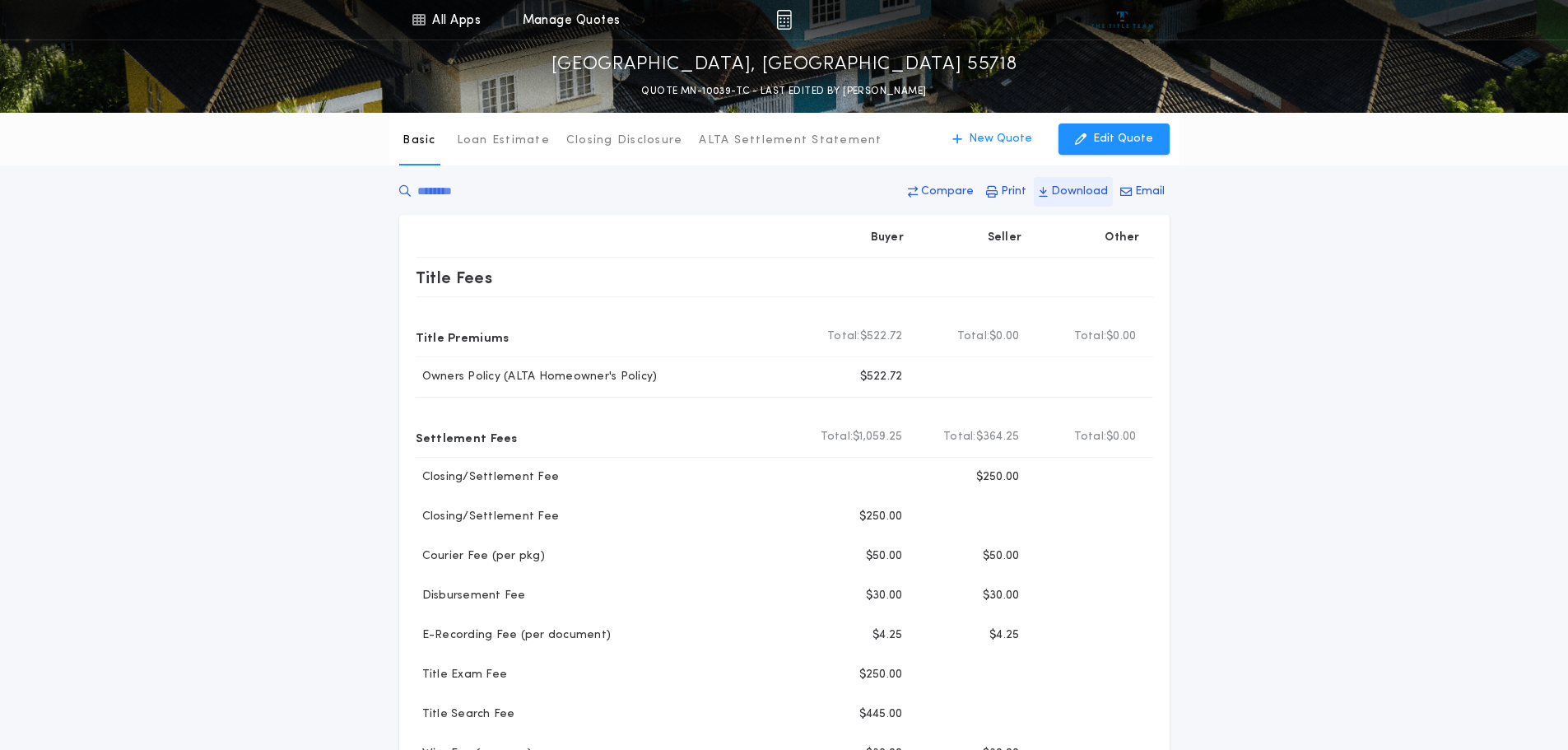
click at [1079, 191] on p "Download" at bounding box center [1080, 191] width 57 height 16
click at [1119, 137] on p "Edit Quote" at bounding box center [1123, 139] width 60 height 16
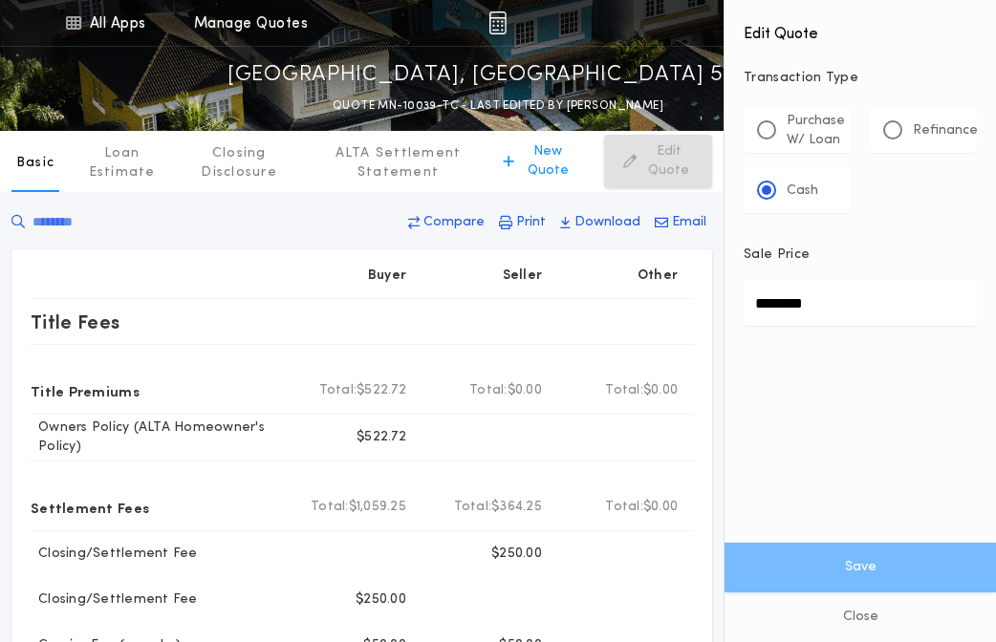
drag, startPoint x: 814, startPoint y: 311, endPoint x: 740, endPoint y: 313, distance: 73.6
click at [740, 313] on div "Edit Quote Transaction Type **** Purchase W/ Loan Refinance Cash Sale Price ***…" at bounding box center [859, 231] width 271 height 463
type input "********"
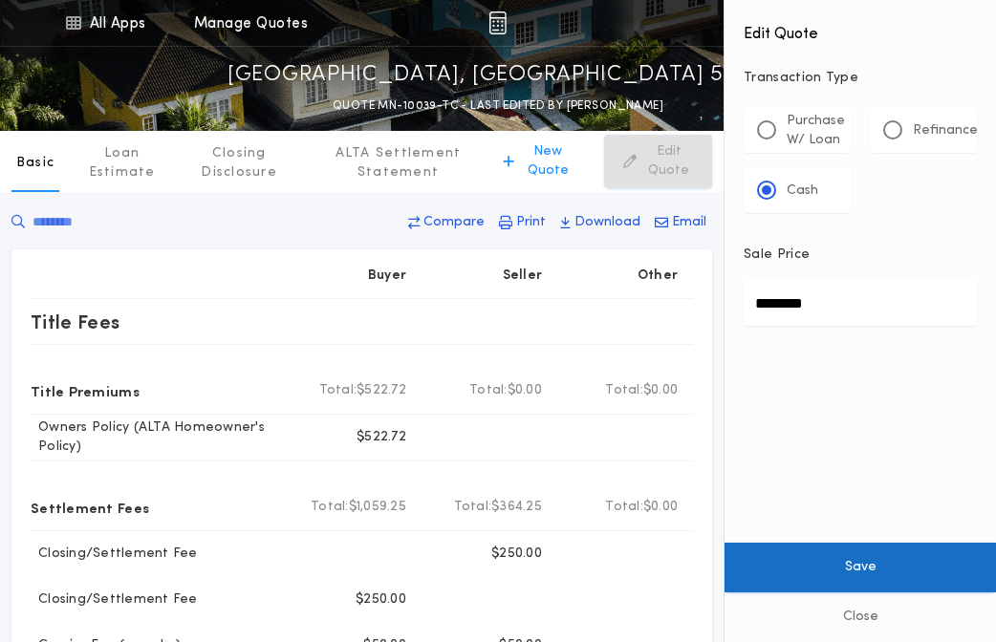
type input "********"
click at [861, 570] on button "Save" at bounding box center [859, 568] width 271 height 50
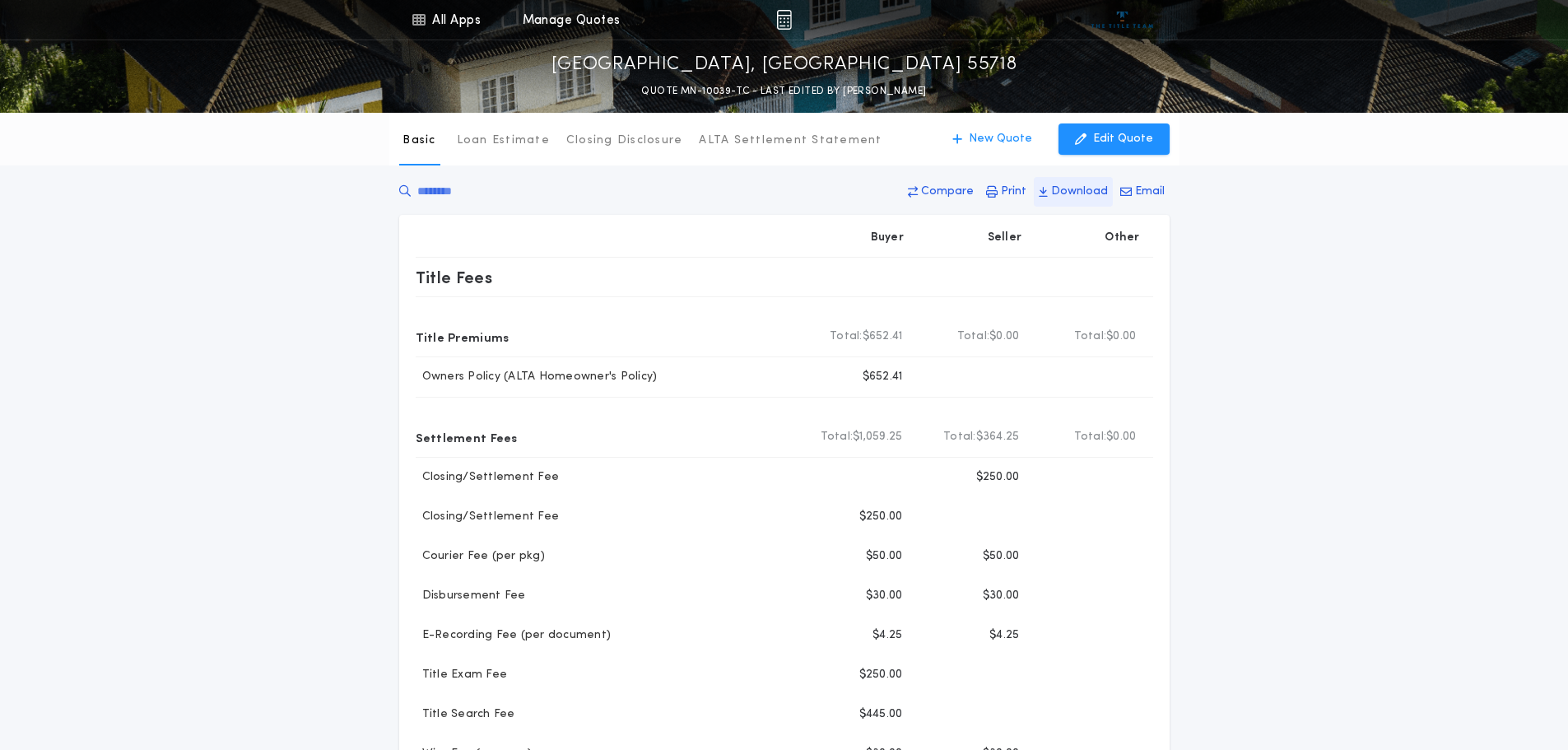
click at [1070, 189] on p "Download" at bounding box center [1080, 191] width 57 height 16
